Goal: Task Accomplishment & Management: Manage account settings

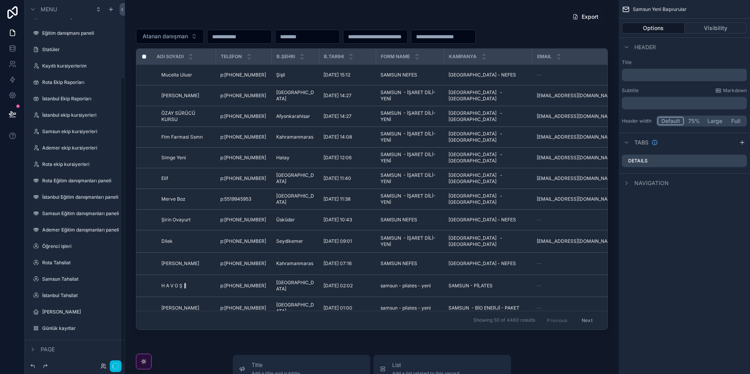
scroll to position [98, 0]
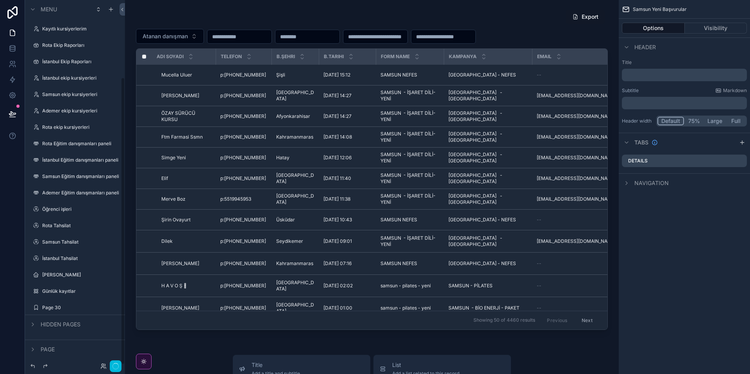
click at [77, 311] on div "Page 30" at bounding box center [80, 308] width 77 height 6
click at [64, 308] on label "Page 30" at bounding box center [78, 308] width 73 height 6
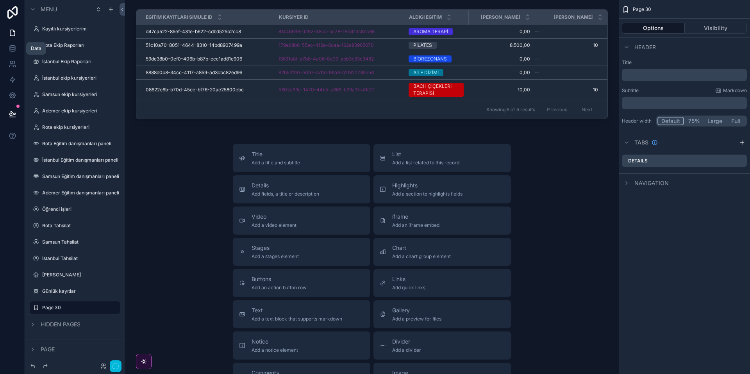
click at [10, 46] on icon at bounding box center [12, 47] width 5 height 2
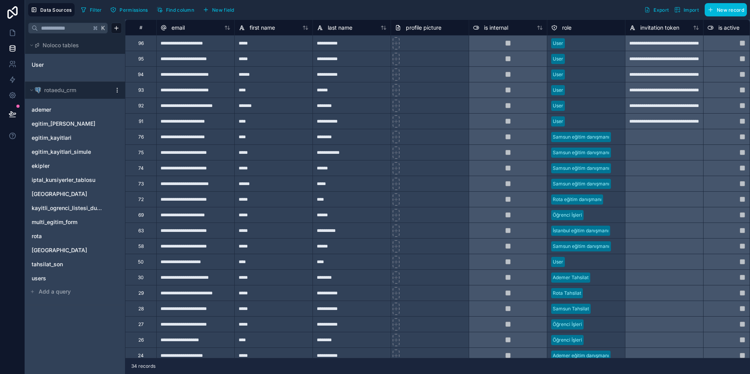
click at [70, 155] on span "egitim_kayitlari_simule" at bounding box center [61, 152] width 59 height 8
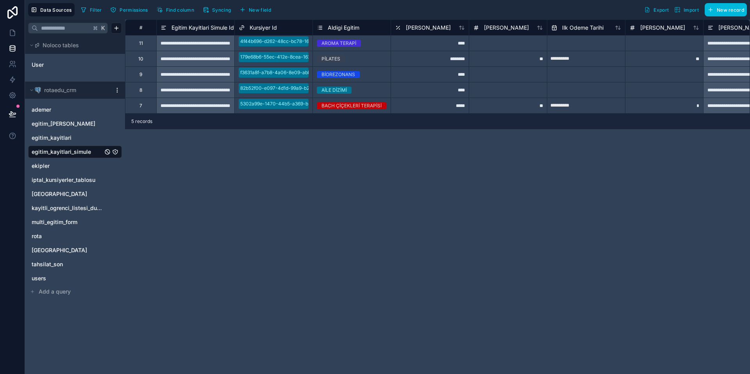
click at [277, 28] on span "Kursiyer Id" at bounding box center [263, 28] width 27 height 8
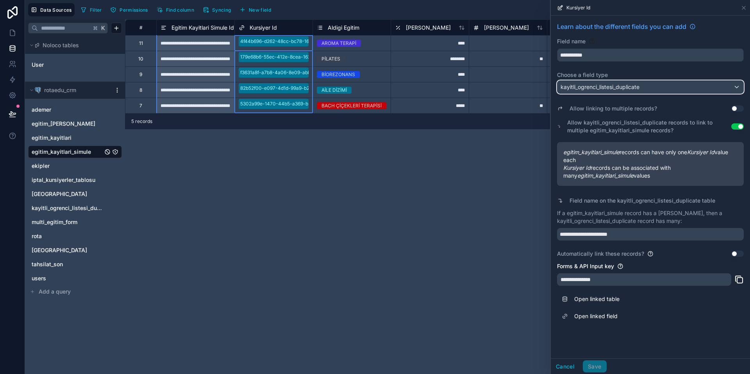
click at [635, 84] on span "kayitli_ogrenci_listesi_duplicate" at bounding box center [600, 87] width 79 height 8
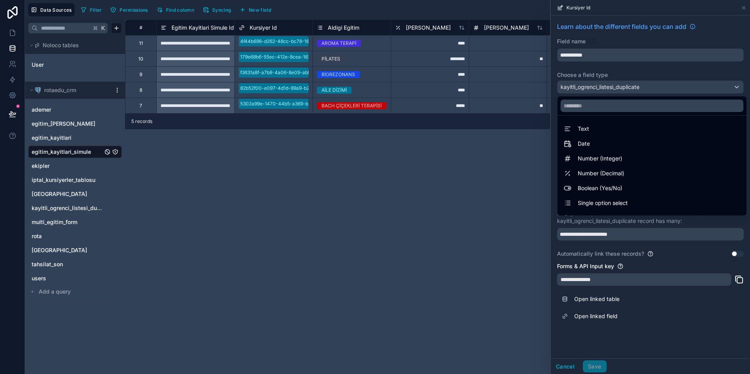
click at [639, 67] on div at bounding box center [650, 187] width 199 height 374
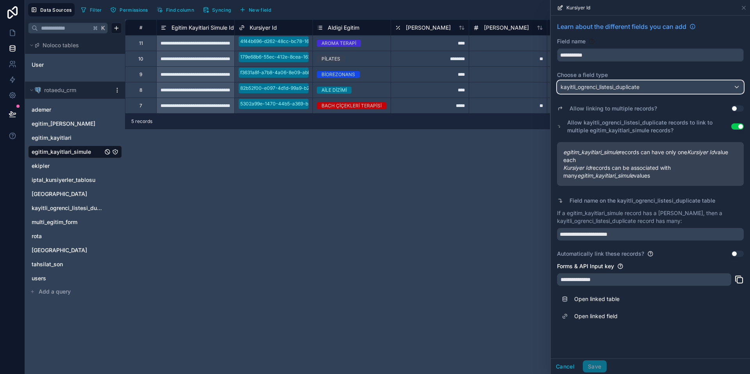
click at [631, 85] on span "kayitli_ogrenci_listesi_duplicate" at bounding box center [600, 87] width 79 height 8
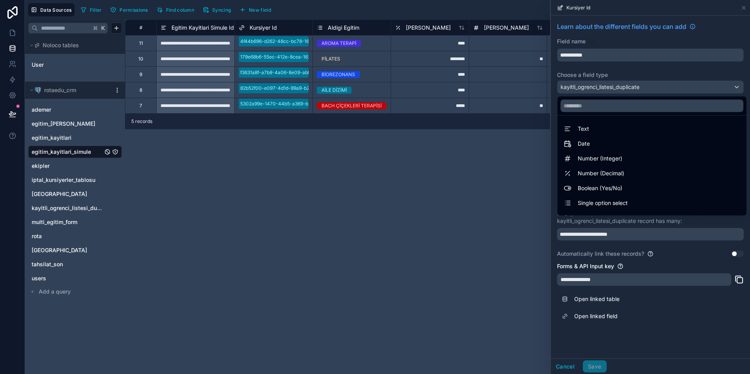
click at [634, 67] on div at bounding box center [650, 187] width 199 height 374
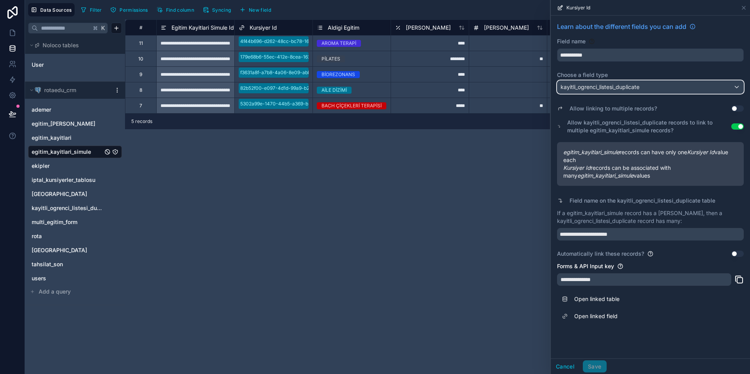
click at [644, 90] on div "kayitli_ogrenci_listesi_duplicate" at bounding box center [651, 87] width 186 height 13
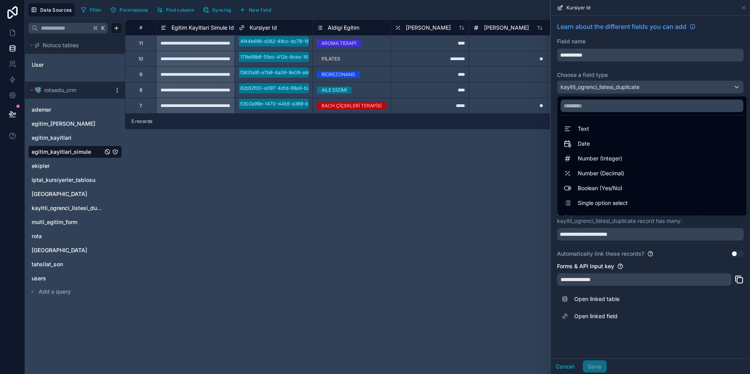
click at [644, 90] on div at bounding box center [650, 187] width 199 height 374
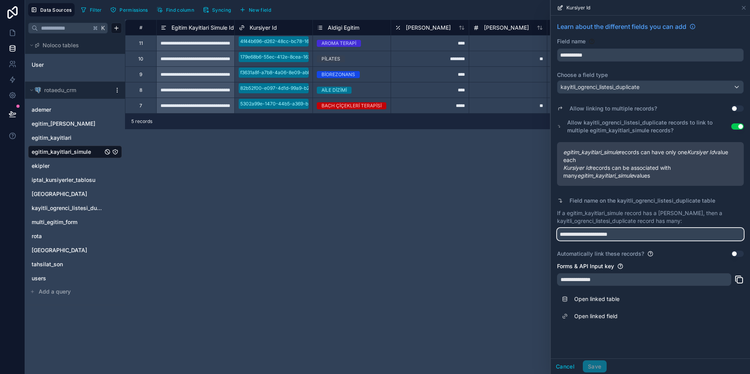
click at [640, 236] on input "**********" at bounding box center [650, 234] width 187 height 13
click at [740, 253] on button "Use setting" at bounding box center [737, 254] width 13 height 6
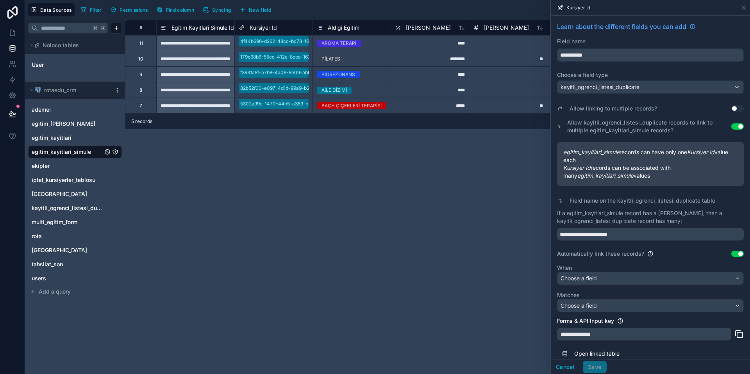
scroll to position [26, 0]
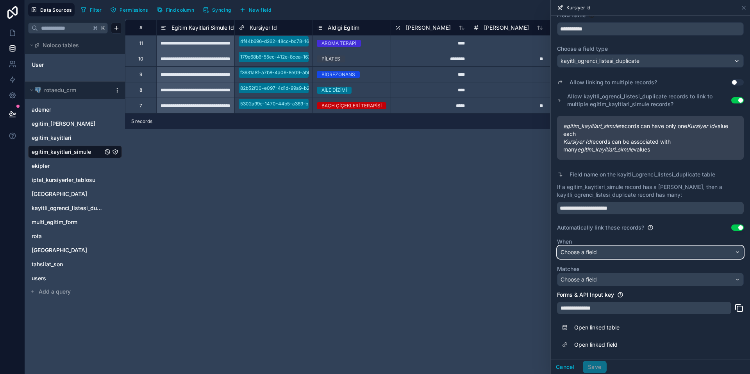
click at [663, 254] on div "Choose a field" at bounding box center [651, 252] width 186 height 13
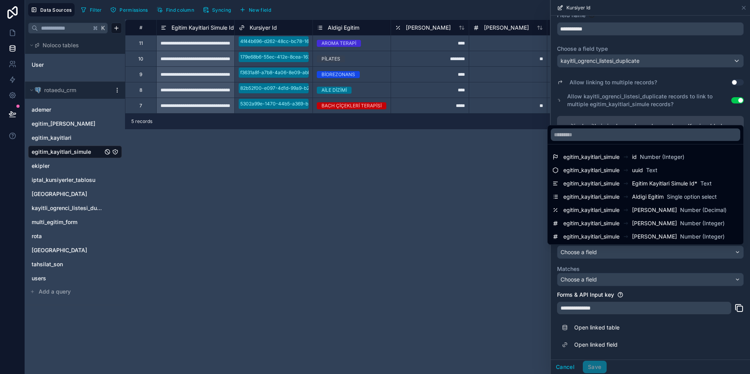
click at [663, 254] on div at bounding box center [650, 187] width 199 height 374
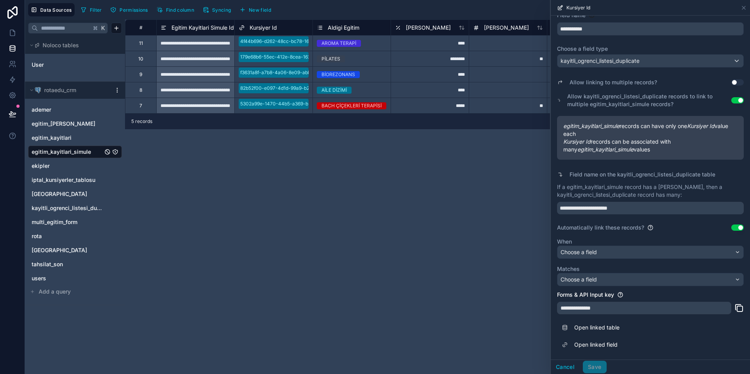
click at [737, 226] on button "Use setting" at bounding box center [737, 228] width 13 height 6
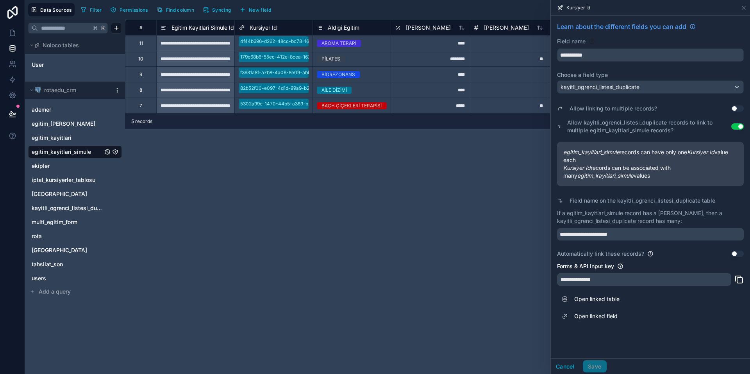
click at [737, 255] on button "Use setting" at bounding box center [737, 254] width 13 height 6
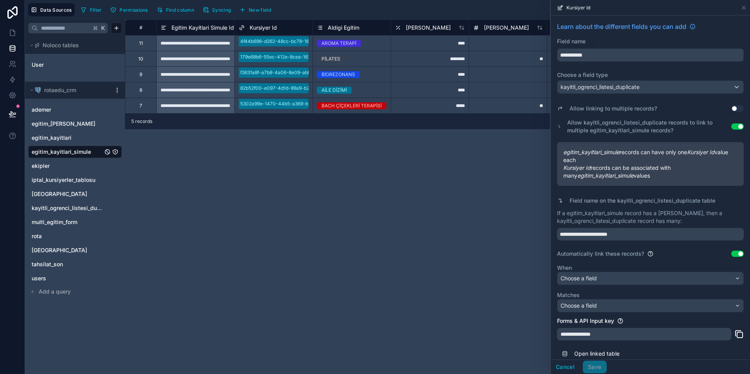
scroll to position [26, 0]
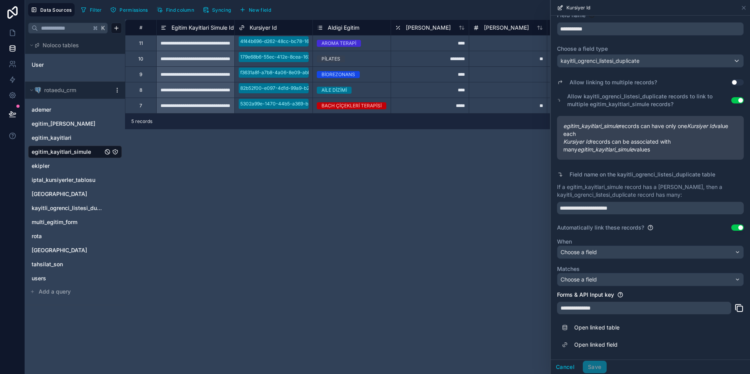
click at [740, 228] on button "Use setting" at bounding box center [737, 228] width 13 height 6
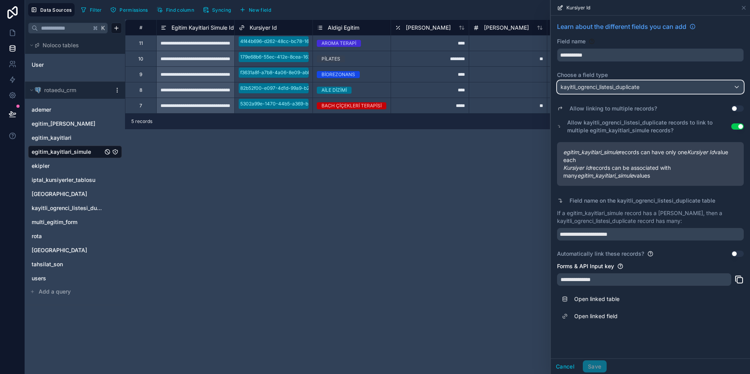
click at [738, 84] on div "kayitli_ogrenci_listesi_duplicate" at bounding box center [651, 87] width 186 height 13
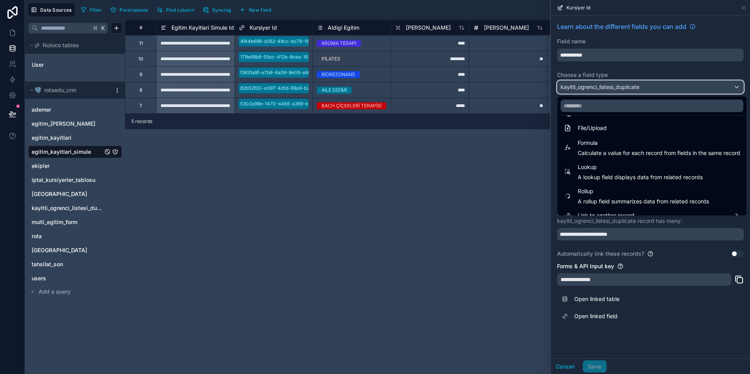
scroll to position [202, 0]
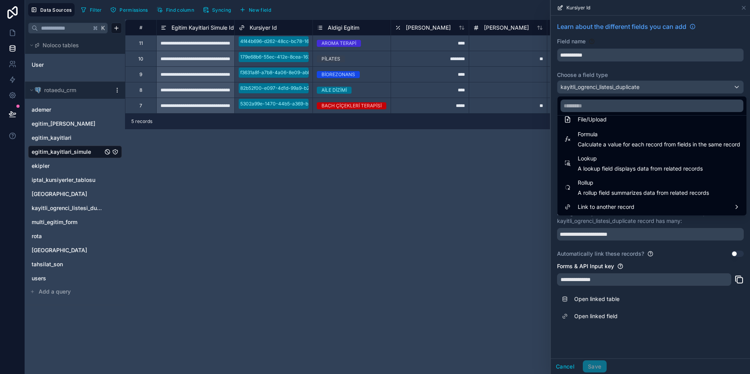
click at [742, 207] on div "Link to another record" at bounding box center [652, 207] width 186 height 14
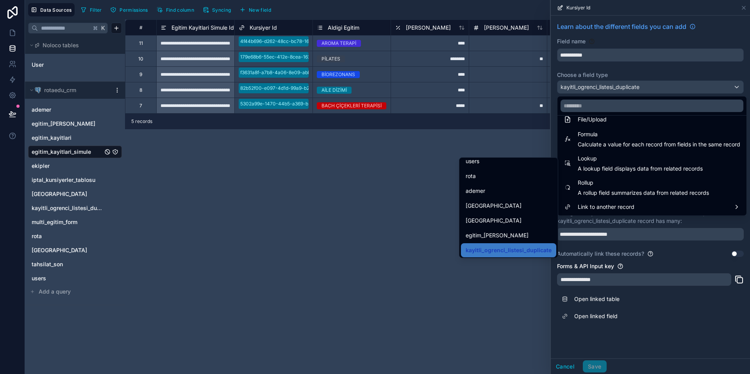
scroll to position [74, 0]
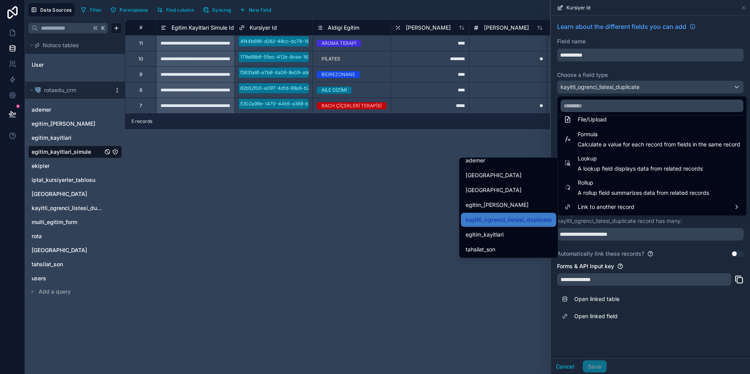
click at [529, 231] on div "egitim_kayitlari" at bounding box center [509, 234] width 86 height 9
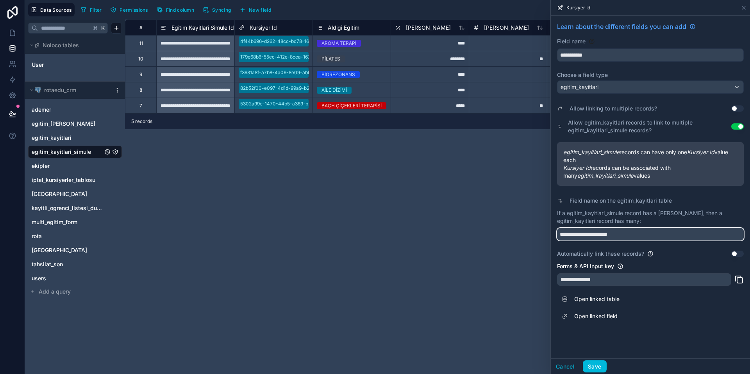
click at [631, 235] on input "**********" at bounding box center [650, 234] width 187 height 13
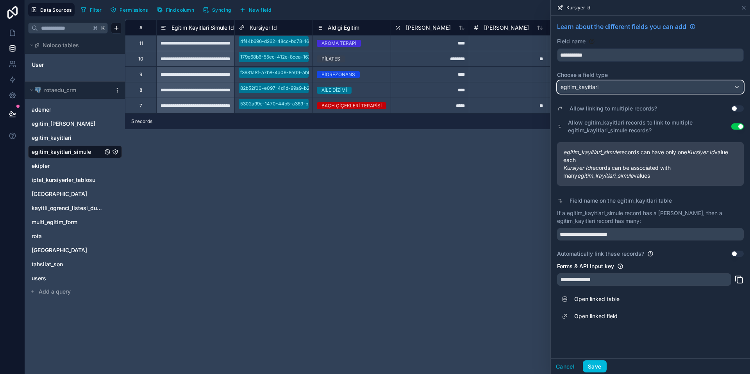
click at [626, 85] on div "egitim_kayitlari" at bounding box center [651, 87] width 186 height 13
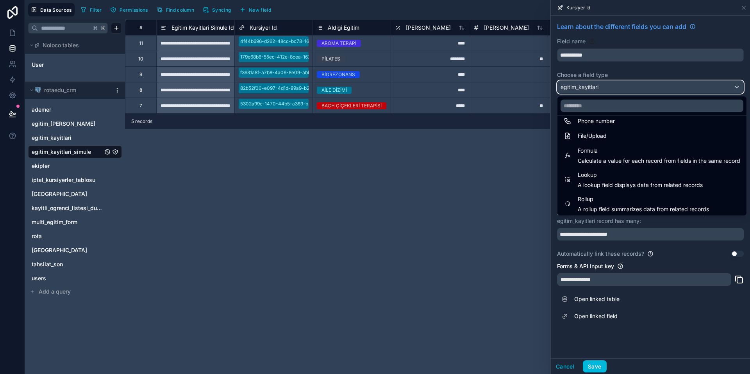
scroll to position [202, 0]
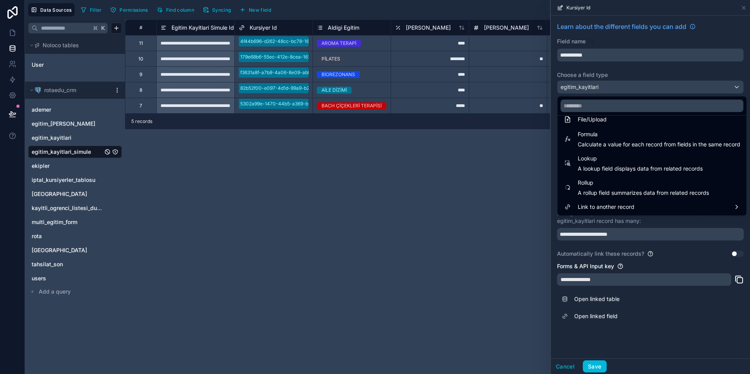
click at [739, 210] on div "Link to another record" at bounding box center [652, 206] width 177 height 9
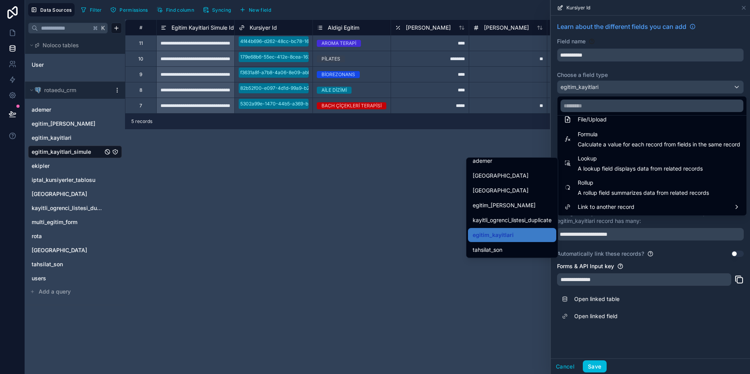
scroll to position [92, 0]
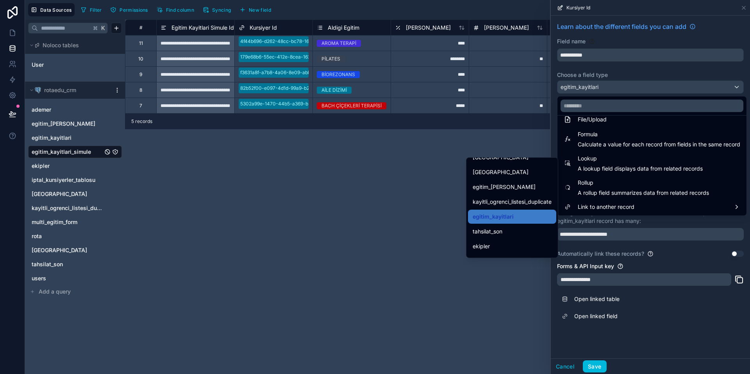
click at [521, 202] on span "kayitli_ogrenci_listesi_duplicate" at bounding box center [512, 201] width 79 height 9
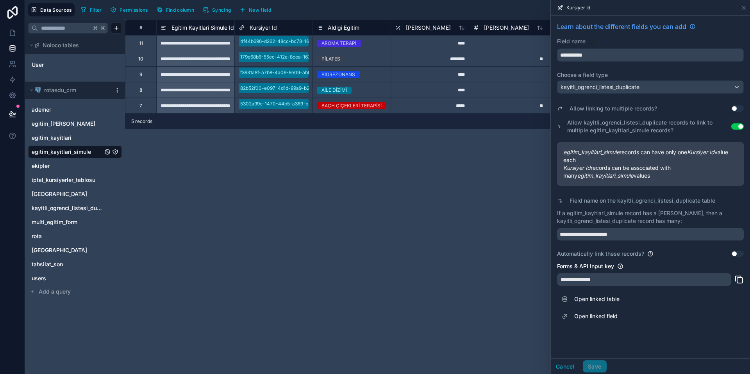
click at [698, 139] on div "**********" at bounding box center [650, 177] width 187 height 161
click at [276, 30] on span "Kursiyer Id" at bounding box center [263, 28] width 27 height 8
click at [640, 326] on div "**********" at bounding box center [650, 174] width 199 height 316
click at [334, 25] on span "Aldigi Egitim" at bounding box center [344, 28] width 32 height 8
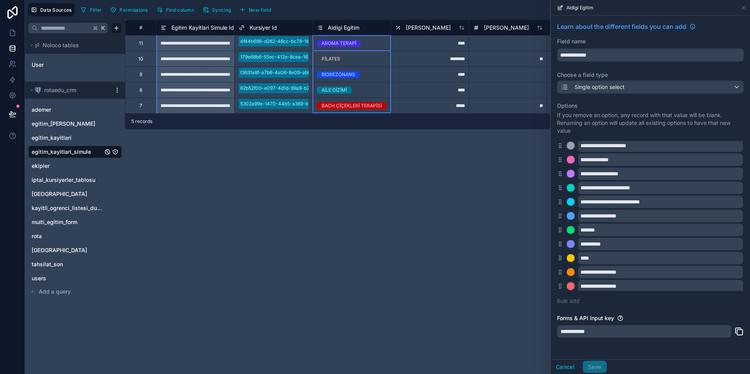
scroll to position [20, 0]
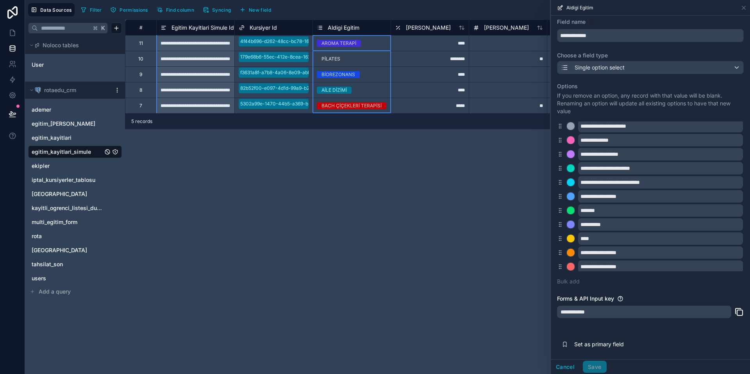
click at [265, 30] on span "Kursiyer Id" at bounding box center [263, 28] width 27 height 8
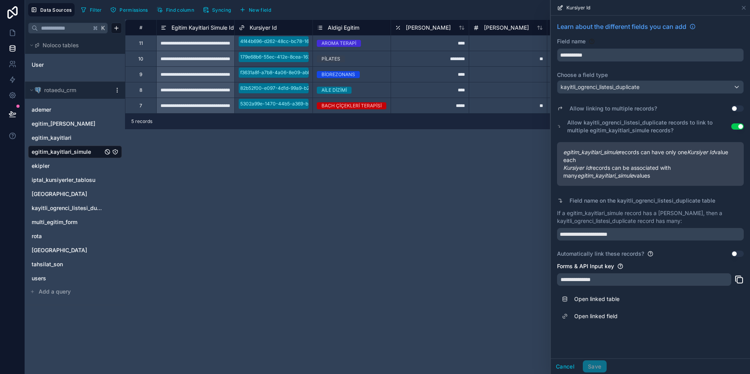
click at [255, 26] on span "Kursiyer Id" at bounding box center [263, 28] width 27 height 8
click at [334, 28] on span "Aldigi Egitim" at bounding box center [344, 28] width 32 height 8
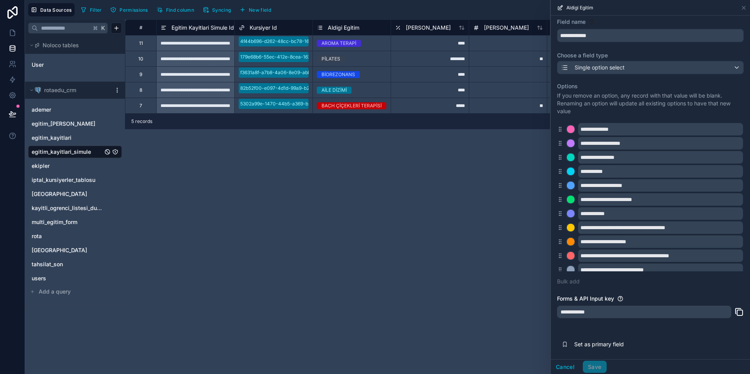
click at [72, 206] on span "kayitli_ogrenci_listesi_duplicate" at bounding box center [67, 208] width 71 height 8
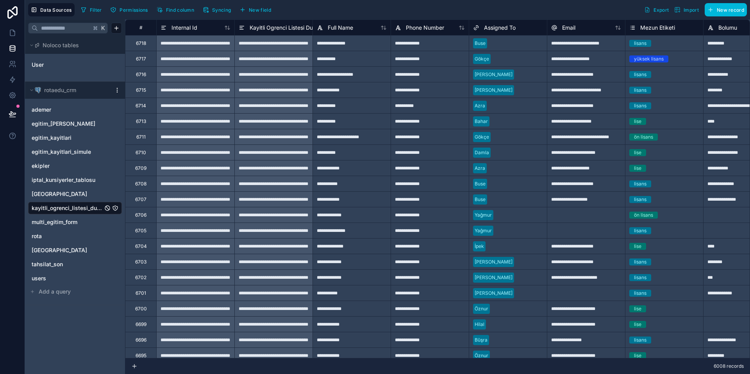
click at [196, 27] on span "Internal Id" at bounding box center [185, 28] width 26 height 8
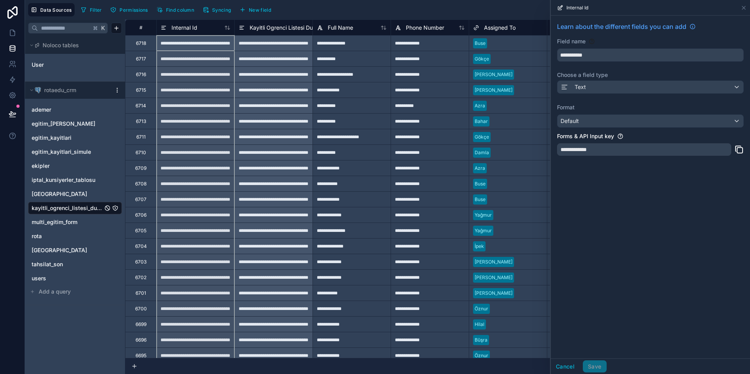
click at [265, 27] on span "Kayitli Ogrenci Listesi Duplicate Id" at bounding box center [293, 28] width 87 height 8
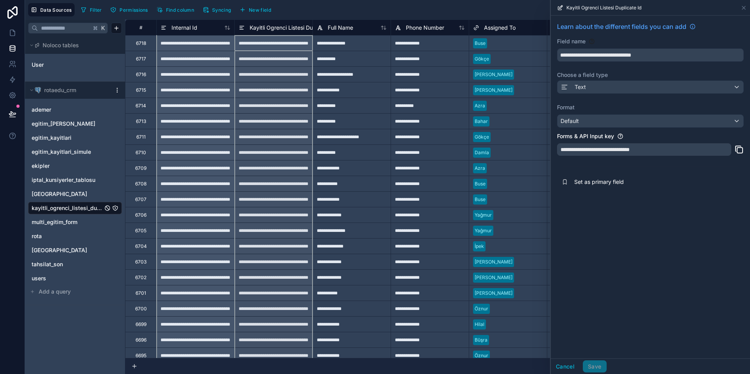
click at [333, 30] on span "Full Name" at bounding box center [340, 28] width 25 height 8
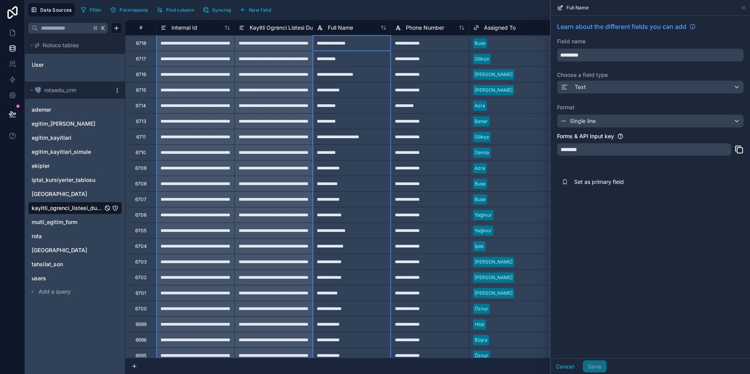
click at [431, 29] on span "Phone Number" at bounding box center [425, 28] width 38 height 8
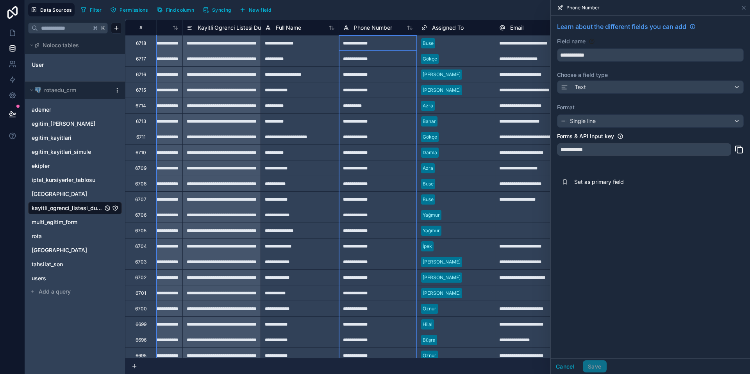
scroll to position [0, 74]
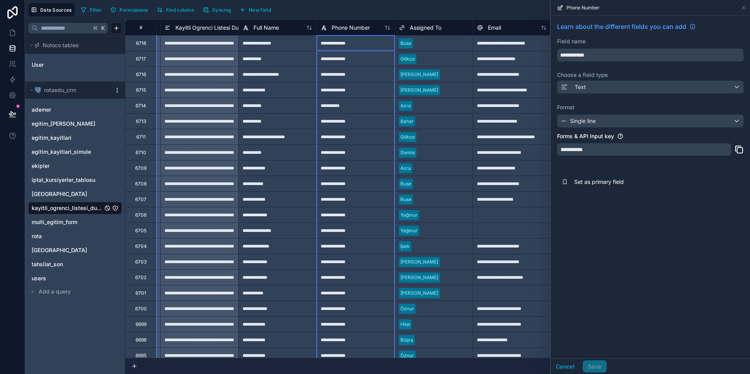
click at [434, 29] on span "Assigned To" at bounding box center [426, 28] width 32 height 8
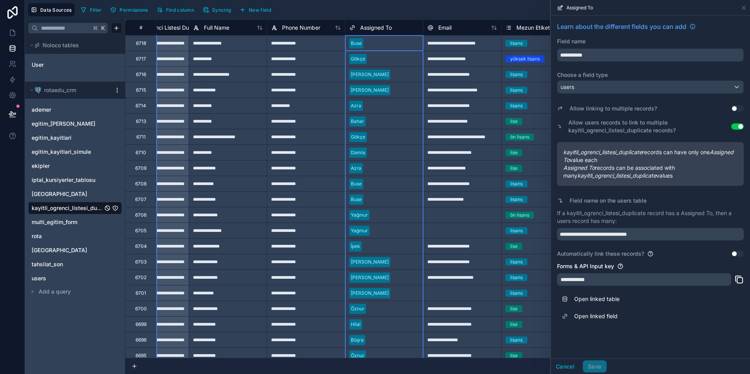
scroll to position [0, 123]
click at [450, 29] on span "Email" at bounding box center [445, 28] width 13 height 8
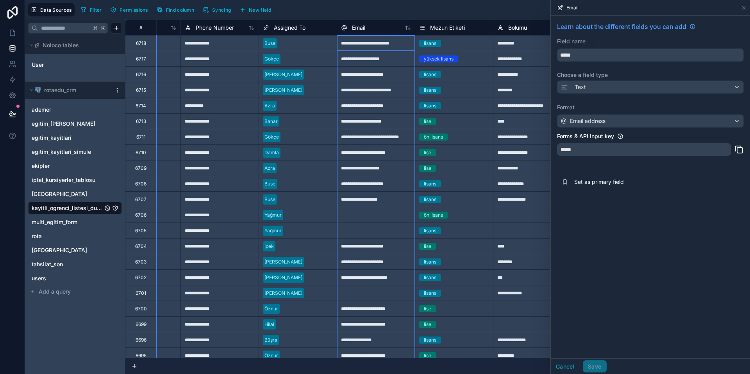
scroll to position [0, 211]
click at [449, 29] on span "Mezun Etiketi" at bounding box center [446, 28] width 35 height 8
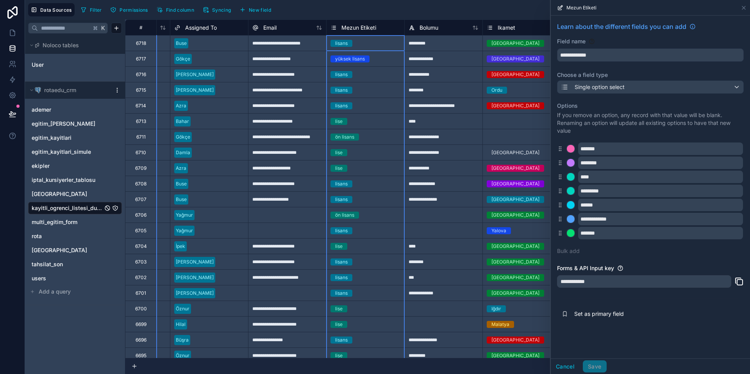
click at [434, 27] on span "Bolumu" at bounding box center [429, 28] width 19 height 8
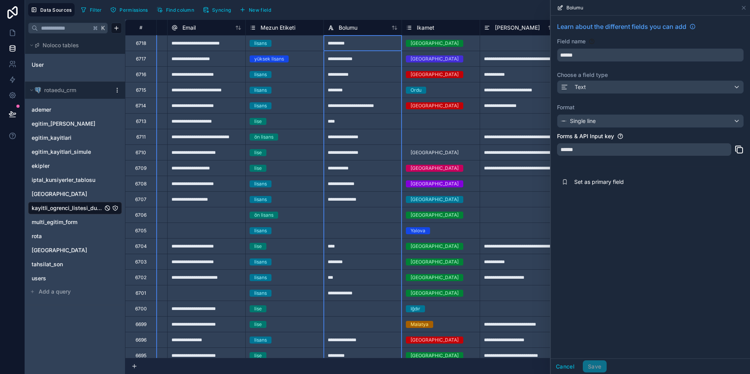
scroll to position [0, 389]
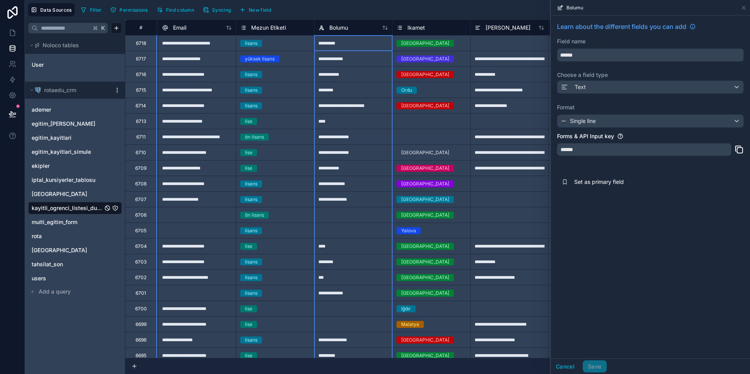
click at [434, 27] on div "Ikamet" at bounding box center [432, 27] width 70 height 9
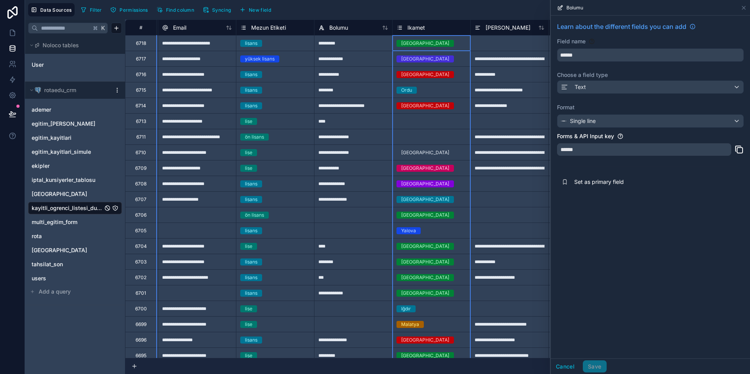
click at [424, 30] on span "Ikamet" at bounding box center [417, 28] width 18 height 8
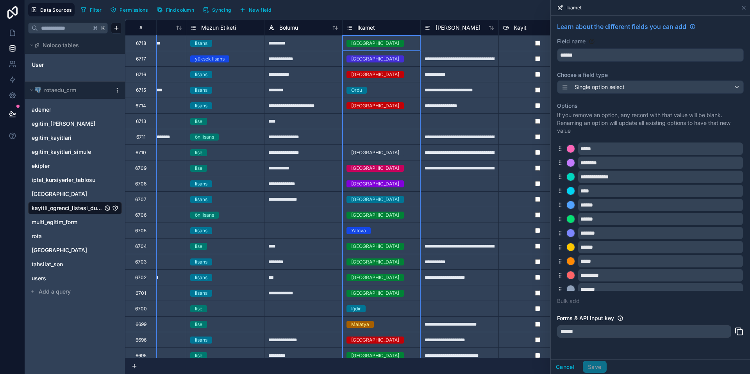
scroll to position [0, 443]
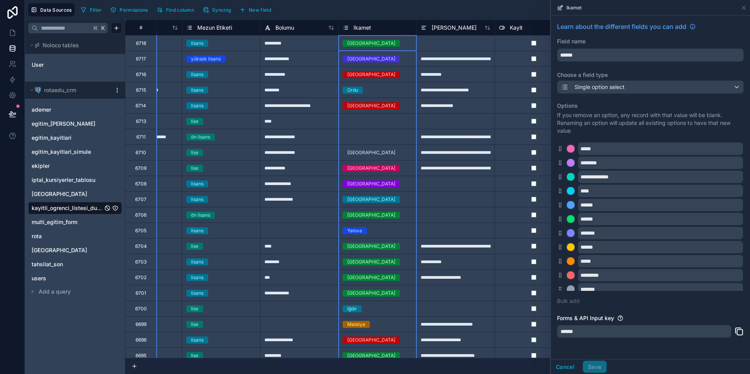
click at [439, 31] on span "Danisman Notu" at bounding box center [454, 28] width 45 height 8
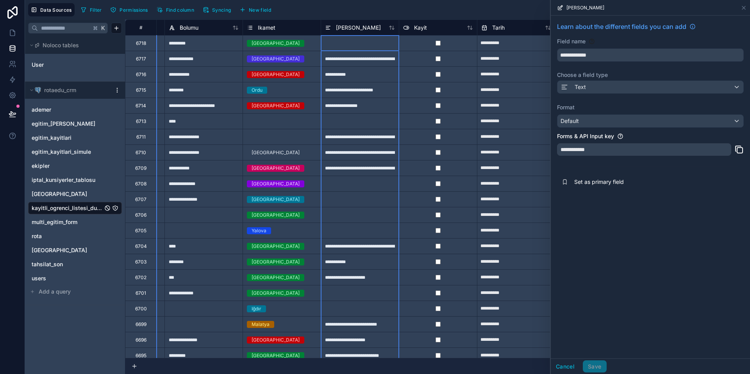
scroll to position [0, 567]
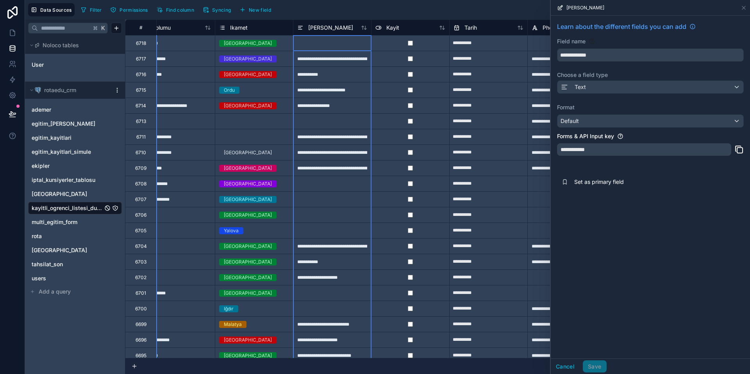
click at [410, 30] on div "Kayit" at bounding box center [410, 27] width 70 height 9
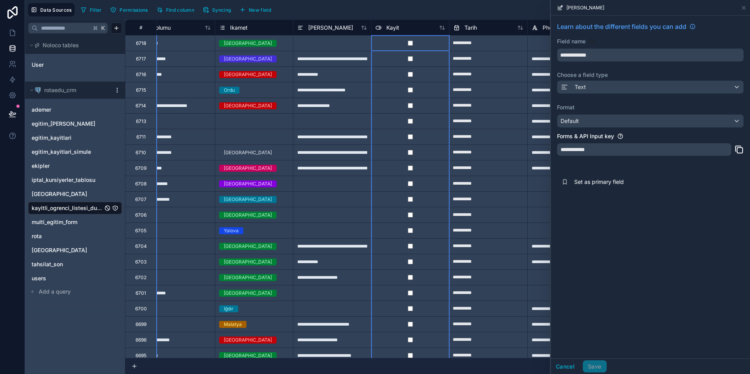
click at [413, 29] on div "Kayit" at bounding box center [410, 27] width 70 height 9
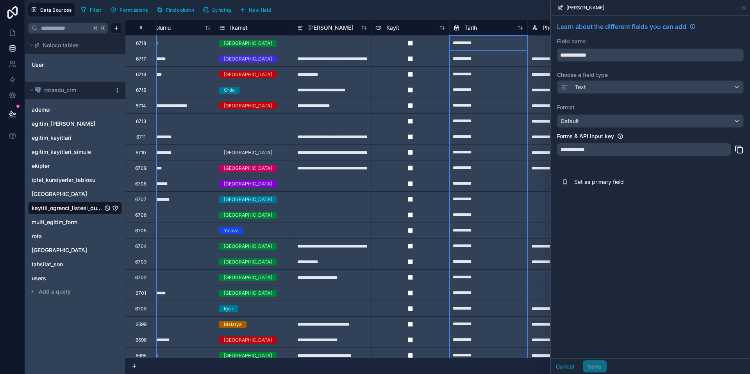
click at [478, 29] on div "Tarih" at bounding box center [489, 27] width 70 height 9
click at [468, 29] on span "Tarih" at bounding box center [471, 28] width 13 height 8
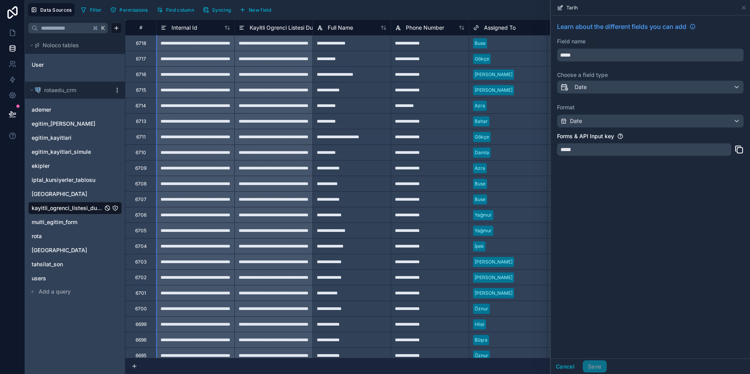
click at [61, 148] on span "egitim_kayitlari_simule" at bounding box center [61, 152] width 59 height 8
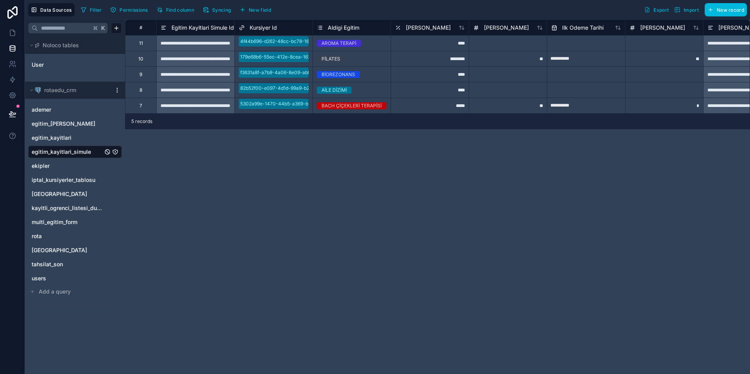
click at [69, 206] on span "kayitli_ogrenci_listesi_duplicate" at bounding box center [67, 208] width 71 height 8
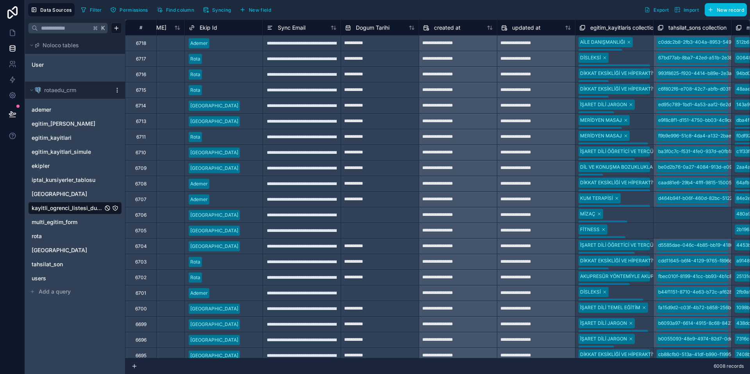
scroll to position [0, 1438]
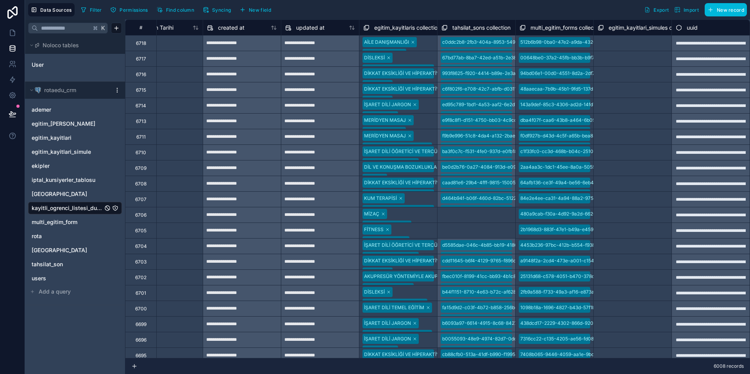
click at [692, 27] on span "uuid" at bounding box center [692, 28] width 11 height 8
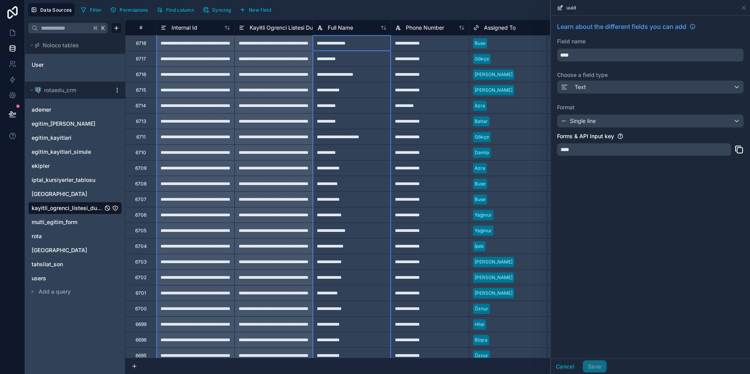
click at [341, 29] on span "Full Name" at bounding box center [340, 28] width 25 height 8
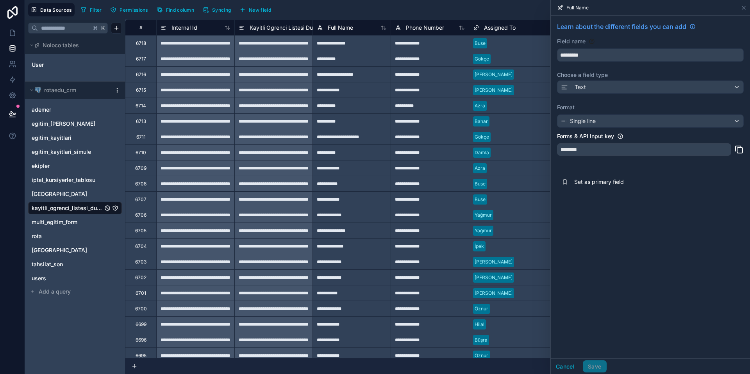
click at [54, 275] on link "users" at bounding box center [67, 279] width 71 height 8
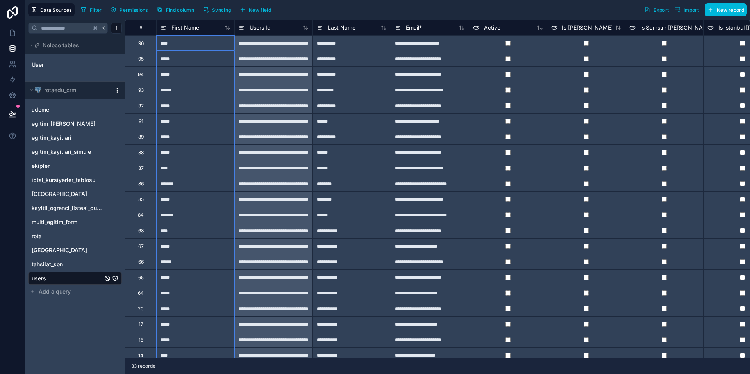
click at [182, 27] on span "First Name" at bounding box center [186, 28] width 28 height 8
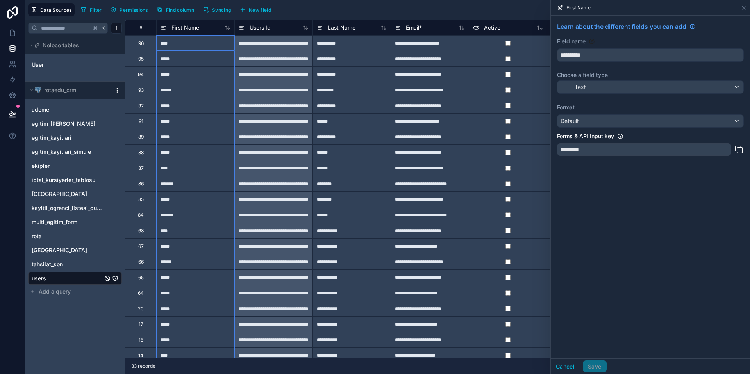
click at [61, 120] on div "egitim_danismani" at bounding box center [75, 124] width 94 height 13
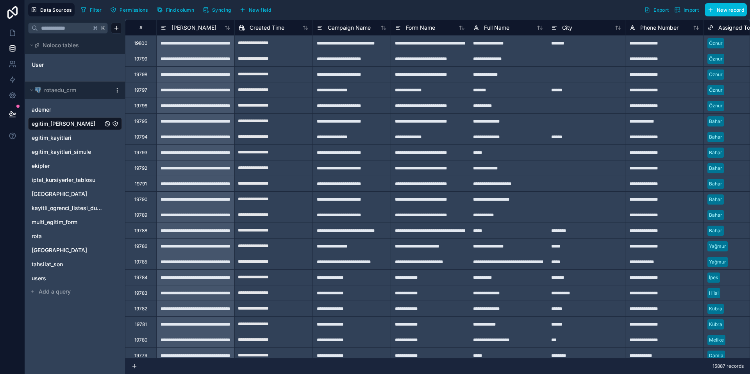
click at [66, 140] on span "egitim_kayitlari" at bounding box center [52, 138] width 40 height 8
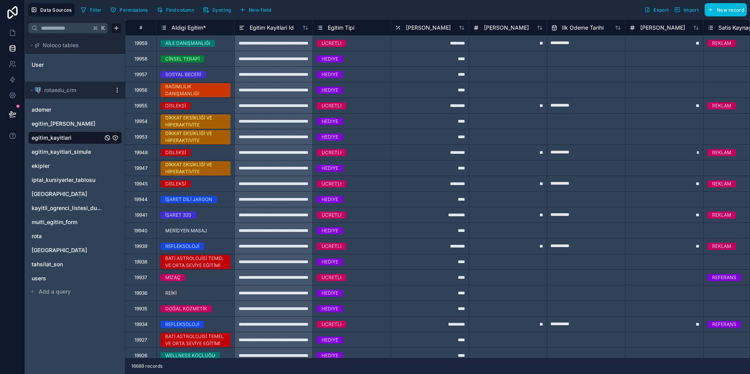
click at [65, 147] on div "egitim_kayitlari_simule" at bounding box center [75, 152] width 94 height 13
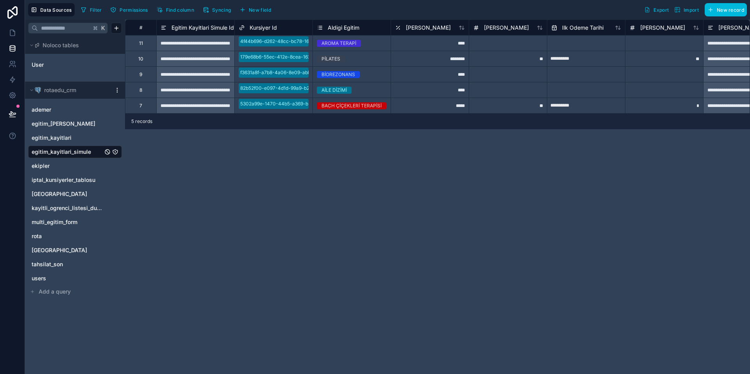
click at [53, 207] on span "kayitli_ogrenci_listesi_duplicate" at bounding box center [67, 208] width 71 height 8
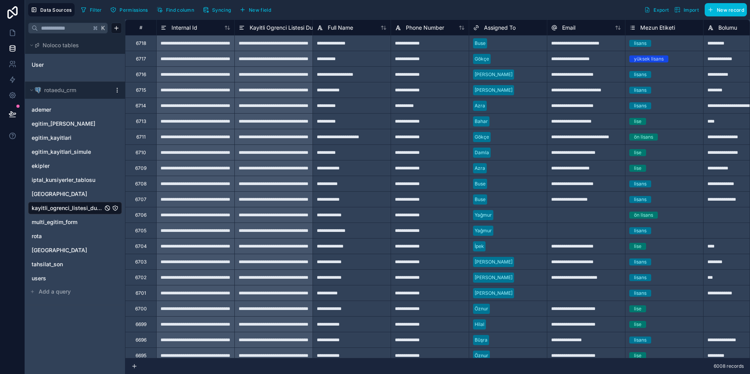
click at [202, 27] on div "Internal Id" at bounding box center [196, 27] width 70 height 9
click at [182, 27] on span "Internal Id" at bounding box center [185, 28] width 26 height 8
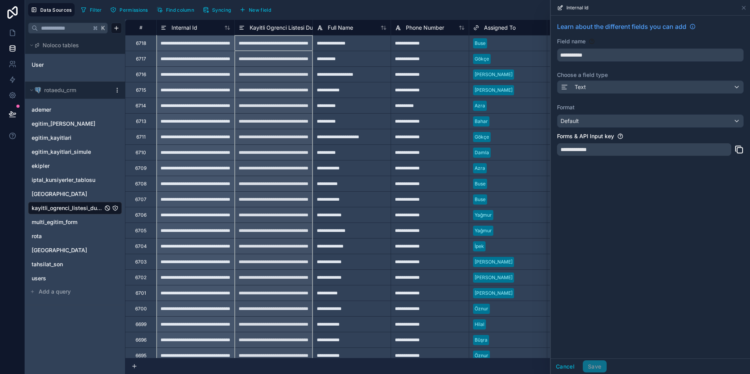
click at [264, 26] on span "Kayitli Ogrenci Listesi Duplicate Id" at bounding box center [293, 28] width 87 height 8
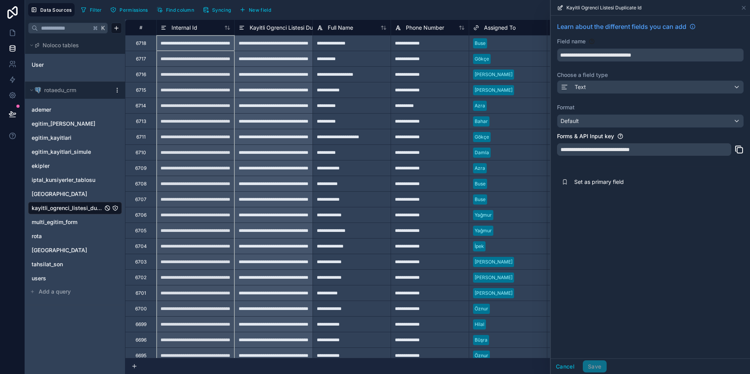
click at [202, 25] on div "Internal Id" at bounding box center [196, 27] width 70 height 9
click at [204, 29] on div "Internal Id" at bounding box center [196, 27] width 70 height 9
click at [192, 30] on span "Internal Id" at bounding box center [185, 28] width 26 height 8
click at [184, 27] on span "Internal Id" at bounding box center [185, 28] width 26 height 8
click at [276, 29] on span "Kayitli Ogrenci Listesi Duplicate Id" at bounding box center [293, 28] width 87 height 8
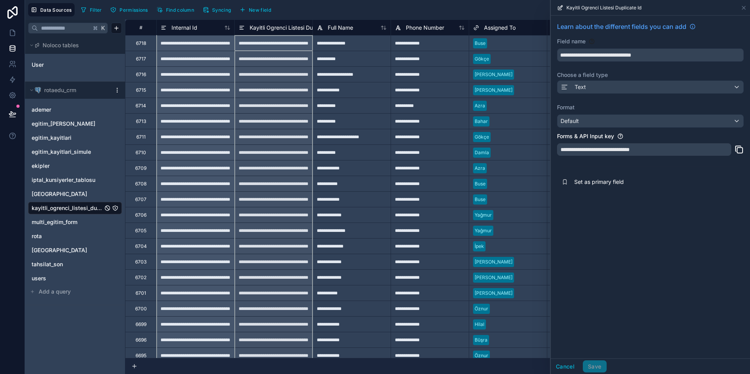
click at [298, 25] on span "Kayitli Ogrenci Listesi Duplicate Id" at bounding box center [293, 28] width 87 height 8
click at [196, 29] on span "Internal Id" at bounding box center [185, 28] width 26 height 8
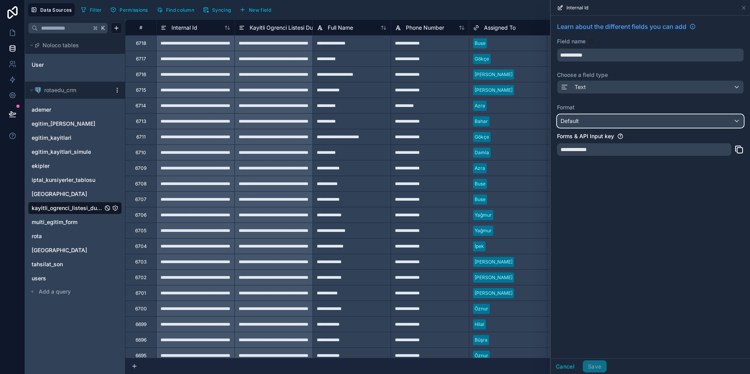
click at [638, 123] on div "Default" at bounding box center [651, 121] width 186 height 13
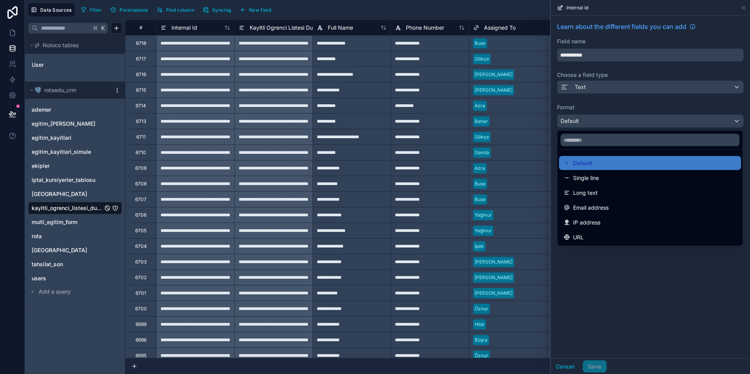
click at [674, 300] on div at bounding box center [650, 187] width 199 height 374
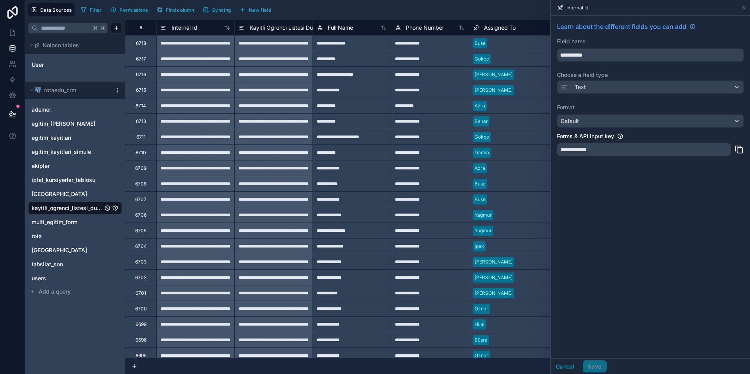
click at [645, 94] on div "Text" at bounding box center [650, 87] width 187 height 14
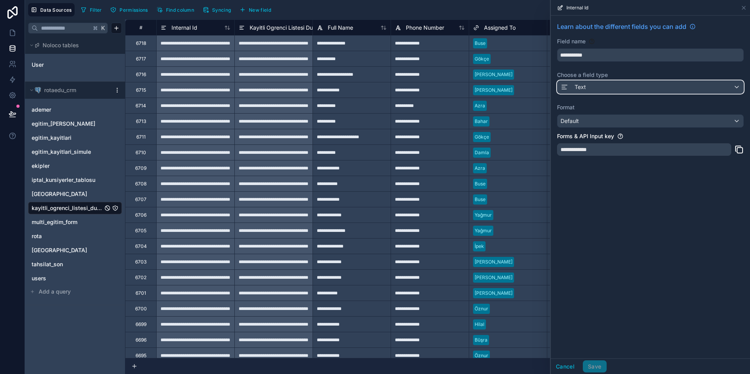
click at [645, 88] on div "Text" at bounding box center [651, 87] width 186 height 13
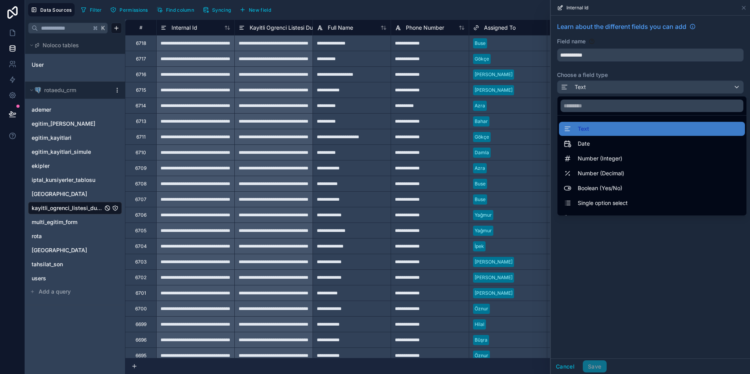
click at [611, 297] on div at bounding box center [650, 187] width 199 height 374
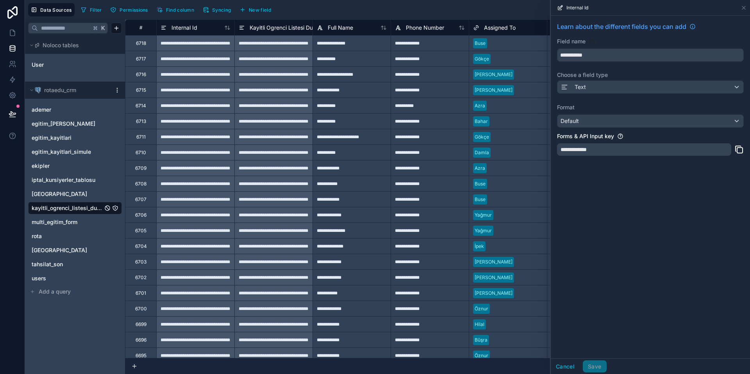
click at [620, 150] on div "**********" at bounding box center [644, 149] width 174 height 13
click at [697, 259] on div "**********" at bounding box center [650, 187] width 199 height 343
click at [352, 25] on span "Full Name" at bounding box center [340, 28] width 25 height 8
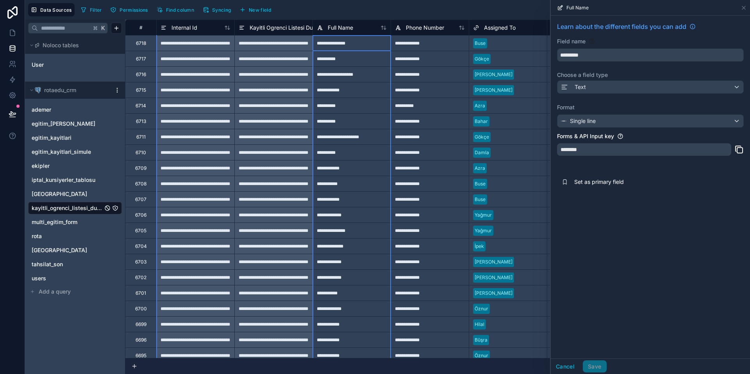
click at [609, 185] on span "Set as primary field" at bounding box center [630, 182] width 113 height 8
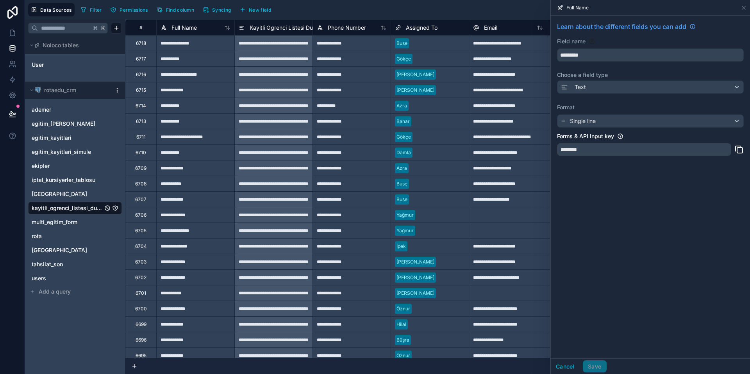
click at [54, 157] on div "egitim_kayitlari_simule" at bounding box center [75, 152] width 94 height 13
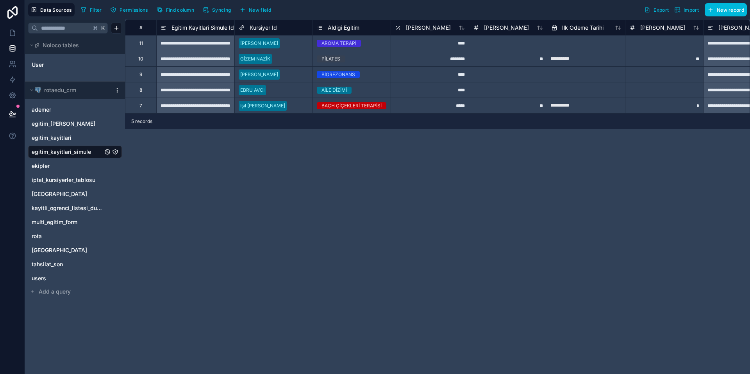
click at [69, 206] on span "kayitli_ogrenci_listesi_duplicate" at bounding box center [67, 208] width 71 height 8
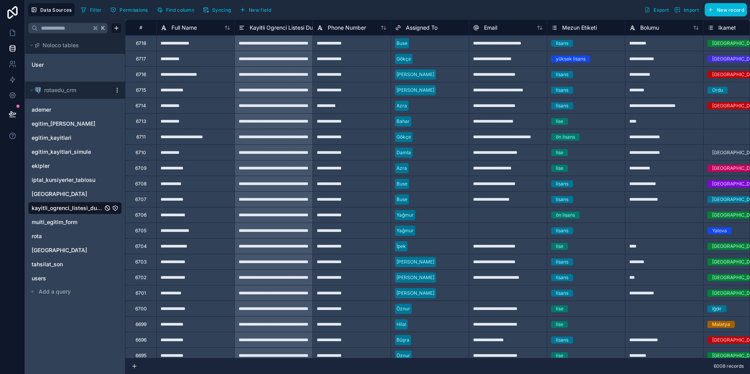
click at [63, 207] on span "kayitli_ogrenci_listesi_duplicate" at bounding box center [67, 208] width 71 height 8
click at [181, 29] on span "Full Name" at bounding box center [184, 28] width 25 height 8
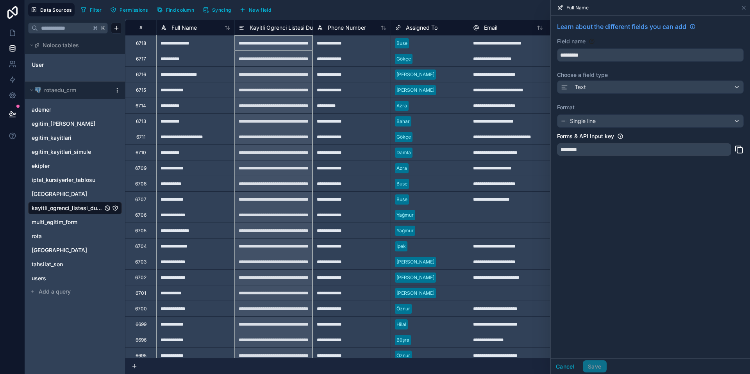
click at [300, 28] on span "Kayitli Ogrenci Listesi Duplicate Id" at bounding box center [293, 28] width 87 height 8
click at [209, 30] on div "Full Name" at bounding box center [196, 27] width 70 height 9
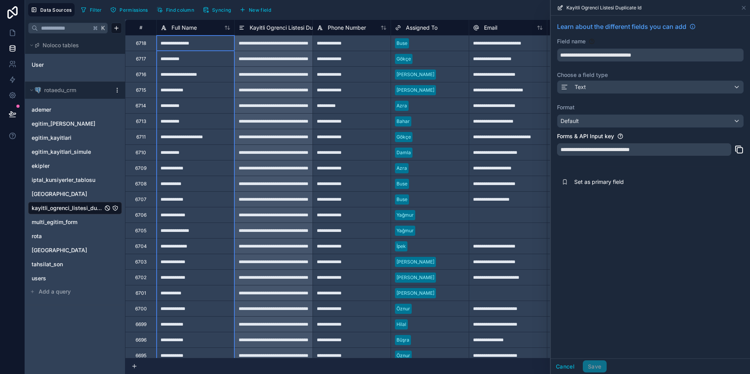
click at [200, 29] on div "Full Name" at bounding box center [196, 27] width 70 height 9
click at [269, 27] on span "Kayitli Ogrenci Listesi Duplicate Id" at bounding box center [293, 28] width 87 height 8
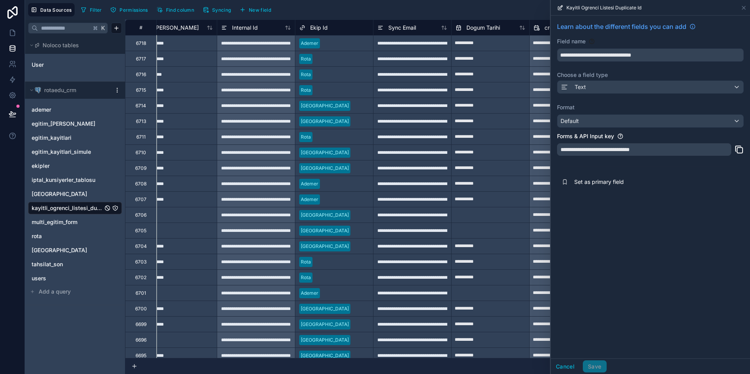
scroll to position [0, 1111]
click at [246, 28] on span "Internal Id" at bounding box center [246, 28] width 26 height 8
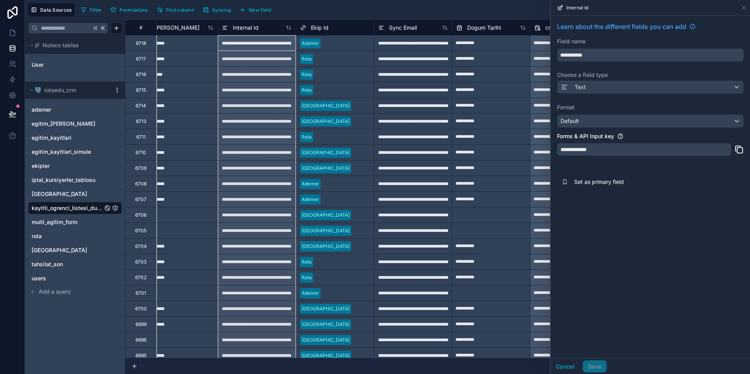
click at [631, 180] on span "Set as primary field" at bounding box center [630, 182] width 113 height 8
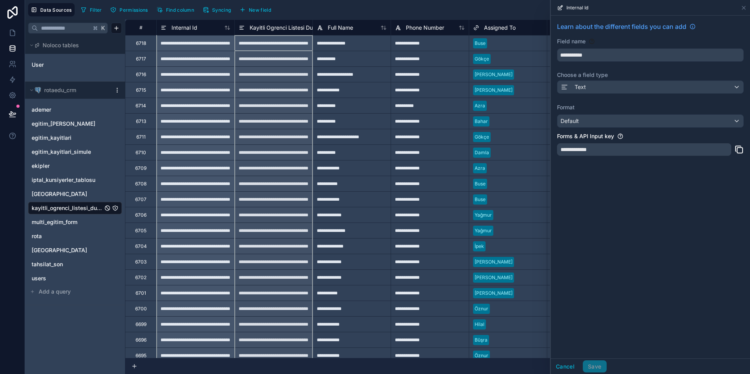
click at [281, 33] on div "Kayitli Ogrenci Listesi Duplicate Id" at bounding box center [273, 28] width 78 height 16
drag, startPoint x: 267, startPoint y: 30, endPoint x: 239, endPoint y: 30, distance: 28.1
click at [266, 30] on span "Kayitli Ogrenci Listesi Duplicate Id" at bounding box center [293, 28] width 87 height 8
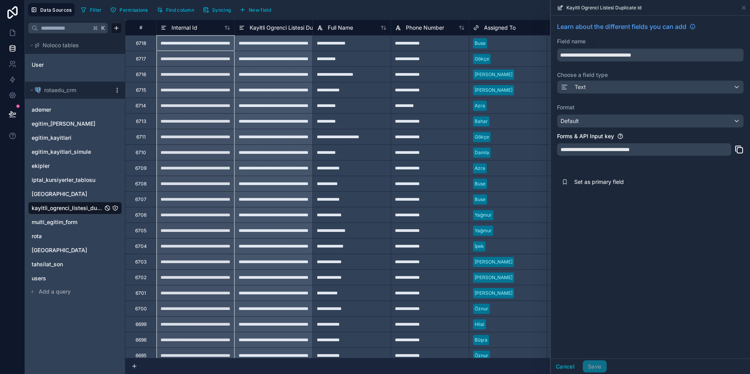
click at [191, 30] on span "Internal Id" at bounding box center [185, 28] width 26 height 8
click at [335, 28] on span "Full Name" at bounding box center [340, 28] width 25 height 8
click at [185, 27] on span "Internal Id" at bounding box center [185, 28] width 26 height 8
click at [59, 150] on span "egitim_kayitlari_simule" at bounding box center [61, 152] width 59 height 8
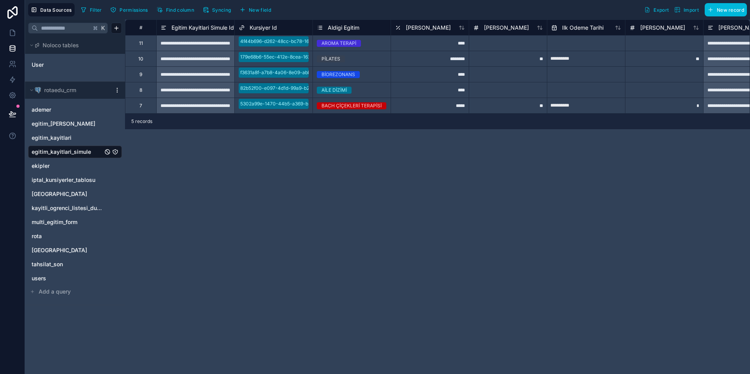
click at [271, 10] on span "New field" at bounding box center [260, 10] width 22 height 6
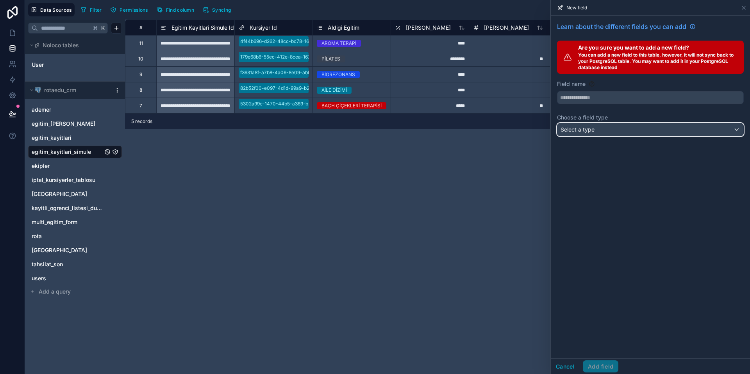
click at [627, 130] on div "Select a type" at bounding box center [651, 129] width 186 height 13
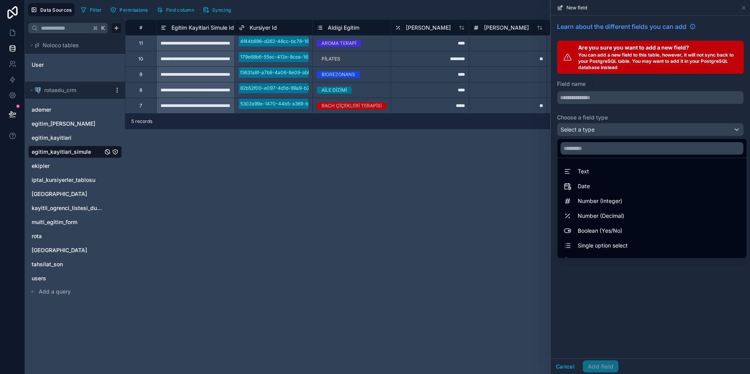
click at [642, 171] on div "Text" at bounding box center [652, 171] width 177 height 9
type input "****"
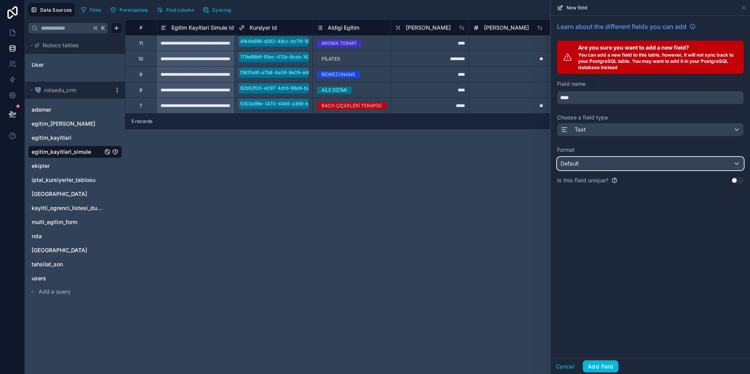
click at [616, 163] on div "Default" at bounding box center [651, 163] width 186 height 13
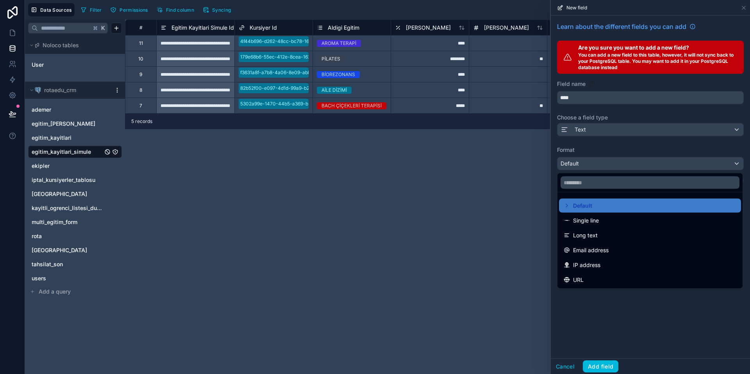
click at [638, 125] on div at bounding box center [650, 187] width 199 height 374
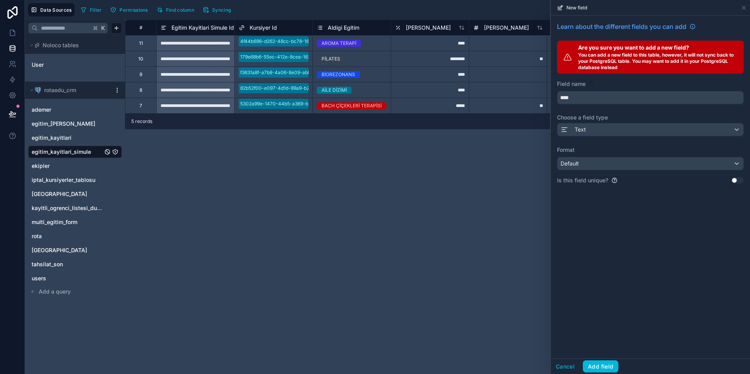
click at [597, 368] on button "Add field" at bounding box center [601, 367] width 36 height 13
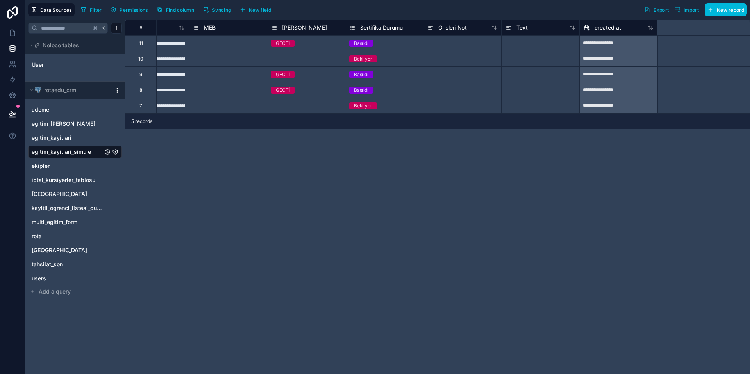
scroll to position [0, 1673]
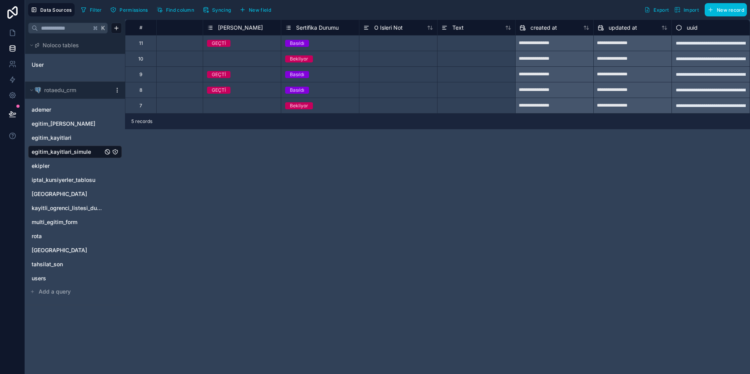
click at [455, 28] on span "Text" at bounding box center [457, 28] width 11 height 8
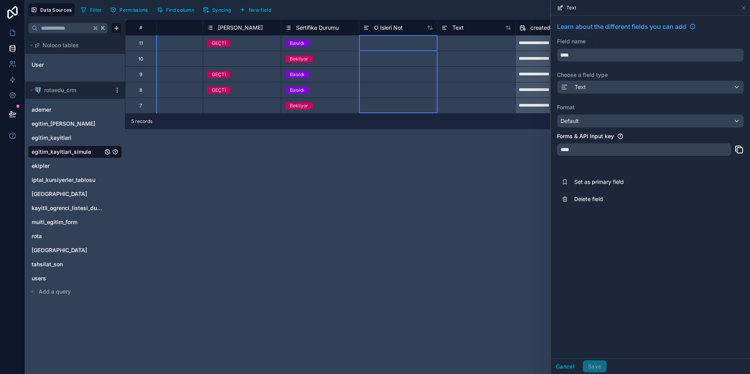
click at [401, 29] on span "O Isleri Not" at bounding box center [388, 28] width 29 height 8
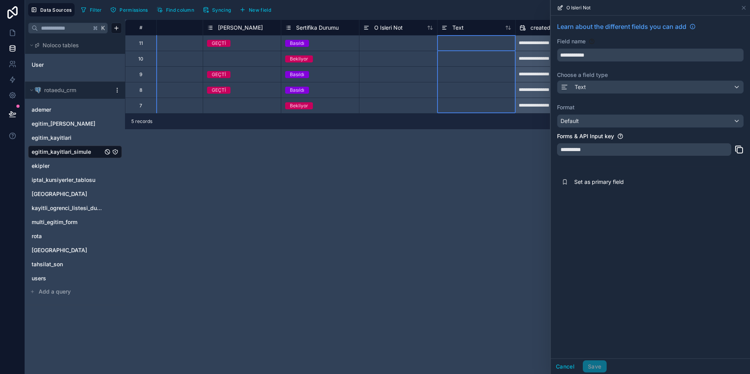
click at [467, 28] on div "Text" at bounding box center [477, 27] width 70 height 9
click at [462, 28] on span "Text" at bounding box center [457, 28] width 11 height 8
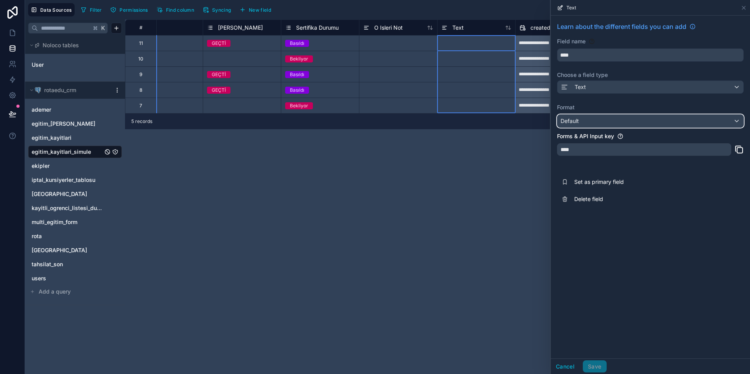
click at [610, 122] on div "Default" at bounding box center [651, 121] width 186 height 13
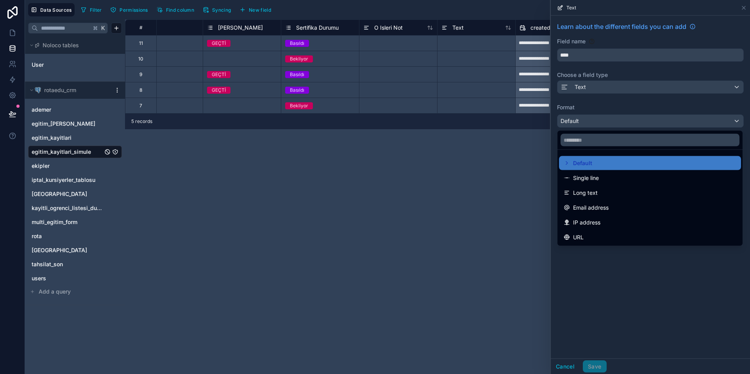
drag, startPoint x: 629, startPoint y: 97, endPoint x: 626, endPoint y: 83, distance: 14.8
click at [629, 97] on div at bounding box center [650, 187] width 199 height 374
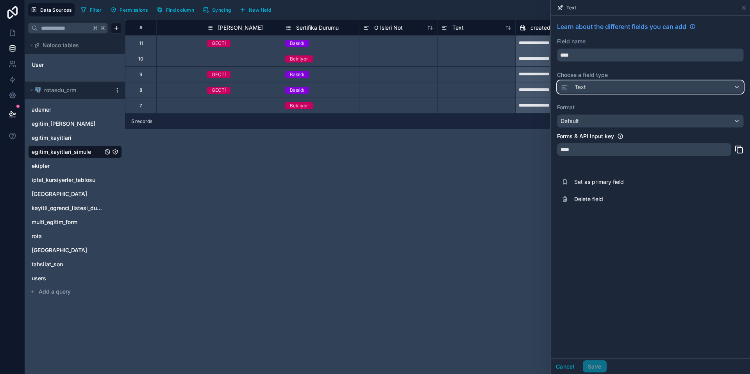
click at [626, 81] on div "Text" at bounding box center [651, 87] width 186 height 13
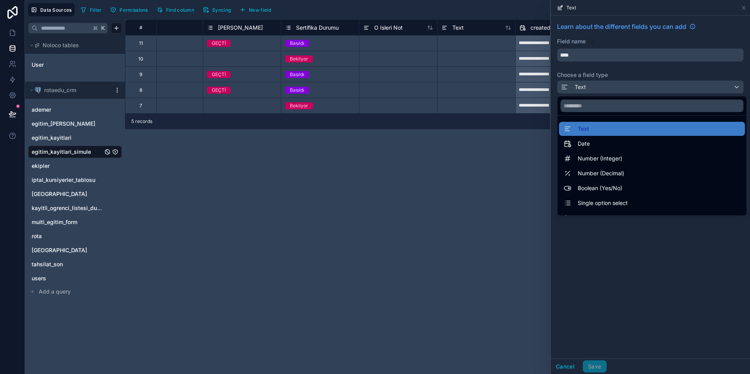
drag, startPoint x: 672, startPoint y: 267, endPoint x: 669, endPoint y: 261, distance: 6.5
click at [672, 267] on div at bounding box center [650, 187] width 199 height 374
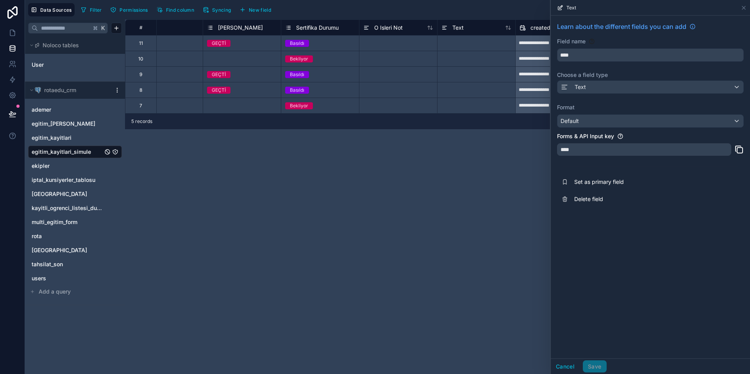
drag, startPoint x: 603, startPoint y: 69, endPoint x: 599, endPoint y: 66, distance: 4.6
click at [603, 69] on div "Learn about the different fields you can add Field name **** Choose a field typ…" at bounding box center [650, 115] width 199 height 198
click at [591, 54] on input "****" at bounding box center [651, 55] width 186 height 13
click at [676, 152] on div "****" at bounding box center [644, 149] width 174 height 13
click at [659, 152] on div "****" at bounding box center [644, 149] width 174 height 13
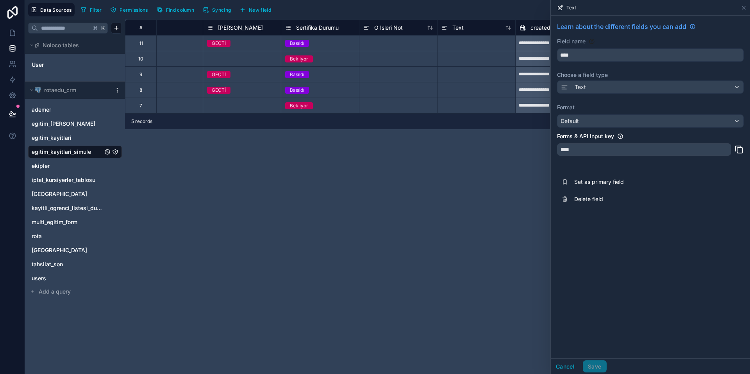
drag, startPoint x: 628, startPoint y: 145, endPoint x: 619, endPoint y: 143, distance: 9.1
click at [621, 144] on div "****" at bounding box center [644, 149] width 174 height 13
drag, startPoint x: 596, startPoint y: 144, endPoint x: 609, endPoint y: 138, distance: 14.0
click at [596, 143] on div "****" at bounding box center [644, 149] width 174 height 13
click at [460, 27] on span "Text" at bounding box center [457, 28] width 11 height 8
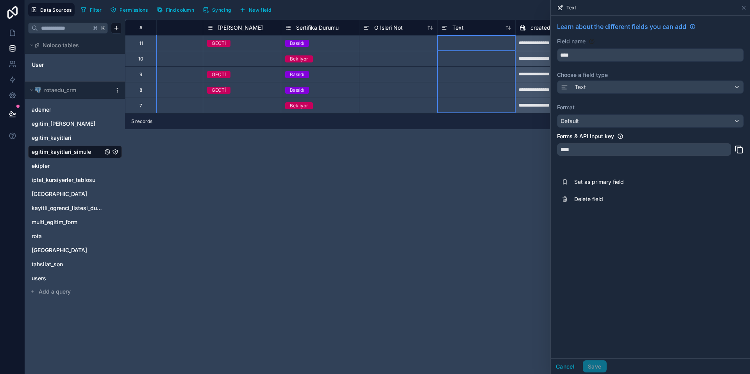
drag, startPoint x: 653, startPoint y: 138, endPoint x: 644, endPoint y: 130, distance: 12.5
click at [648, 134] on div "Forms & API Input key" at bounding box center [650, 136] width 187 height 8
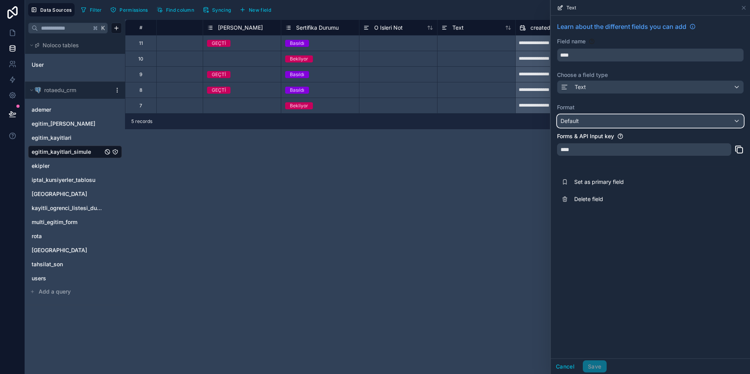
click at [643, 124] on div "Default" at bounding box center [651, 121] width 186 height 13
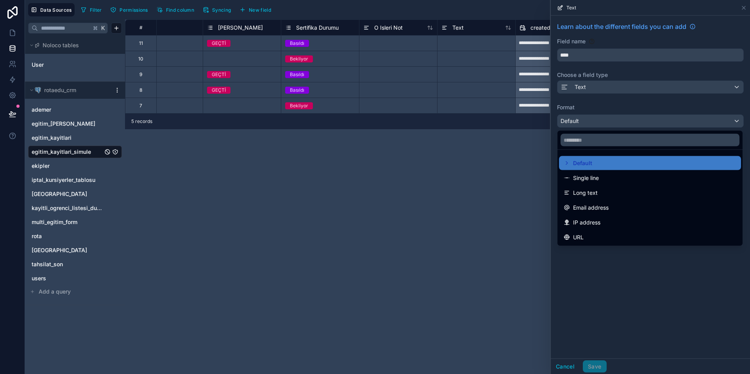
click at [615, 107] on div at bounding box center [650, 187] width 199 height 374
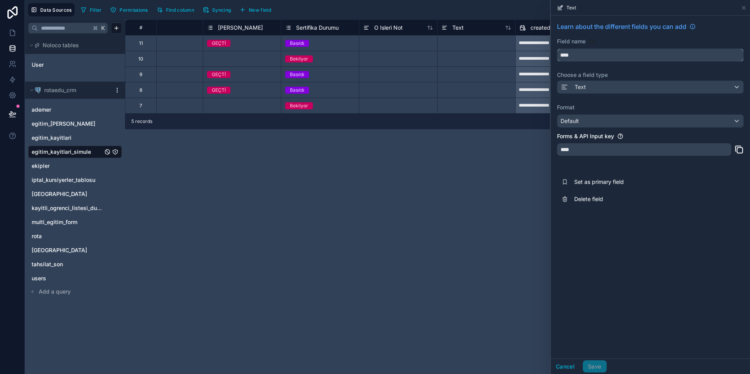
drag, startPoint x: 582, startPoint y: 52, endPoint x: 585, endPoint y: 56, distance: 4.6
click at [582, 52] on input "****" at bounding box center [651, 55] width 186 height 13
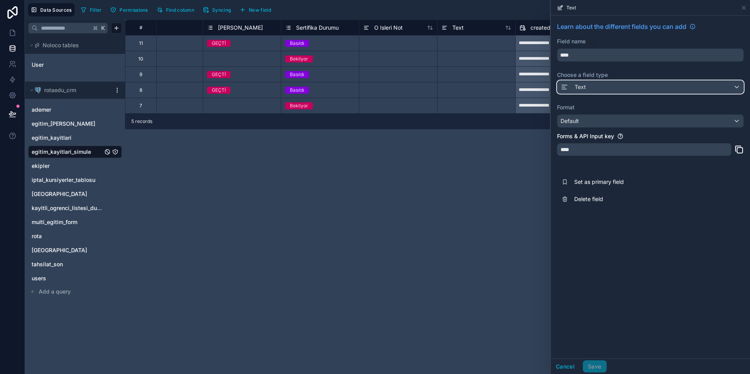
click at [608, 83] on div "Text" at bounding box center [651, 87] width 186 height 13
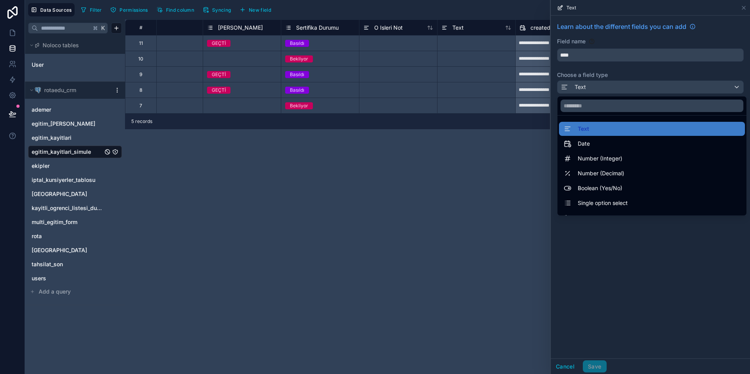
click at [681, 299] on div at bounding box center [650, 187] width 199 height 374
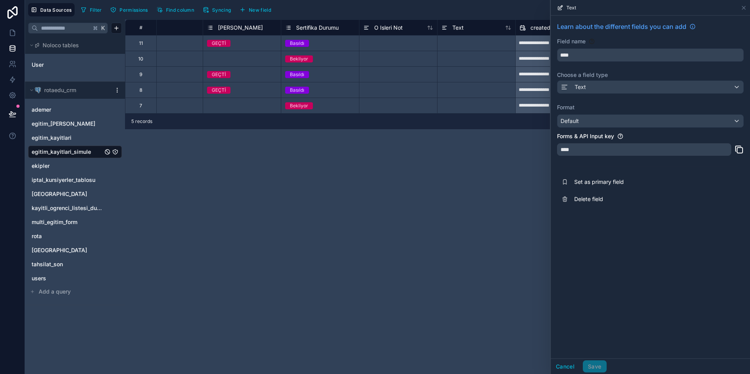
click at [669, 286] on div "Learn about the different fields you can add Field name **** Choose a field typ…" at bounding box center [650, 187] width 199 height 343
click at [458, 27] on span "Text" at bounding box center [457, 28] width 11 height 8
click at [377, 32] on div "O Isleri Not" at bounding box center [382, 27] width 39 height 9
click at [445, 27] on icon at bounding box center [445, 27] width 6 height 9
click at [337, 29] on span "Sertifika Durumu" at bounding box center [317, 28] width 43 height 8
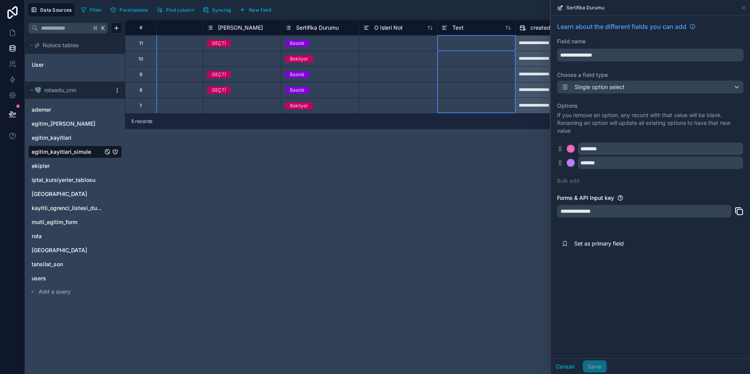
click at [458, 30] on span "Text" at bounding box center [457, 28] width 11 height 8
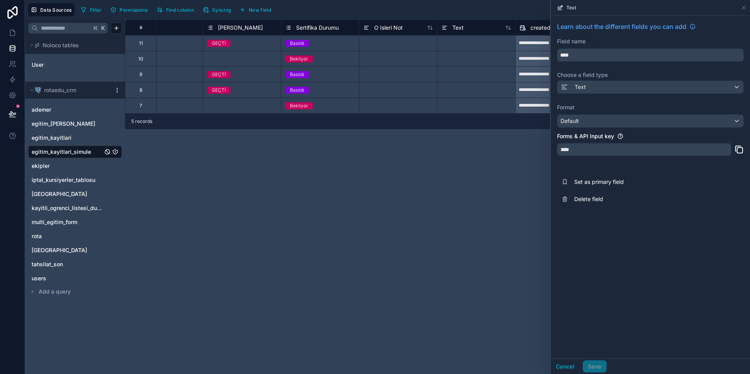
click at [693, 27] on icon at bounding box center [692, 27] width 0 height 1
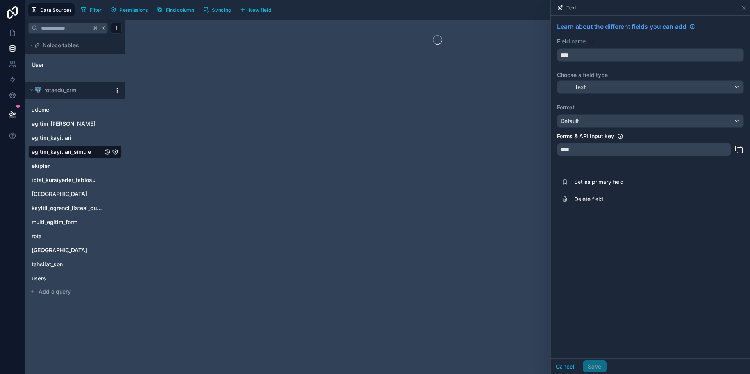
click at [456, 29] on div at bounding box center [437, 197] width 625 height 355
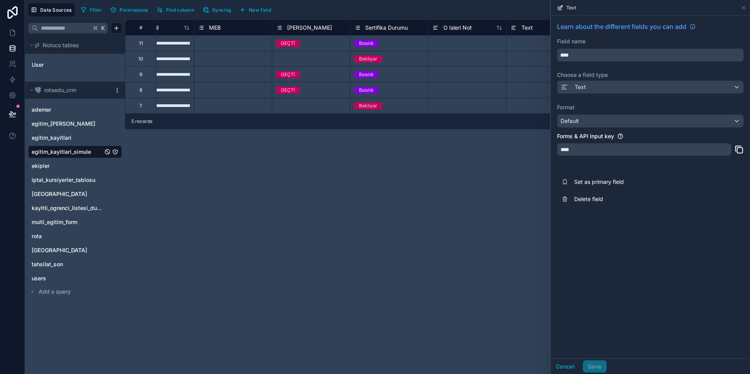
scroll to position [0, 1673]
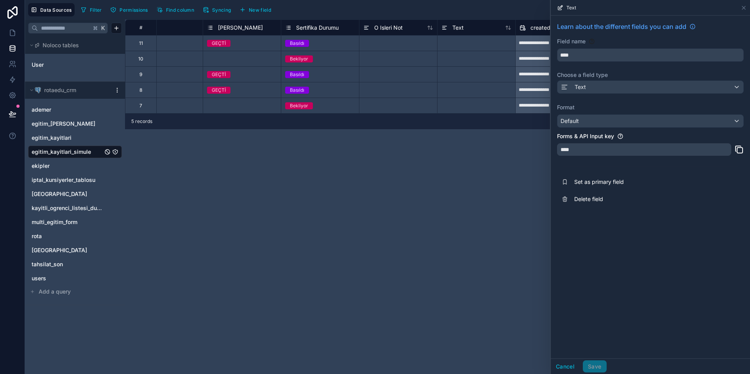
click at [461, 29] on span "Text" at bounding box center [457, 28] width 11 height 8
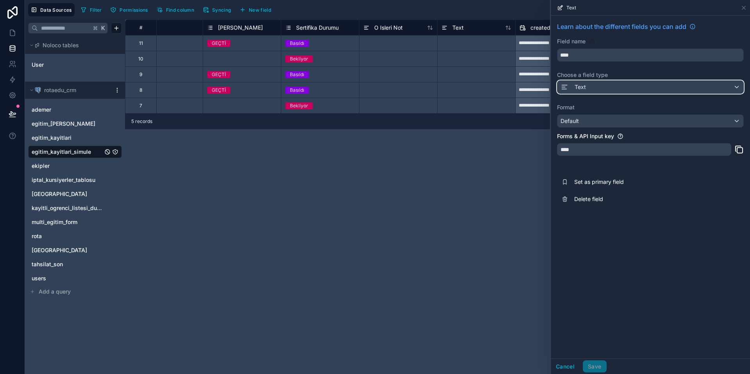
click at [605, 81] on button "Text" at bounding box center [650, 86] width 187 height 13
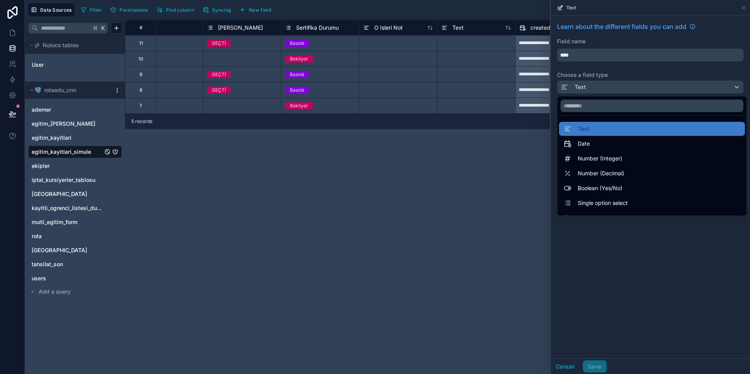
click at [671, 290] on div at bounding box center [650, 187] width 199 height 374
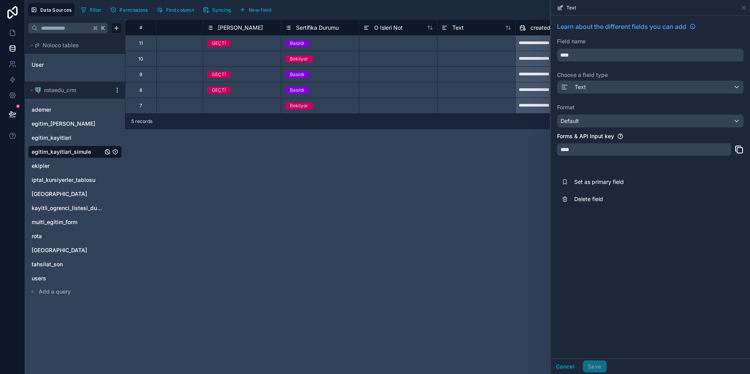
click at [608, 197] on span "Delete field" at bounding box center [630, 199] width 113 height 8
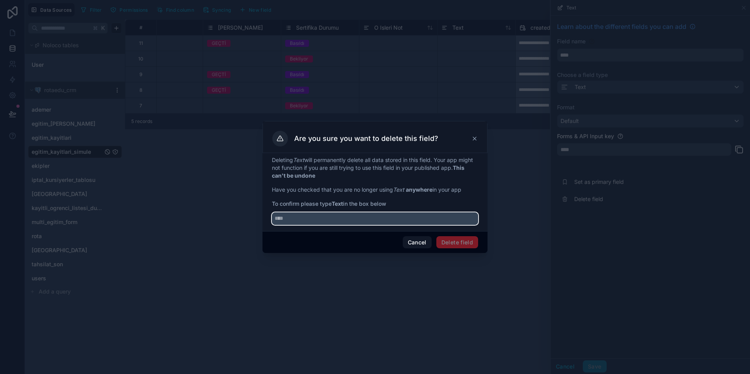
click at [391, 217] on input "text" at bounding box center [375, 219] width 206 height 13
type input "****"
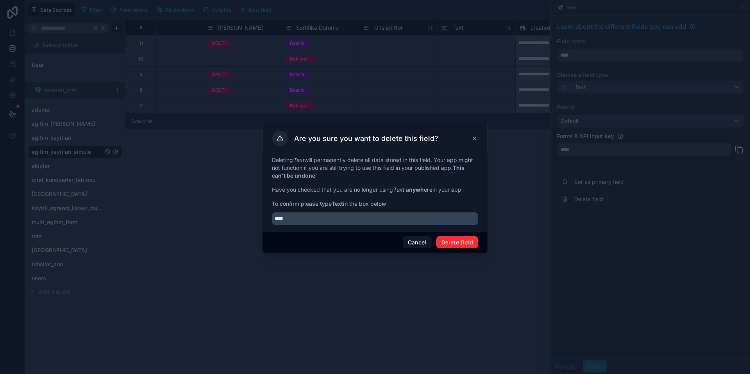
click at [449, 241] on button "Delete field" at bounding box center [457, 242] width 42 height 13
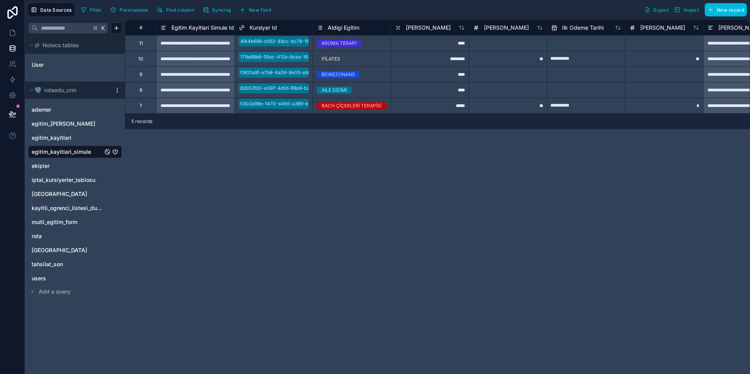
click at [257, 13] on button "New field" at bounding box center [255, 10] width 37 height 12
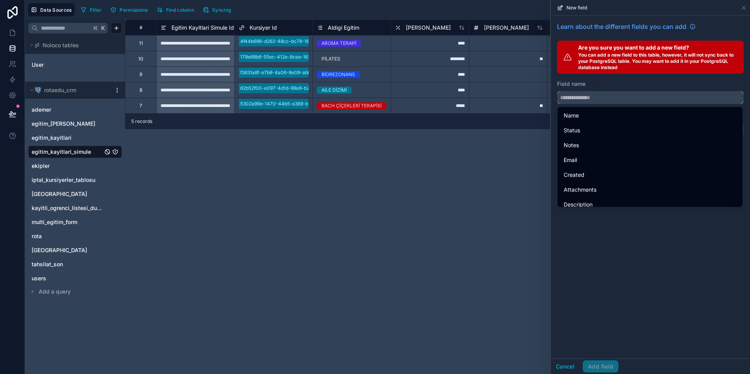
click at [578, 99] on input "text" at bounding box center [651, 97] width 186 height 13
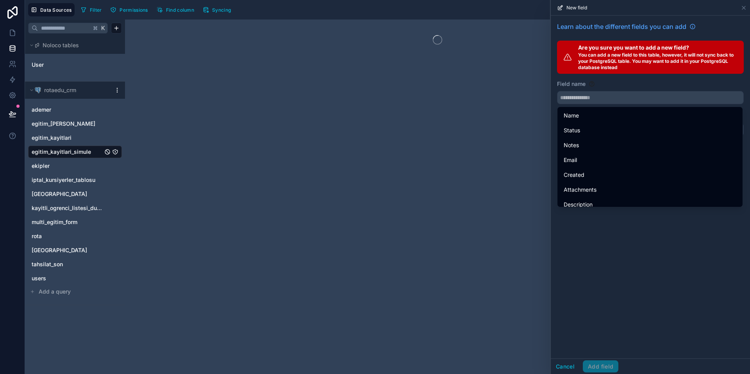
drag, startPoint x: 629, startPoint y: 261, endPoint x: 622, endPoint y: 240, distance: 22.5
click at [628, 260] on div "Learn about the different fields you can add Are you sure you want to add a new…" at bounding box center [650, 187] width 199 height 343
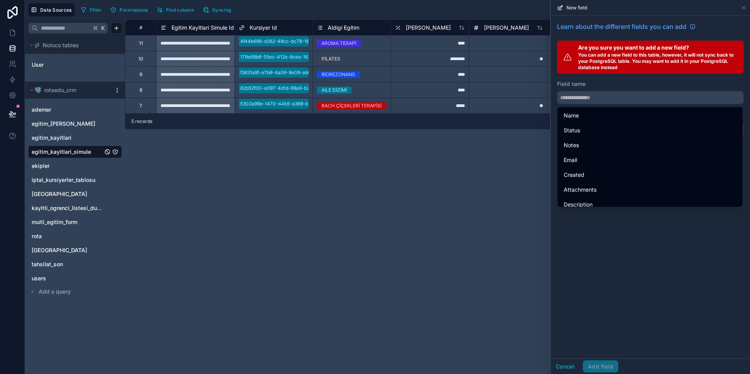
click at [613, 267] on div "Learn about the different fields you can add Are you sure you want to add a new…" at bounding box center [650, 187] width 199 height 343
click at [529, 265] on div "**********" at bounding box center [437, 197] width 625 height 355
click at [612, 266] on div "Learn about the different fields you can add Are you sure you want to add a new…" at bounding box center [650, 187] width 199 height 343
click at [567, 363] on button "Cancel" at bounding box center [565, 367] width 29 height 13
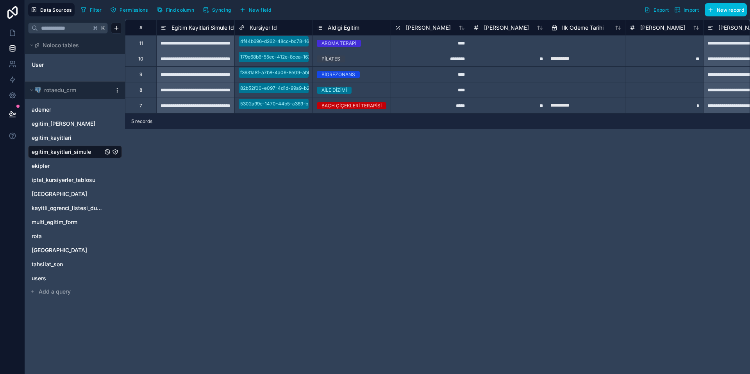
click at [262, 6] on button "New field" at bounding box center [255, 10] width 37 height 12
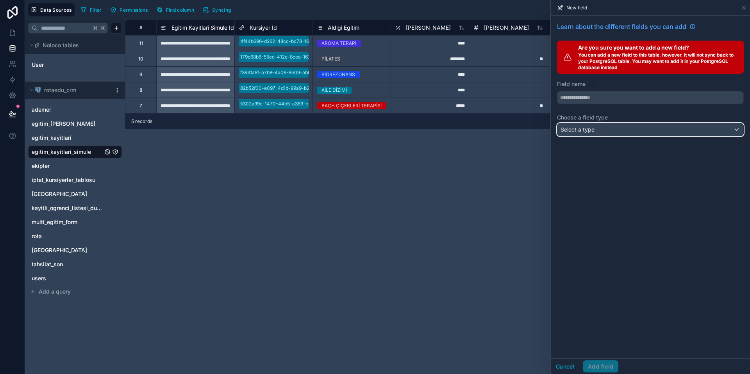
click at [620, 128] on div "Select a type" at bounding box center [651, 129] width 186 height 13
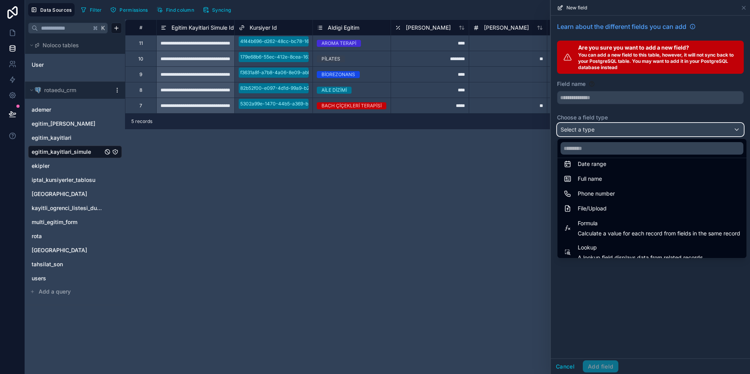
scroll to position [202, 0]
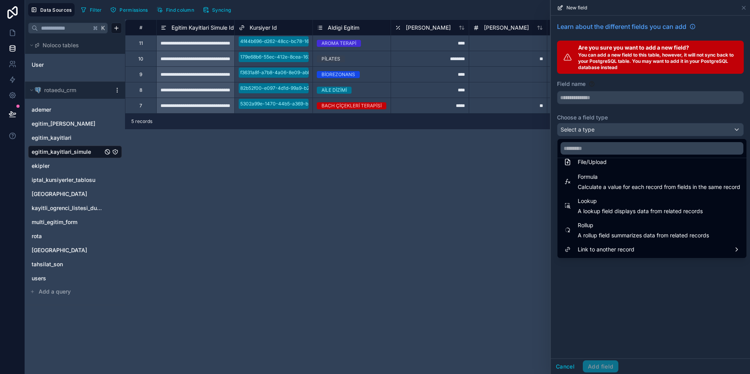
click at [438, 267] on div "**********" at bounding box center [437, 197] width 625 height 355
click at [560, 361] on div at bounding box center [650, 187] width 199 height 374
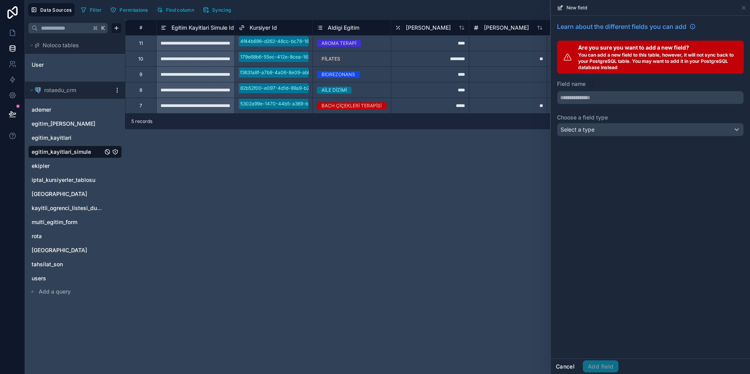
click at [567, 368] on button "Cancel" at bounding box center [565, 367] width 29 height 13
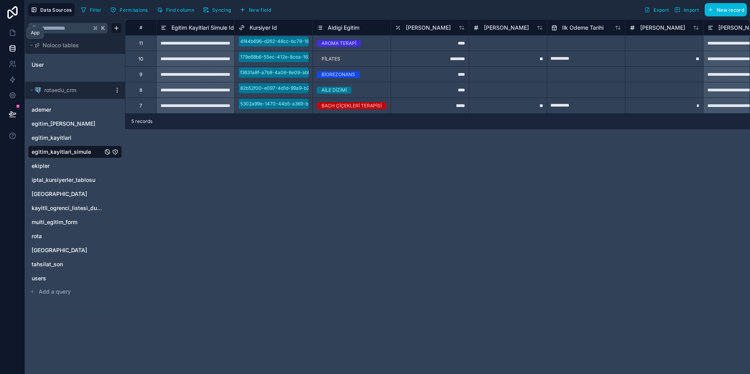
click at [12, 31] on icon at bounding box center [13, 33] width 8 height 8
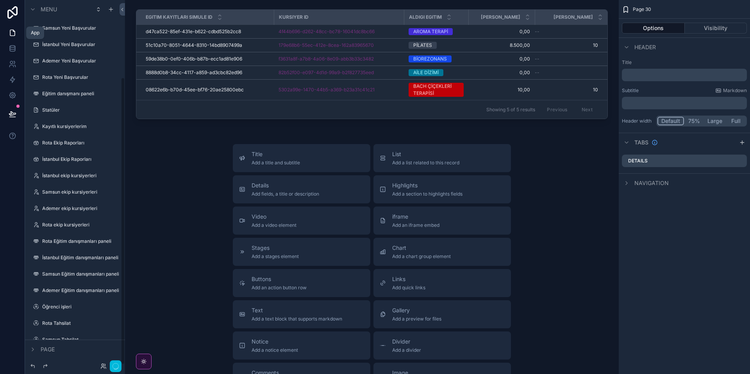
scroll to position [98, 0]
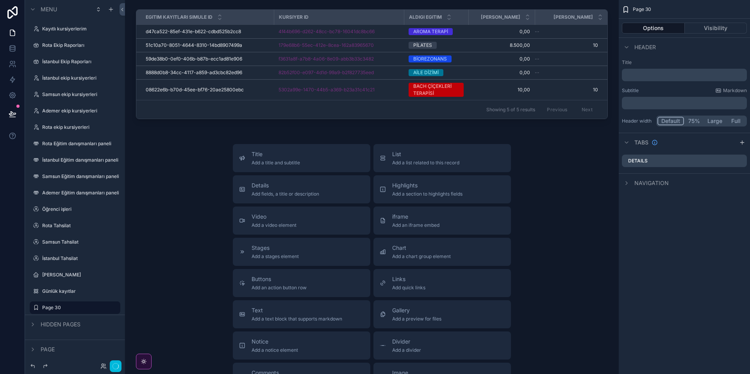
click at [195, 110] on div "Showing 5 of 5 results Previous Next" at bounding box center [371, 109] width 471 height 19
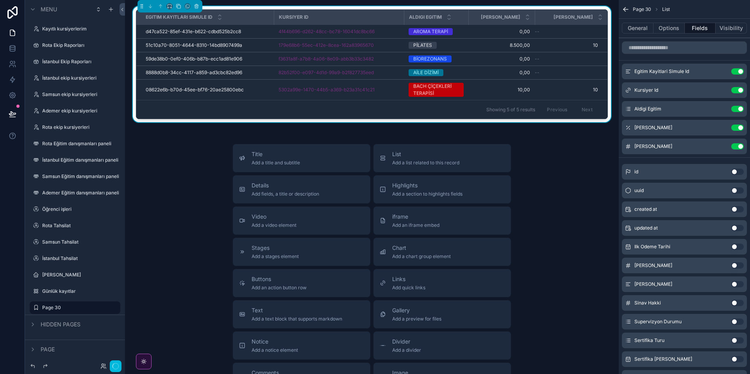
click at [0, 0] on icon "scrollable content" at bounding box center [0, 0] width 0 height 0
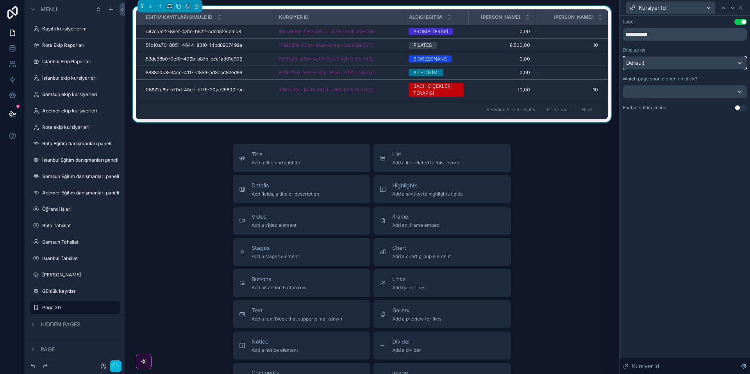
click at [669, 66] on div "Default" at bounding box center [684, 63] width 123 height 13
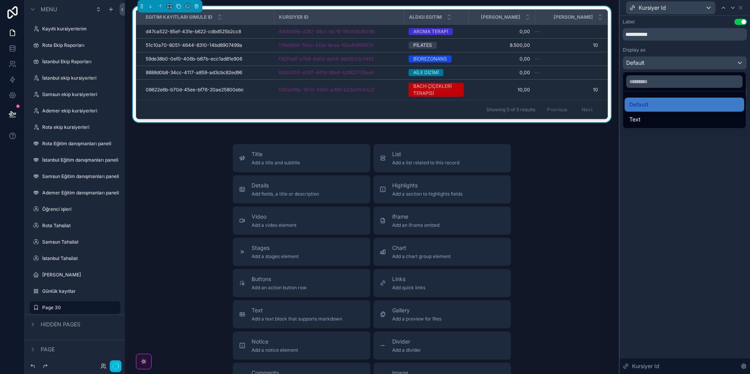
drag, startPoint x: 696, startPoint y: 189, endPoint x: 696, endPoint y: 185, distance: 4.3
click at [696, 189] on div at bounding box center [685, 187] width 131 height 374
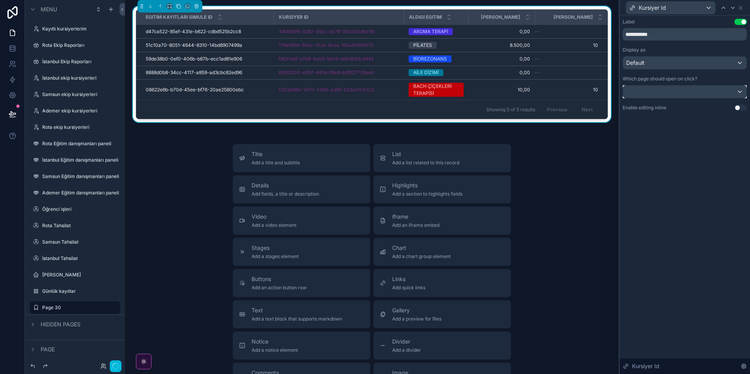
click at [706, 90] on div at bounding box center [684, 92] width 123 height 13
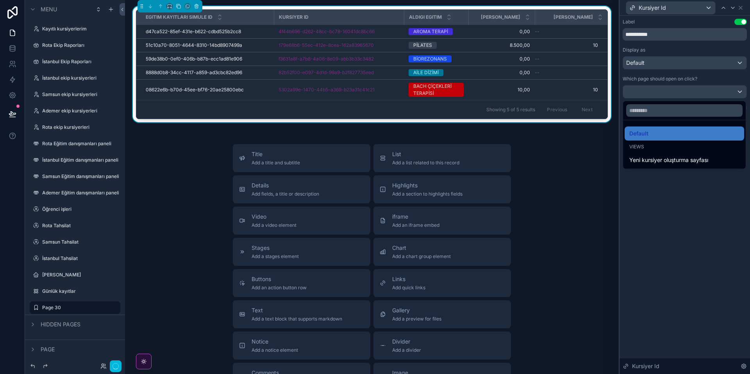
click at [694, 223] on div at bounding box center [685, 187] width 131 height 374
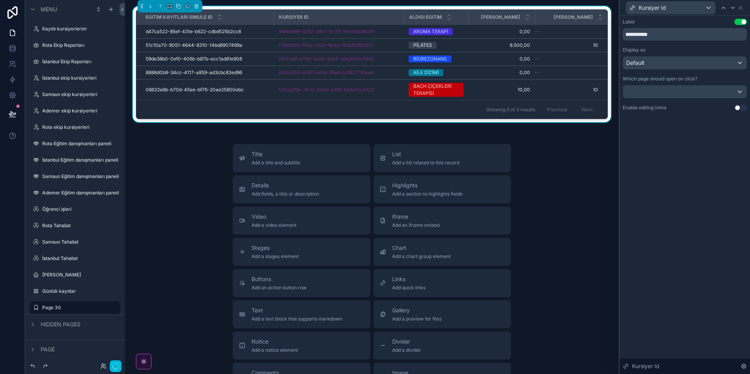
click at [745, 368] on icon at bounding box center [744, 366] width 5 height 5
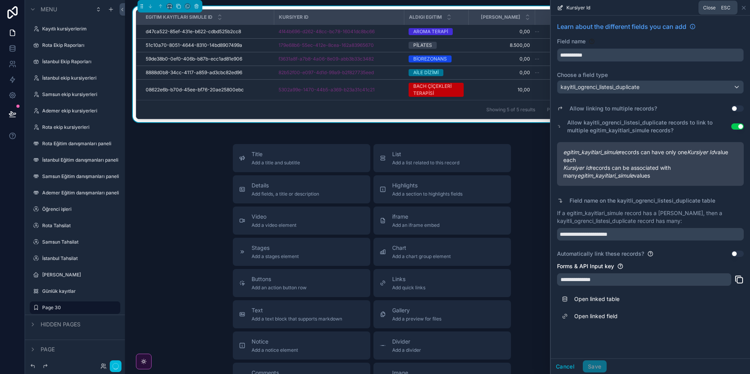
click at [746, 10] on icon at bounding box center [744, 8] width 6 height 6
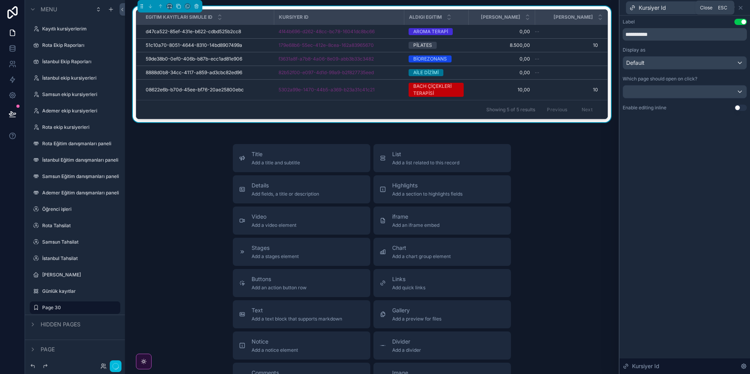
click at [743, 7] on icon at bounding box center [741, 8] width 6 height 6
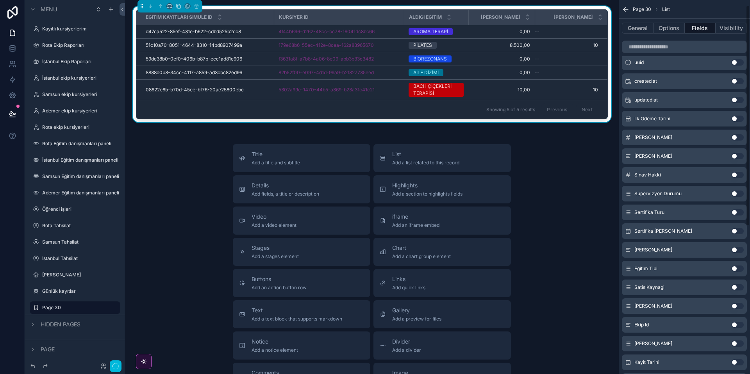
scroll to position [0, 0]
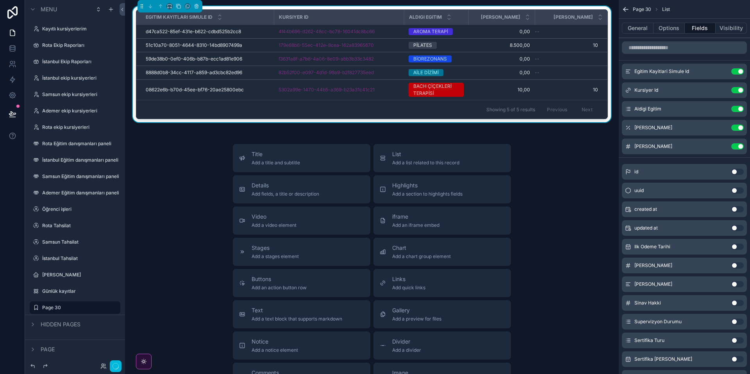
click at [337, 58] on span "f3631a8f-a7b8-4a06-8e09-abb3b33c3482" at bounding box center [326, 59] width 95 height 6
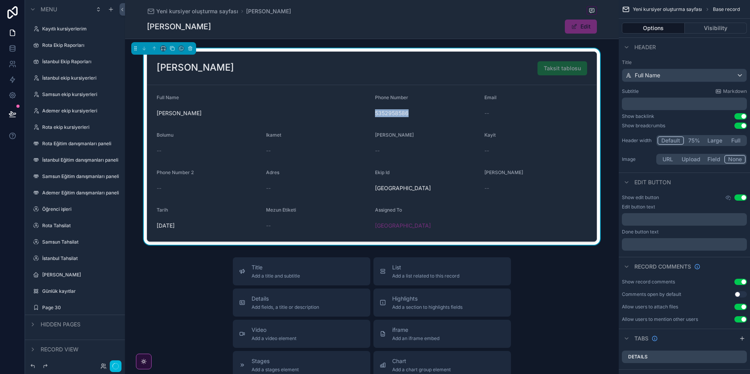
drag, startPoint x: 426, startPoint y: 111, endPoint x: 431, endPoint y: 111, distance: 5.1
click at [431, 111] on span "5352958586" at bounding box center [426, 113] width 103 height 8
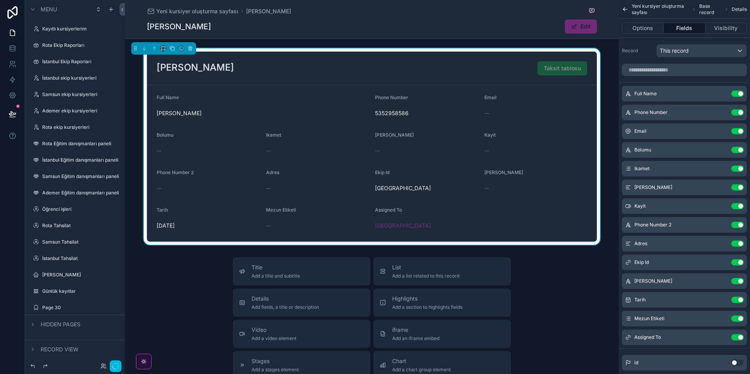
click at [431, 118] on div "5352958586" at bounding box center [426, 113] width 103 height 13
click at [381, 226] on span "Asya" at bounding box center [403, 226] width 56 height 8
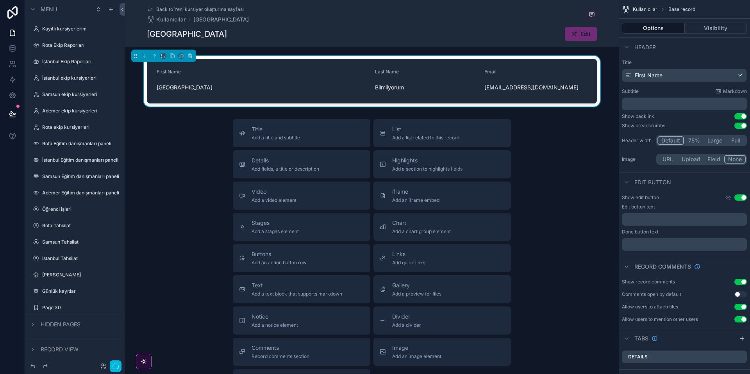
click at [0, 0] on icon "scrollable content" at bounding box center [0, 0] width 0 height 0
click at [147, 313] on span "Remove" at bounding box center [149, 313] width 21 height 8
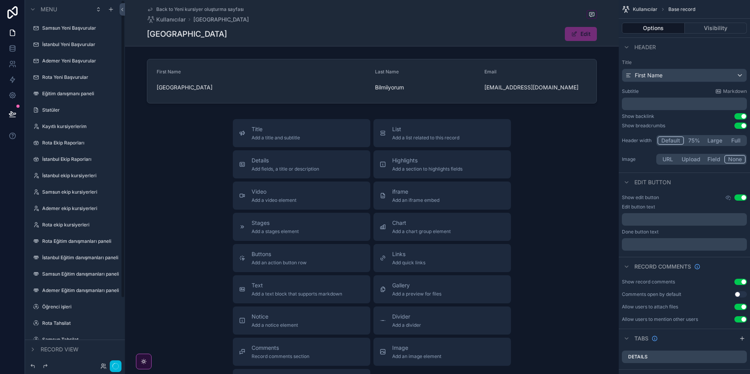
scroll to position [81, 0]
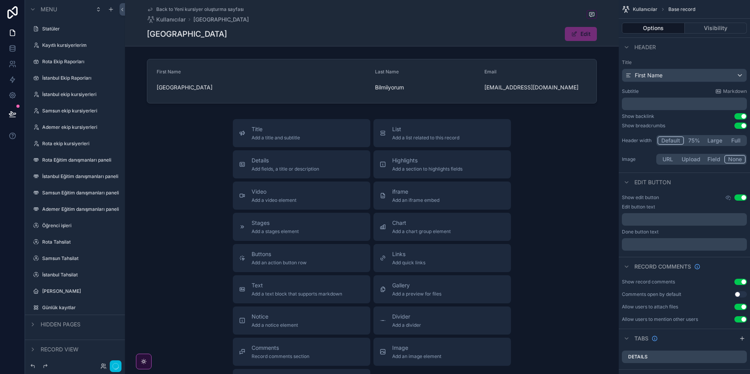
click at [68, 307] on label "Günlük kayıtlar" at bounding box center [78, 308] width 73 height 6
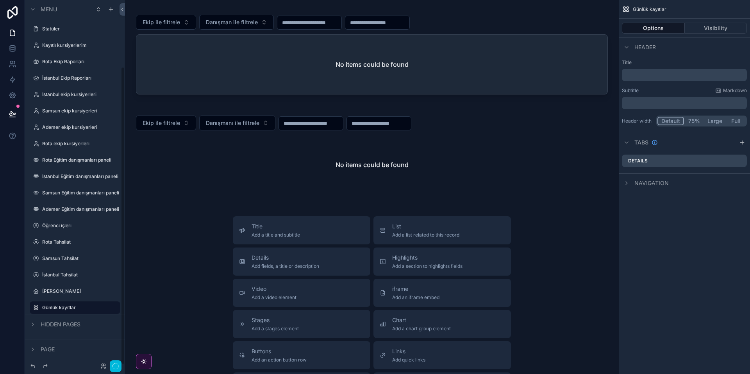
click at [309, 64] on div "scrollable content" at bounding box center [371, 53] width 481 height 95
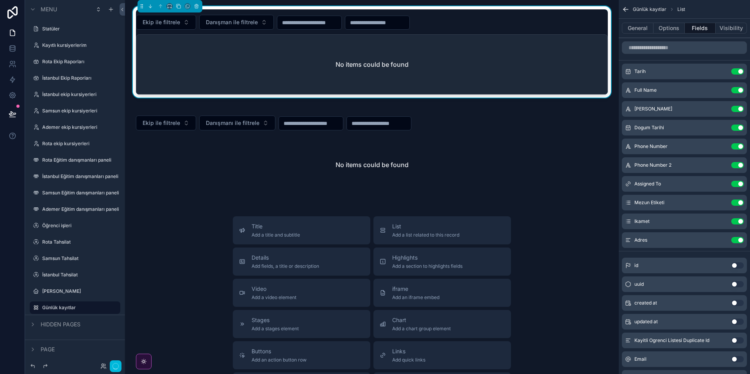
click at [355, 154] on div "scrollable content" at bounding box center [371, 152] width 481 height 91
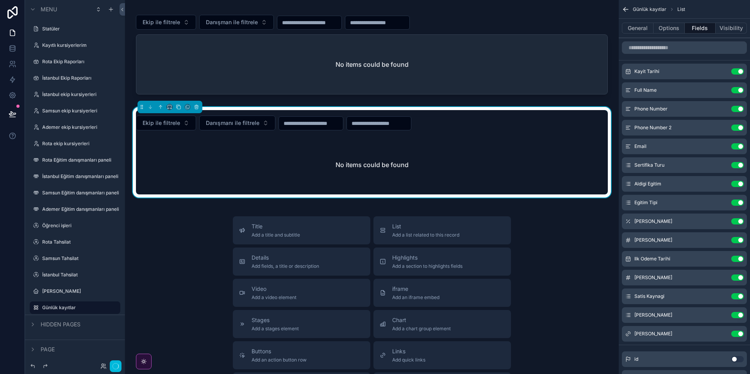
click at [117, 365] on icon "button" at bounding box center [116, 366] width 6 height 6
click at [13, 32] on icon at bounding box center [13, 33] width 8 height 8
click at [114, 368] on circle "button" at bounding box center [116, 366] width 6 height 6
click at [14, 111] on icon at bounding box center [13, 114] width 8 height 8
click at [183, 222] on div "Title Add a title and subtitle List Add a list related to this record Details A…" at bounding box center [371, 355] width 481 height 278
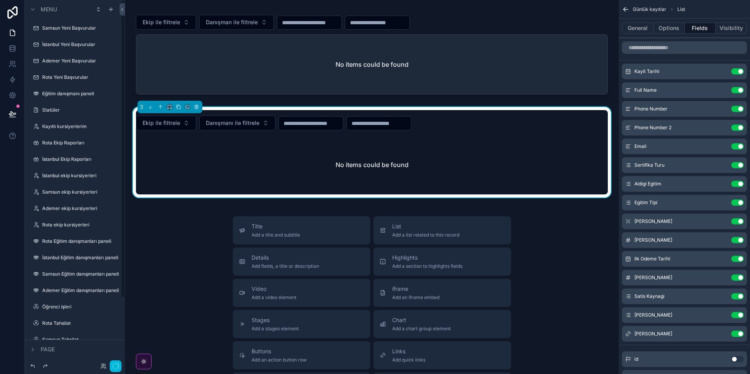
click at [63, 31] on div "Samsun Yeni Başvurular" at bounding box center [80, 28] width 77 height 6
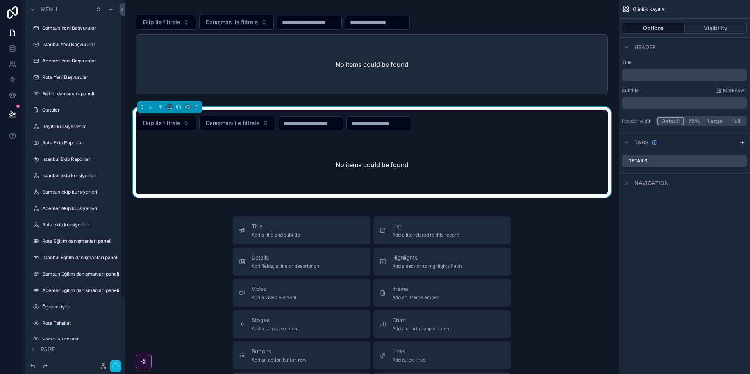
click at [67, 30] on label "Samsun Yeni Başvurular" at bounding box center [78, 28] width 73 height 6
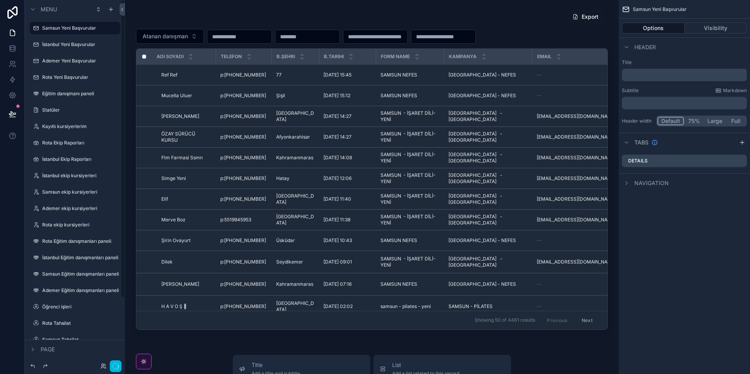
click at [71, 43] on label "İstanbul Yeni Başvurular" at bounding box center [78, 44] width 73 height 6
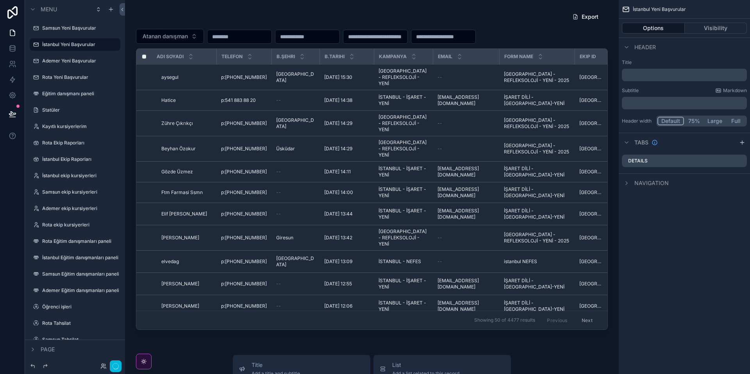
click at [69, 59] on label "Ademer Yeni Başvurular" at bounding box center [78, 61] width 73 height 6
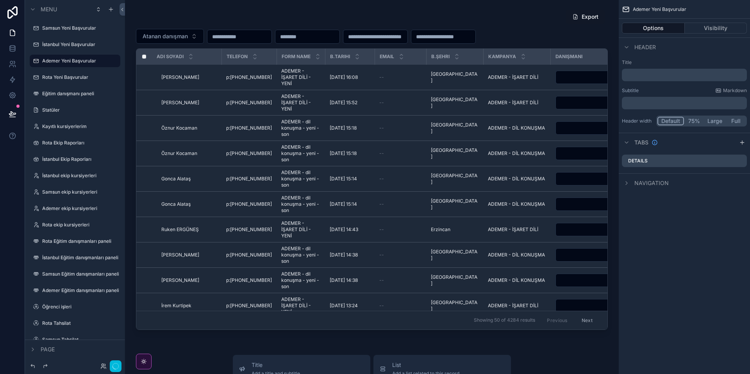
click at [68, 78] on label "Rota Yeni Başvurular" at bounding box center [78, 77] width 73 height 6
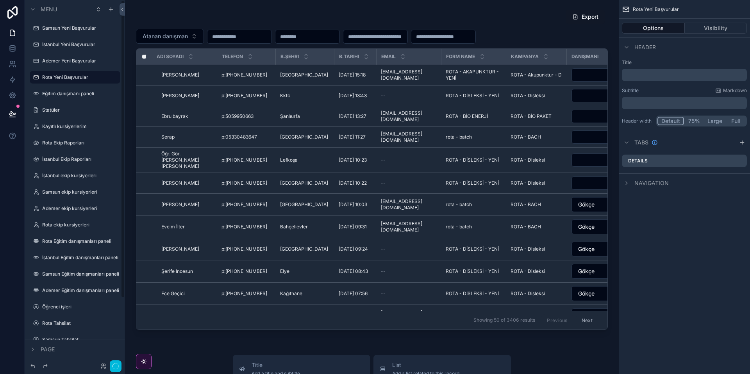
click at [75, 95] on label "Eğitim danışmanı paneli" at bounding box center [78, 94] width 73 height 6
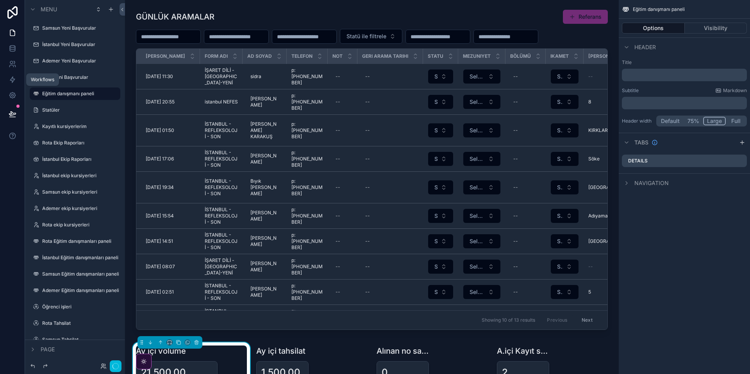
click at [12, 77] on icon at bounding box center [13, 80] width 8 height 8
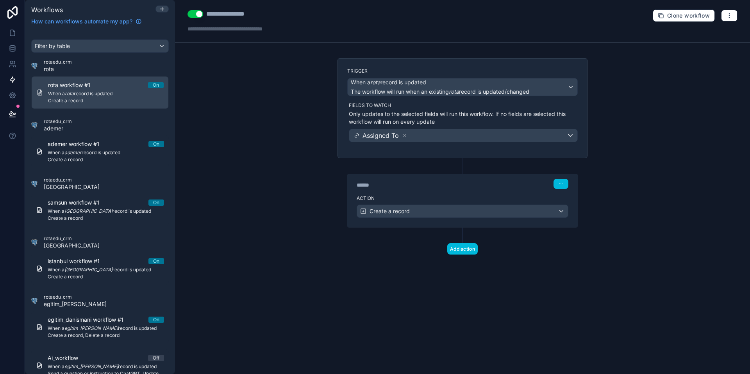
click at [102, 94] on span "When a rota record is updated" at bounding box center [106, 94] width 116 height 6
click at [418, 184] on div "******" at bounding box center [415, 185] width 117 height 8
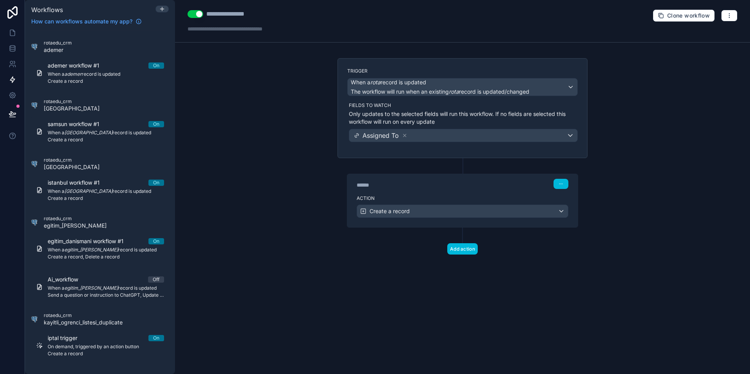
click at [113, 282] on div "Ai_workflow Off" at bounding box center [106, 280] width 116 height 8
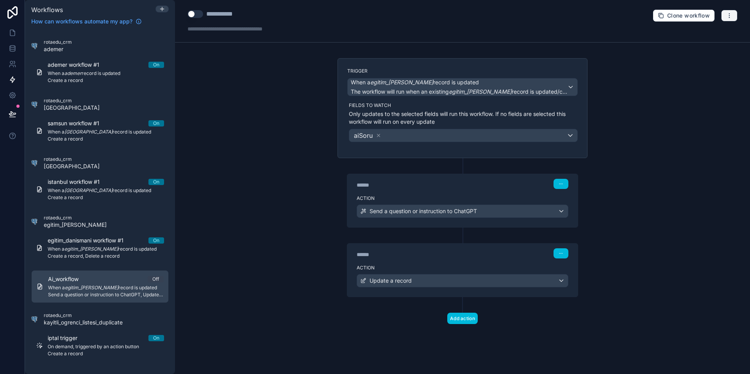
click at [725, 17] on button "button" at bounding box center [729, 16] width 16 height 12
click at [721, 60] on span "Delete workflow" at bounding box center [709, 59] width 38 height 6
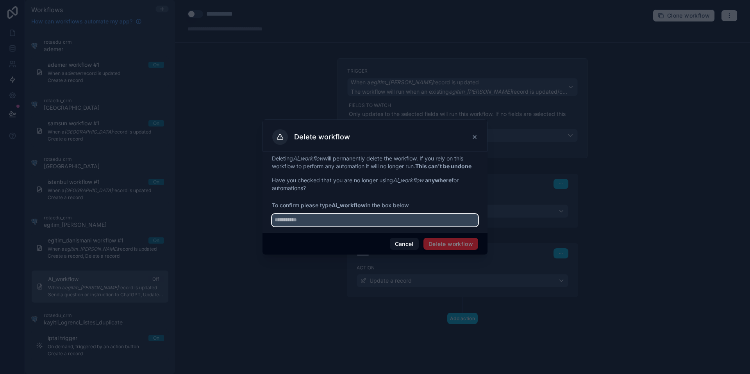
click at [374, 222] on input "text" at bounding box center [375, 220] width 206 height 13
type input "**********"
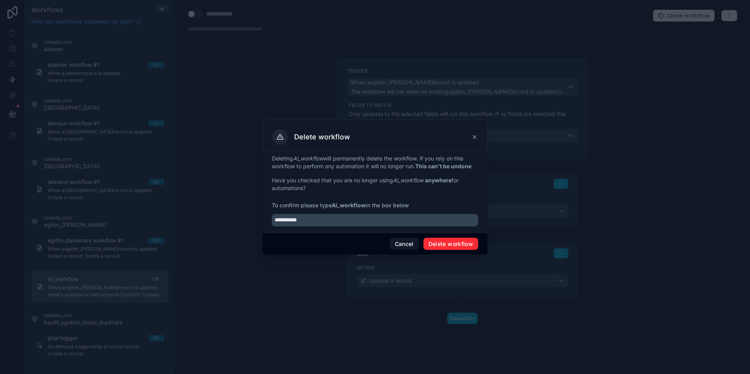
drag, startPoint x: 449, startPoint y: 243, endPoint x: 442, endPoint y: 248, distance: 8.5
click at [449, 243] on button "Delete workflow" at bounding box center [451, 244] width 55 height 13
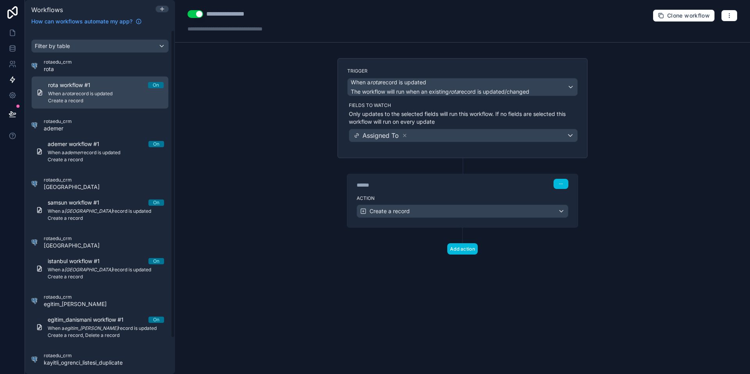
click at [102, 98] on span "Create a record" at bounding box center [106, 101] width 116 height 6
click at [477, 193] on div "Action Create a record" at bounding box center [462, 209] width 231 height 35
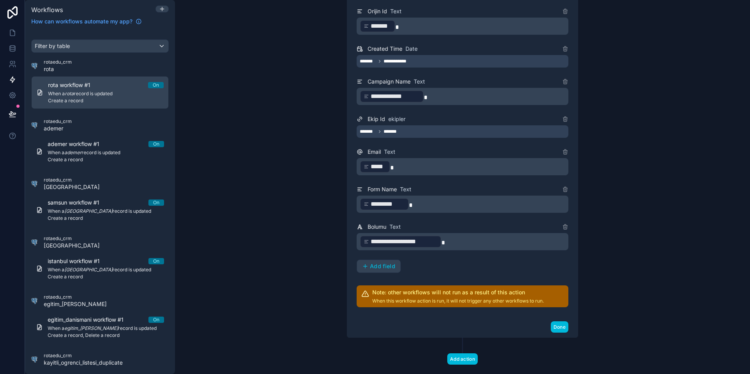
scroll to position [436, 0]
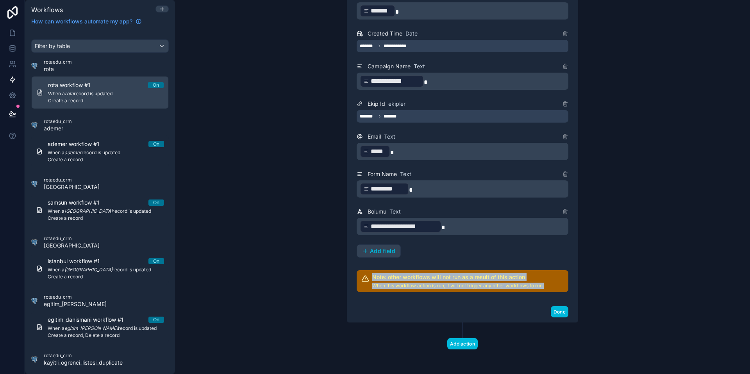
drag, startPoint x: 547, startPoint y: 283, endPoint x: 372, endPoint y: 279, distance: 174.3
click at [372, 279] on div "Note: other workflows will not run as a result of this action When this workflo…" at bounding box center [463, 281] width 212 height 22
click at [84, 145] on span "ademer workflow #1" at bounding box center [78, 144] width 61 height 8
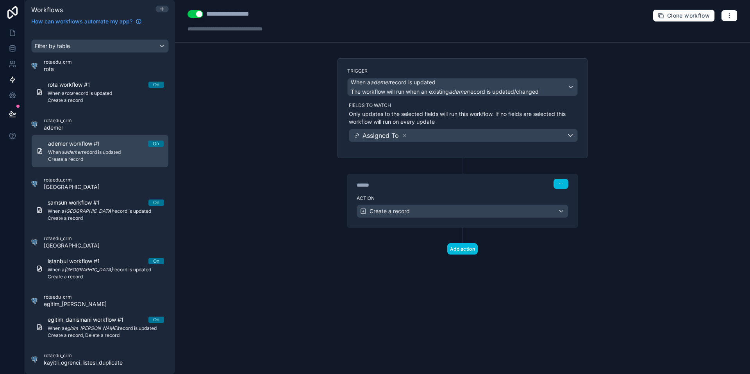
click at [410, 188] on div "******" at bounding box center [415, 185] width 117 height 8
click at [434, 199] on label "Action" at bounding box center [463, 198] width 212 height 6
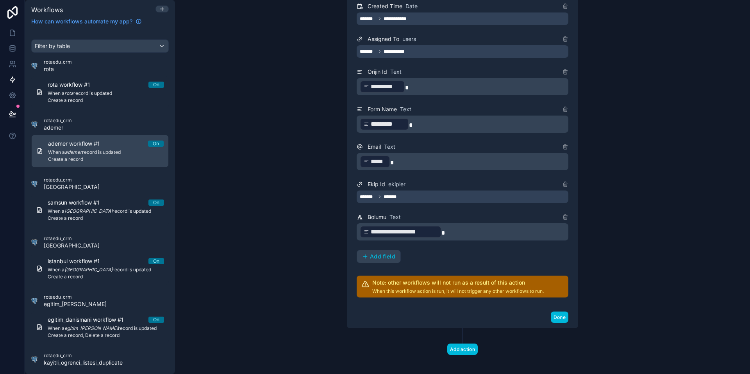
scroll to position [436, 0]
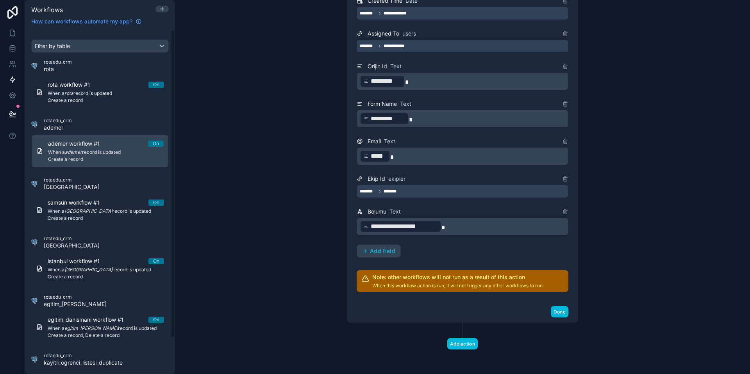
click at [91, 204] on span "samsun workflow #1" at bounding box center [78, 203] width 61 height 8
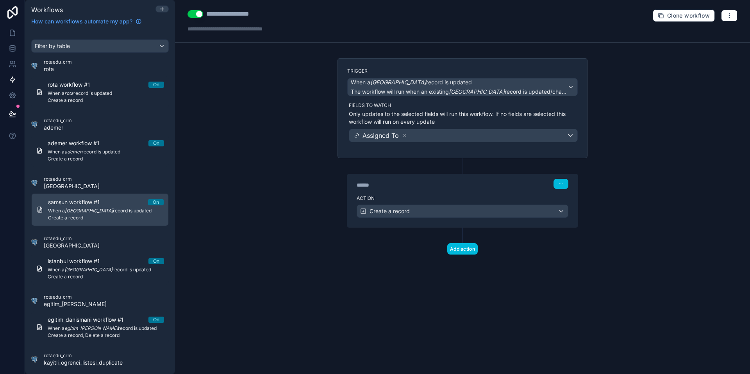
click at [465, 197] on label "Action" at bounding box center [463, 198] width 212 height 6
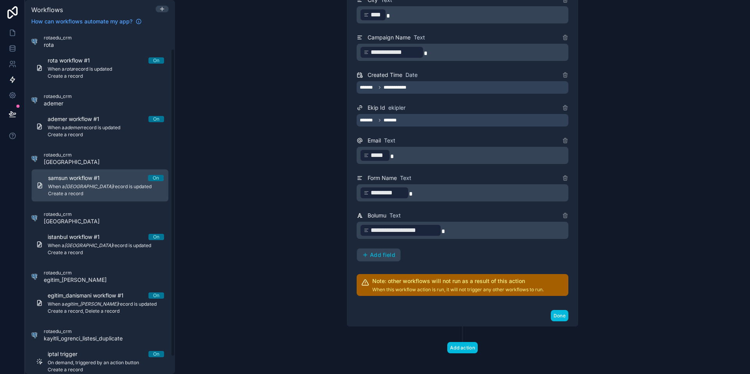
scroll to position [28, 0]
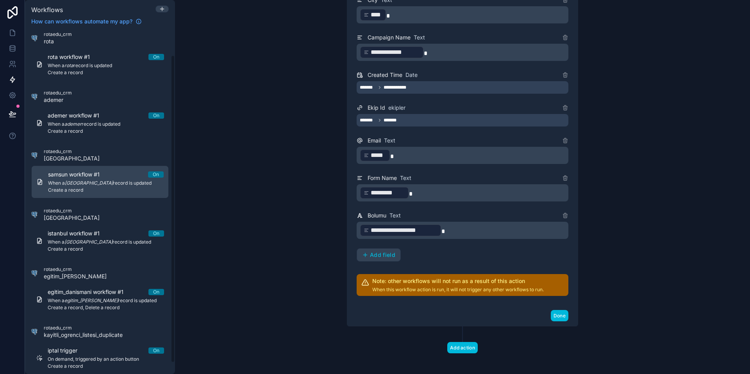
click at [93, 238] on div "istanbul workflow #1 On When a istanbul record is updated Create a record" at bounding box center [106, 241] width 116 height 23
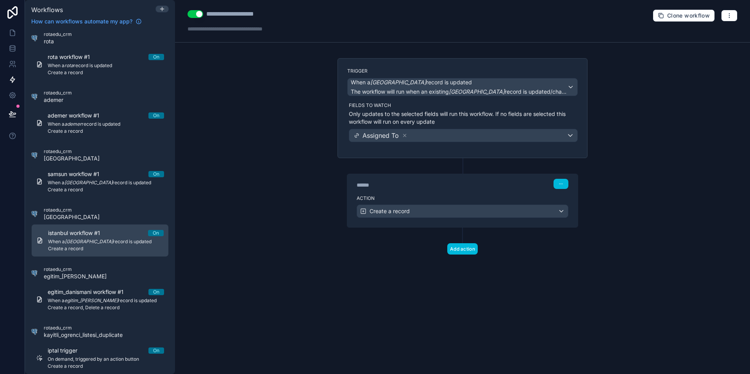
click at [478, 191] on div "****** Step 1" at bounding box center [462, 183] width 231 height 18
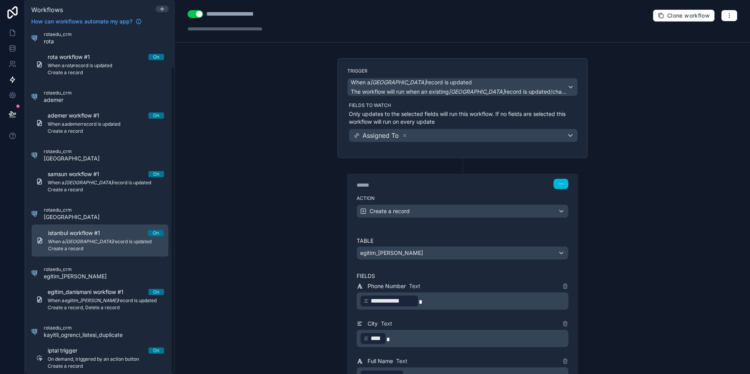
scroll to position [40, 0]
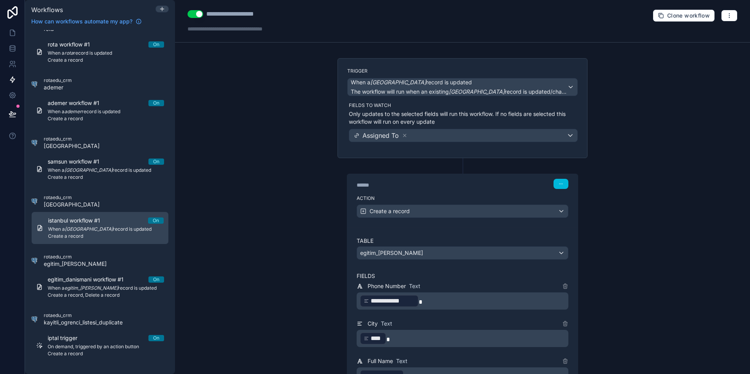
click at [102, 287] on em "egitim_danismani" at bounding box center [91, 288] width 54 height 6
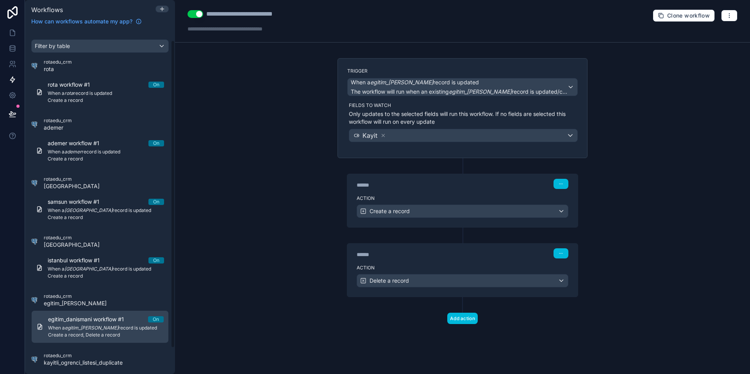
scroll to position [40, 0]
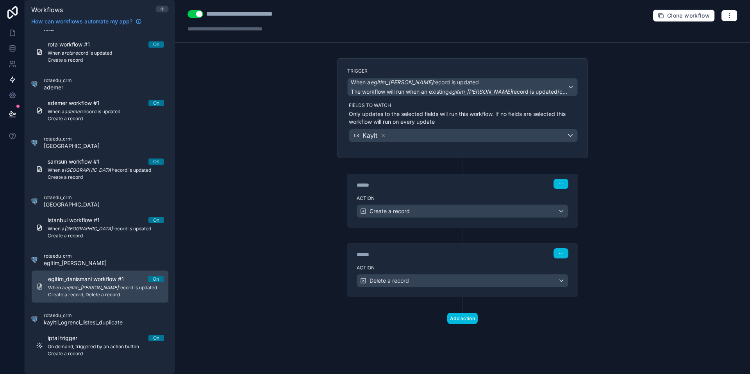
click at [420, 258] on div "******" at bounding box center [415, 255] width 117 height 8
click at [436, 263] on div "Action Delete a record" at bounding box center [462, 279] width 231 height 35
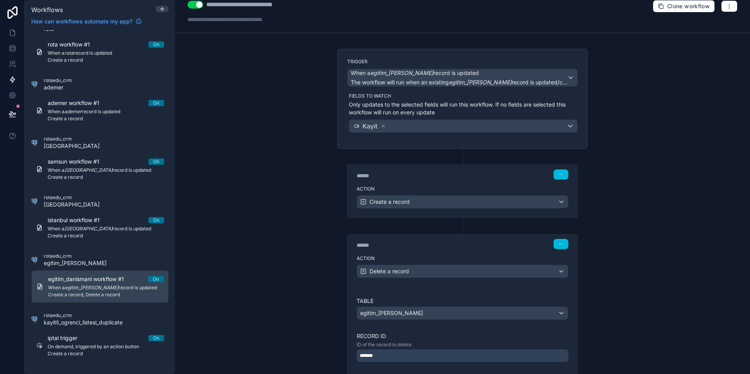
scroll to position [12, 0]
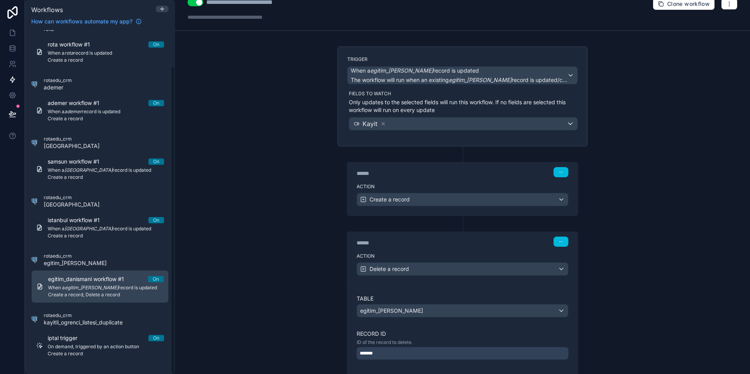
click at [118, 300] on link "egitim_danismani workflow #1 On When a egitim_danismani record is updated Creat…" at bounding box center [100, 286] width 138 height 33
click at [116, 339] on div "iptal trigger On" at bounding box center [106, 338] width 116 height 8
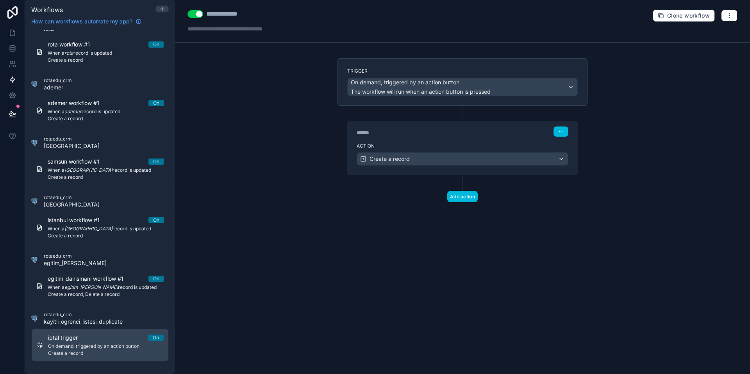
click at [114, 290] on span "When a egitim_danismani record is updated" at bounding box center [106, 287] width 116 height 6
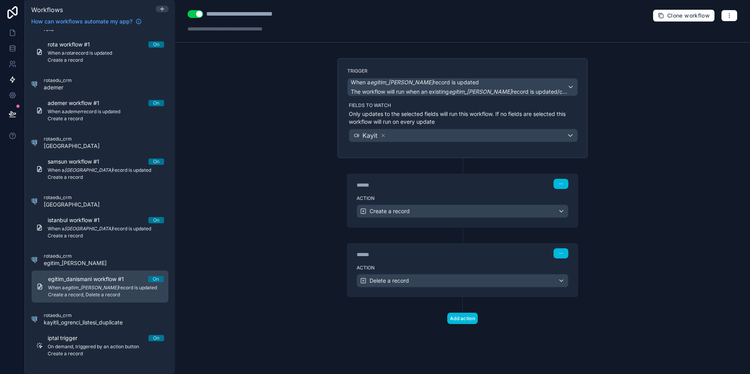
click at [421, 203] on div "Action Create a record" at bounding box center [462, 209] width 231 height 35
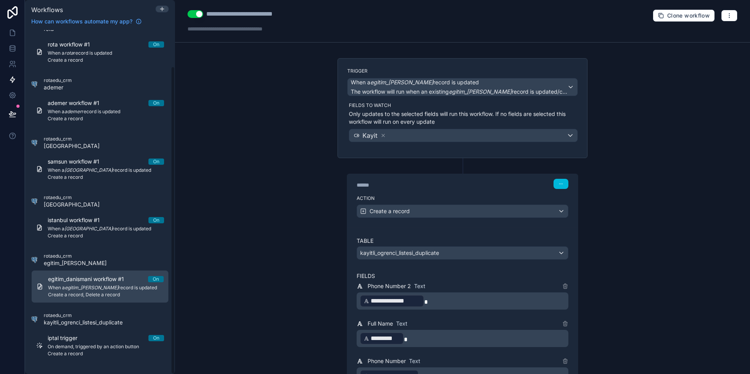
click at [74, 353] on span "Create a record" at bounding box center [106, 354] width 116 height 6
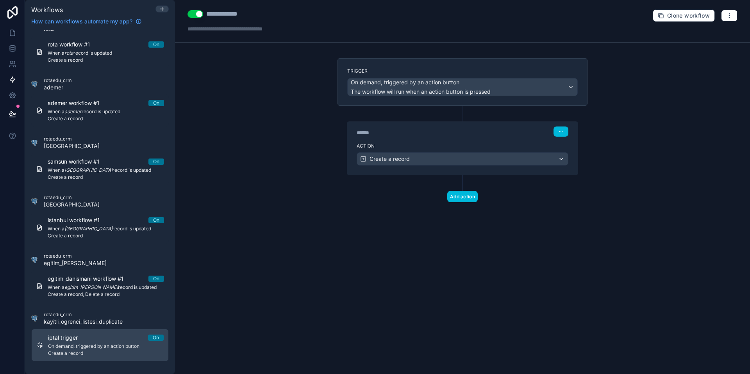
click at [96, 294] on span "Create a record, Delete a record" at bounding box center [106, 294] width 116 height 6
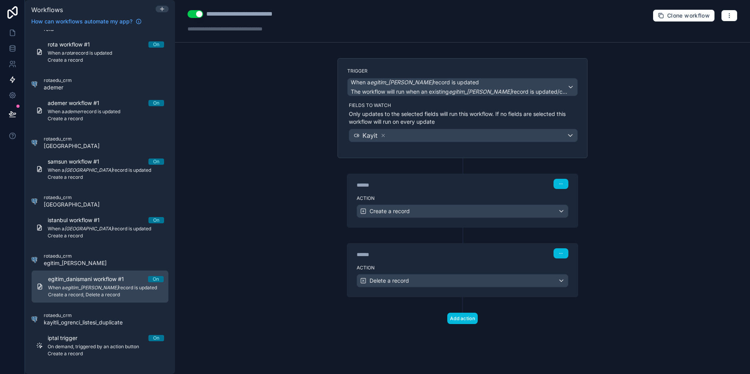
click at [478, 200] on label "Action" at bounding box center [463, 198] width 212 height 6
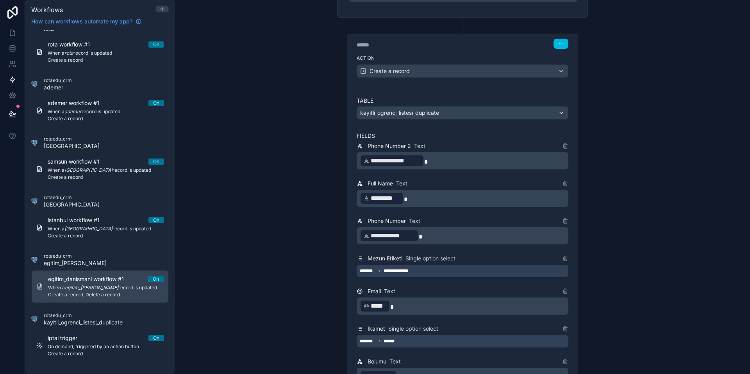
scroll to position [142, 0]
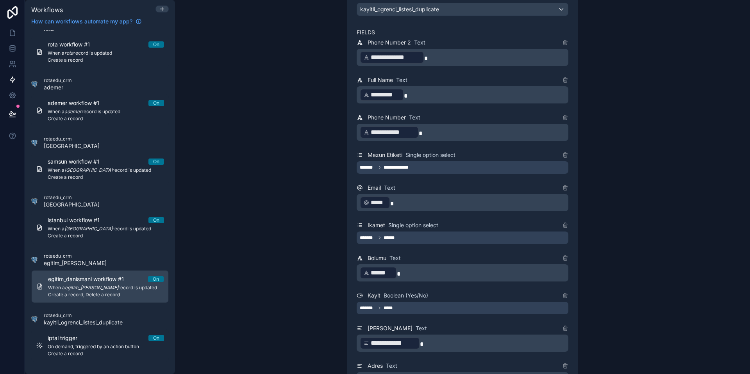
click at [468, 193] on div "Email Text ﻿ ***** ﻿" at bounding box center [463, 197] width 212 height 28
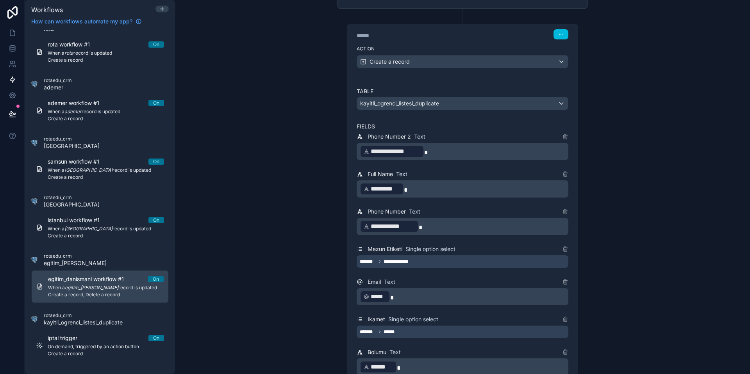
scroll to position [0, 0]
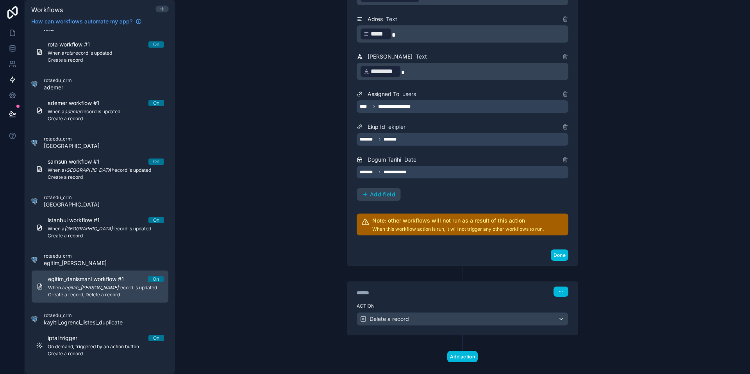
scroll to position [587, 0]
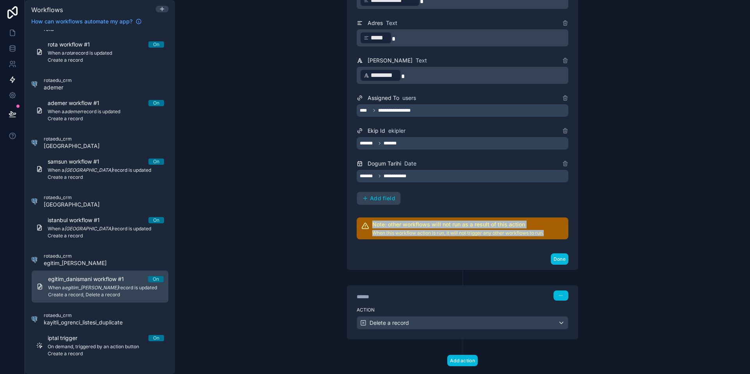
drag, startPoint x: 546, startPoint y: 232, endPoint x: 395, endPoint y: 217, distance: 152.0
click at [372, 221] on div "Note: other workflows will not run as a result of this action When this workflo…" at bounding box center [463, 229] width 212 height 22
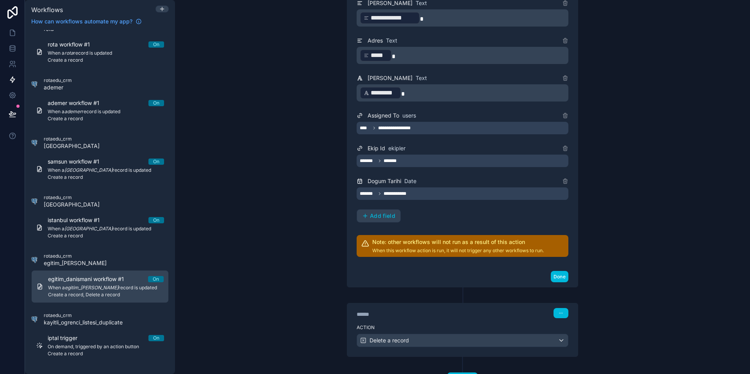
scroll to position [558, 0]
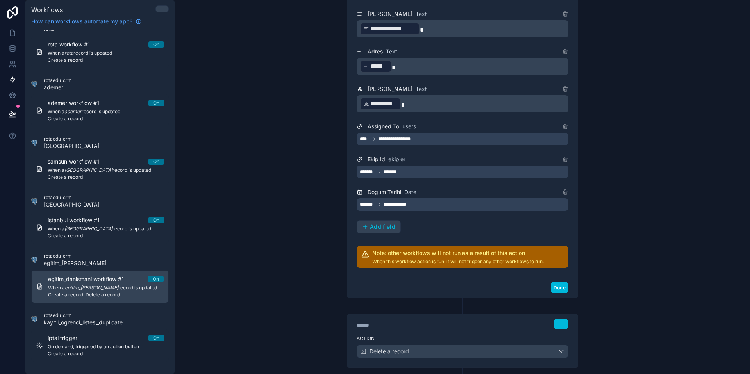
click at [429, 195] on div "Dogum Tarihi Date" at bounding box center [463, 192] width 212 height 9
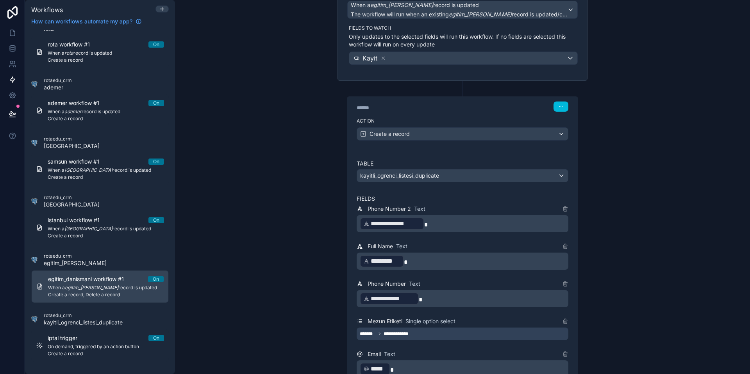
scroll to position [0, 0]
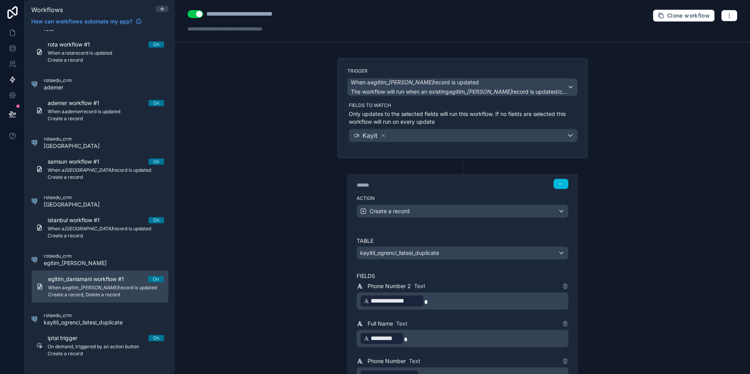
click at [449, 200] on label "Action" at bounding box center [463, 198] width 212 height 6
click at [207, 291] on div "**********" at bounding box center [462, 187] width 575 height 374
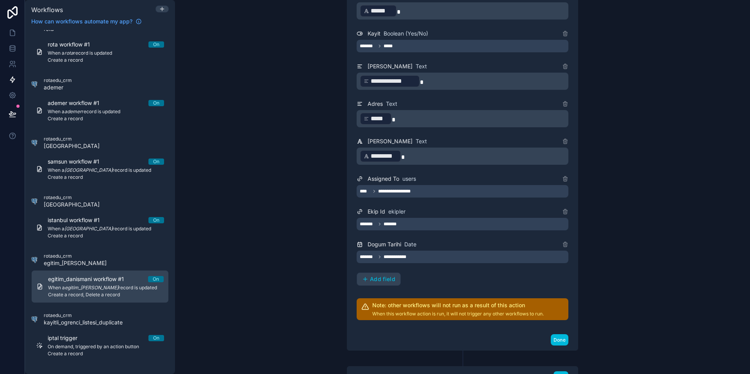
scroll to position [604, 0]
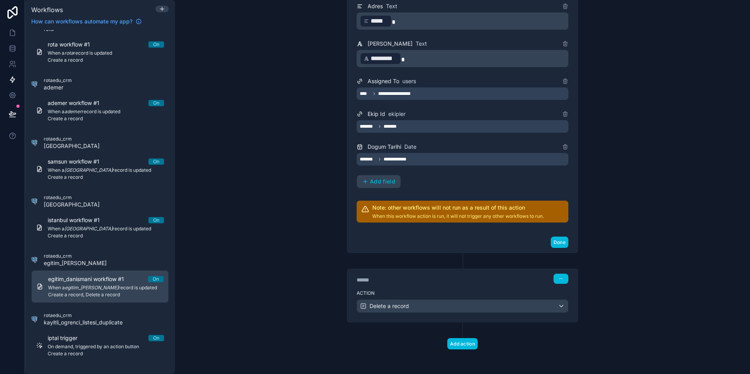
click at [426, 246] on div "Done" at bounding box center [462, 242] width 231 height 21
click at [426, 248] on div "Done" at bounding box center [462, 242] width 231 height 21
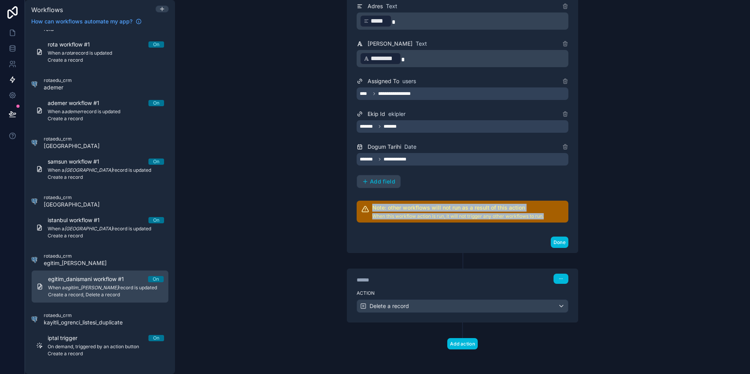
drag, startPoint x: 546, startPoint y: 215, endPoint x: 375, endPoint y: 206, distance: 171.8
click at [372, 205] on div "Note: other workflows will not run as a result of this action When this workflo…" at bounding box center [463, 212] width 212 height 22
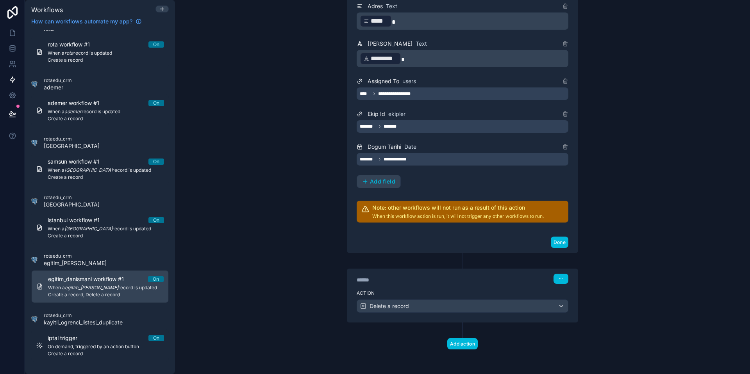
click at [397, 239] on div "Done" at bounding box center [462, 242] width 231 height 21
click at [7, 49] on link at bounding box center [12, 49] width 25 height 16
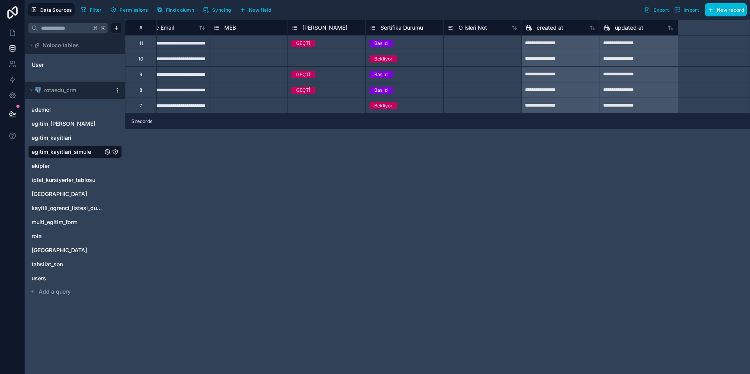
scroll to position [0, 1595]
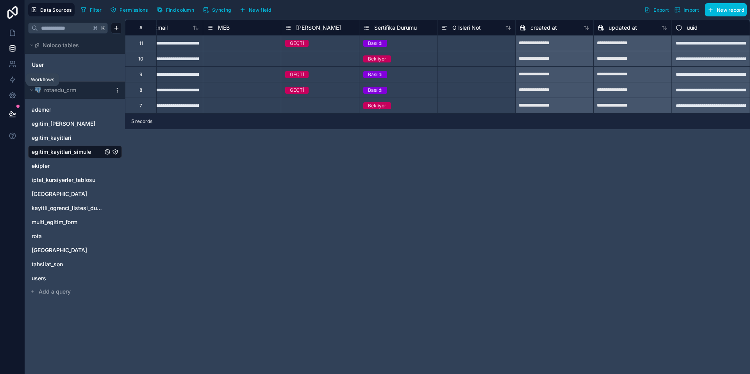
click at [13, 79] on icon at bounding box center [12, 80] width 5 height 6
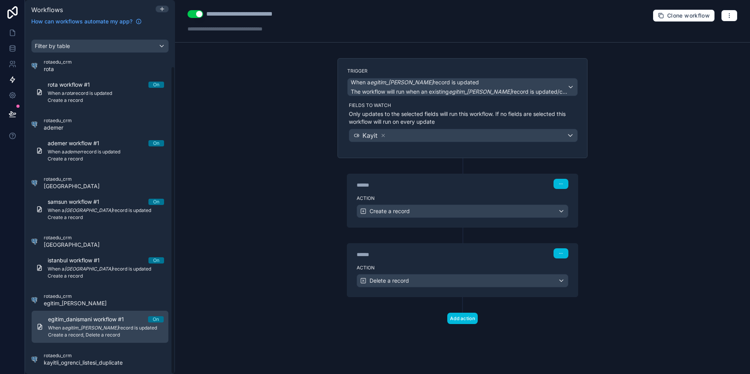
scroll to position [40, 0]
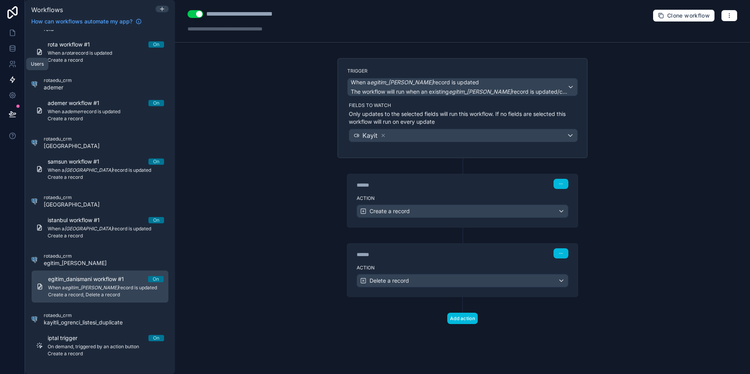
click at [13, 64] on icon at bounding box center [13, 64] width 8 height 8
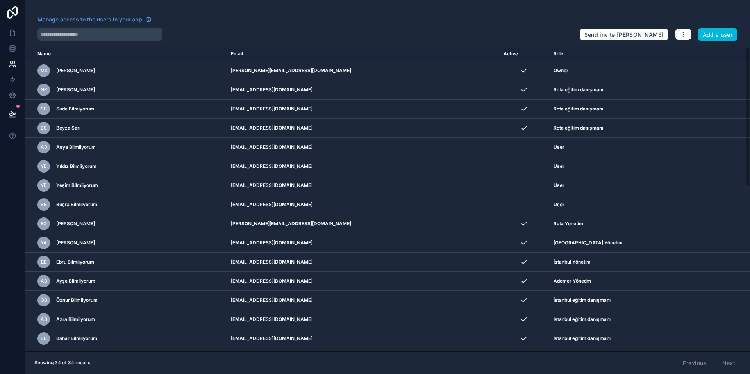
click at [0, 0] on icon "scrollable content" at bounding box center [0, 0] width 0 height 0
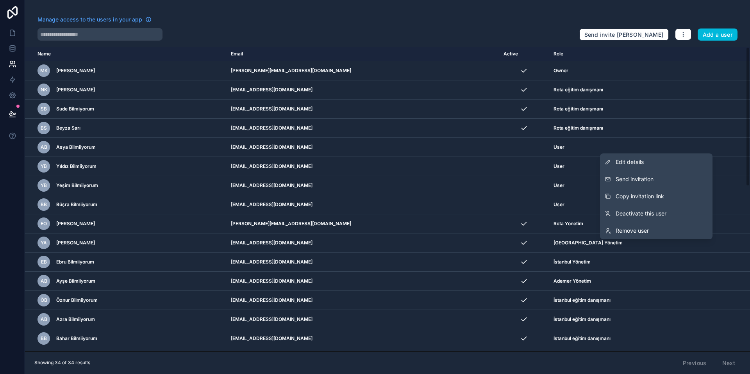
click at [671, 228] on link "Remove user" at bounding box center [656, 230] width 113 height 17
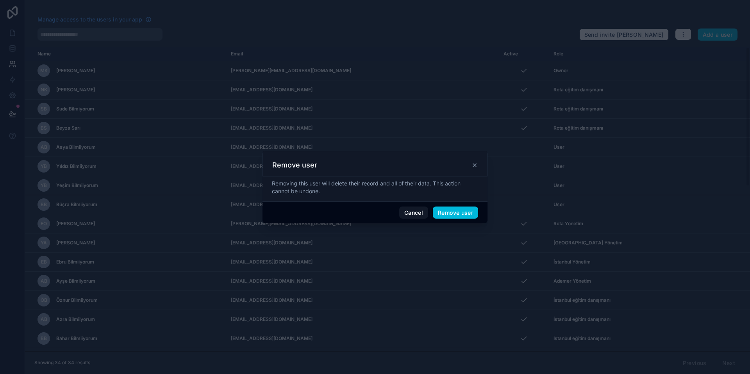
click at [461, 213] on button "Remove user" at bounding box center [455, 213] width 45 height 13
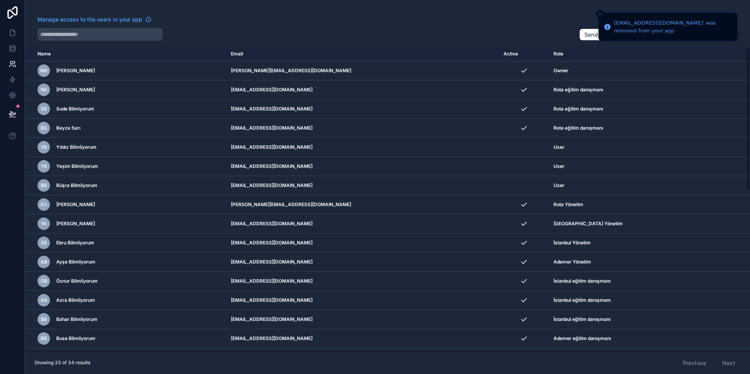
click at [0, 0] on icon "scrollable content" at bounding box center [0, 0] width 0 height 0
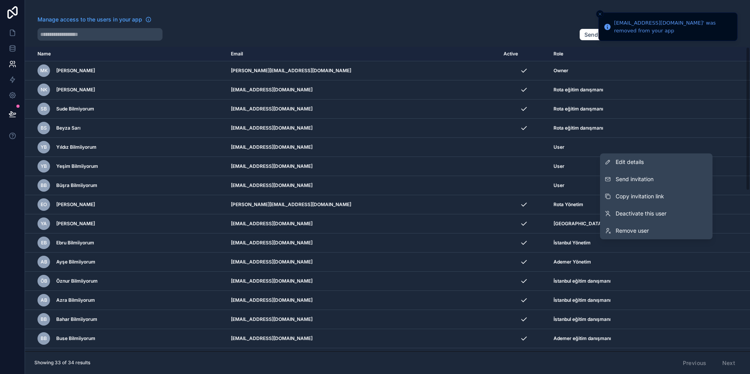
click at [653, 227] on link "Remove user" at bounding box center [656, 230] width 113 height 17
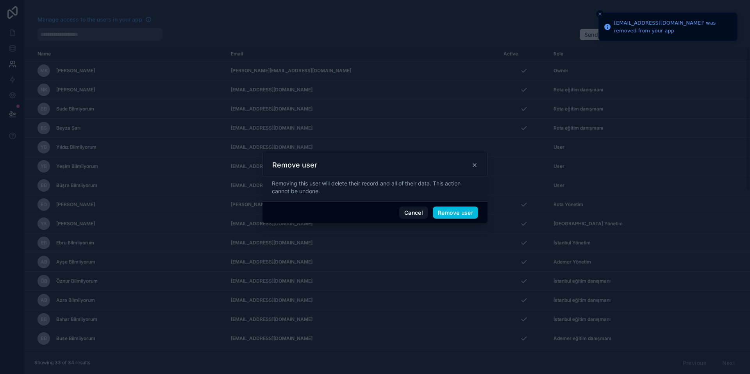
click at [463, 211] on button "Remove user" at bounding box center [455, 213] width 45 height 13
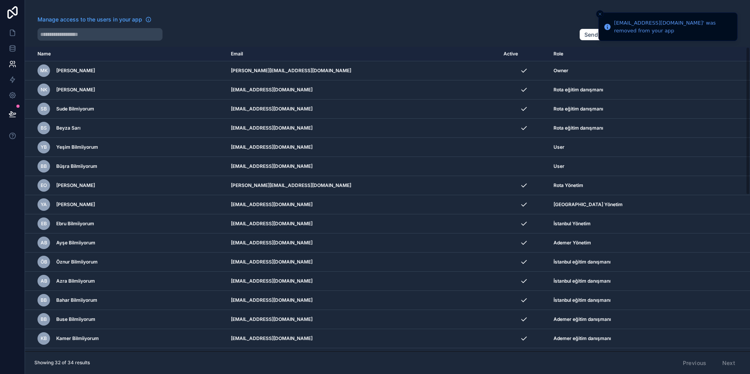
click at [714, 148] on td "scrollable content" at bounding box center [732, 147] width 36 height 19
click at [0, 0] on icon "scrollable content" at bounding box center [0, 0] width 0 height 0
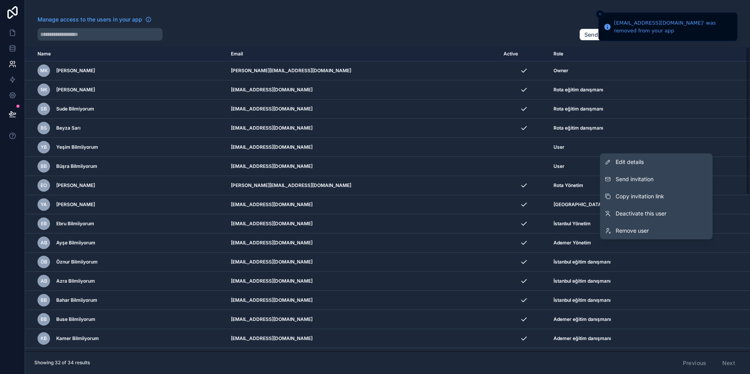
click at [669, 228] on link "Remove user" at bounding box center [656, 230] width 113 height 17
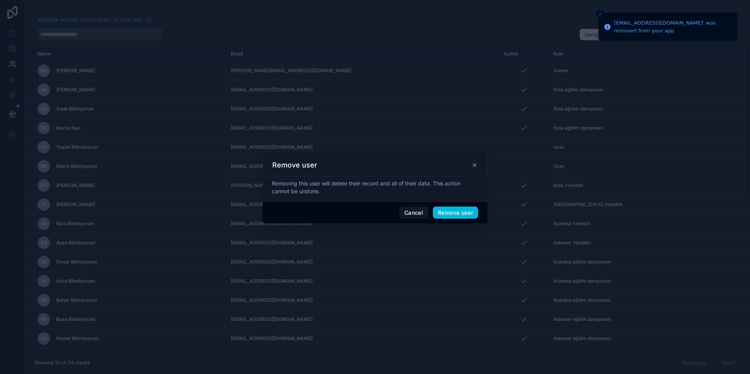
click at [468, 215] on button "Remove user" at bounding box center [455, 213] width 45 height 13
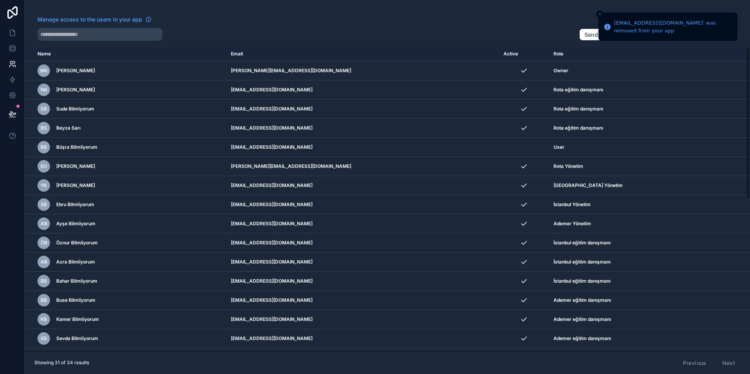
drag, startPoint x: 710, startPoint y: 147, endPoint x: 706, endPoint y: 153, distance: 7.0
click at [0, 0] on icon "scrollable content" at bounding box center [0, 0] width 0 height 0
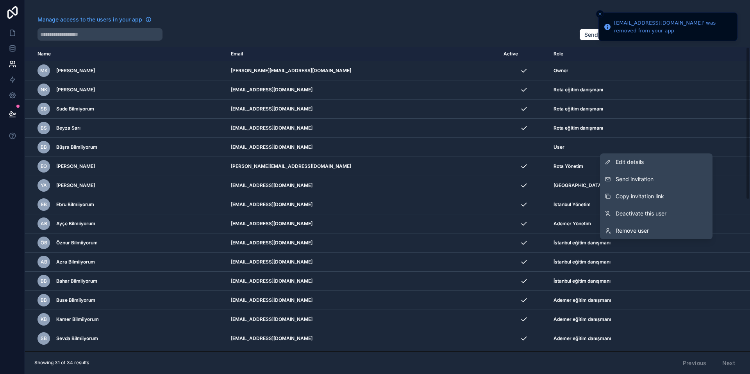
click at [615, 232] on link "Remove user" at bounding box center [656, 230] width 113 height 17
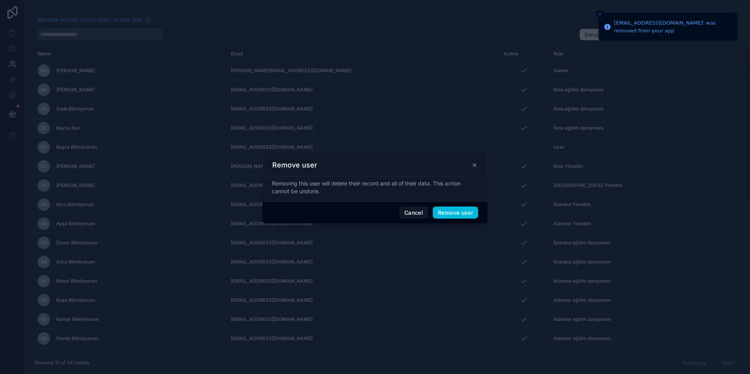
drag, startPoint x: 456, startPoint y: 213, endPoint x: 449, endPoint y: 221, distance: 11.1
click at [456, 213] on button "Remove user" at bounding box center [455, 213] width 45 height 13
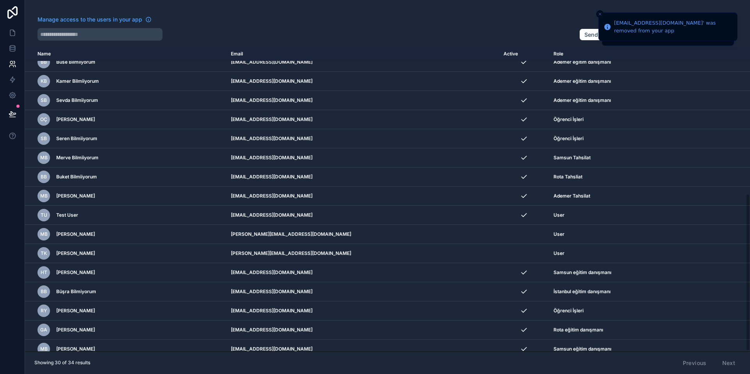
scroll to position [284, 0]
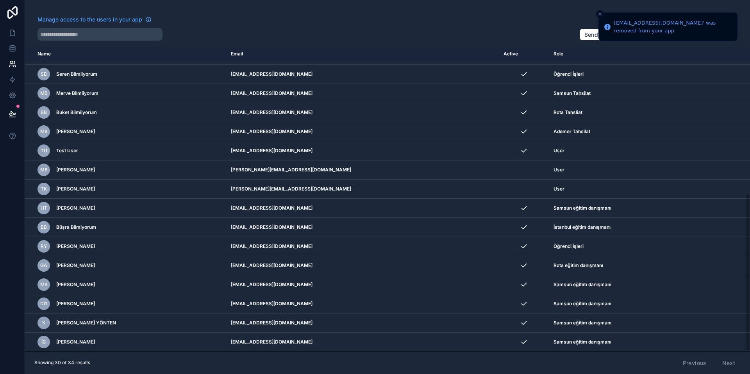
click at [0, 0] on icon "scrollable content" at bounding box center [0, 0] width 0 height 0
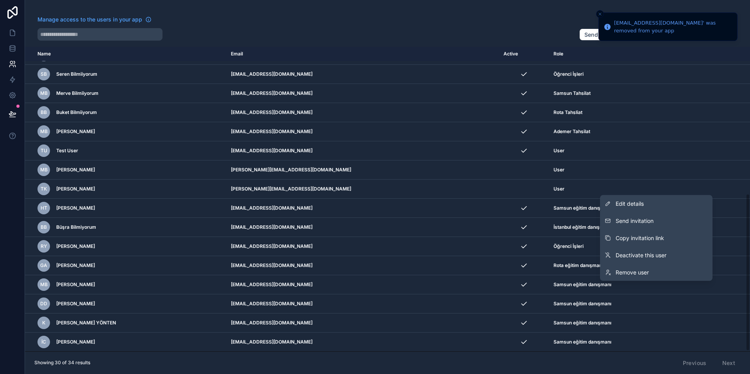
click at [680, 274] on link "Remove user" at bounding box center [656, 272] width 113 height 17
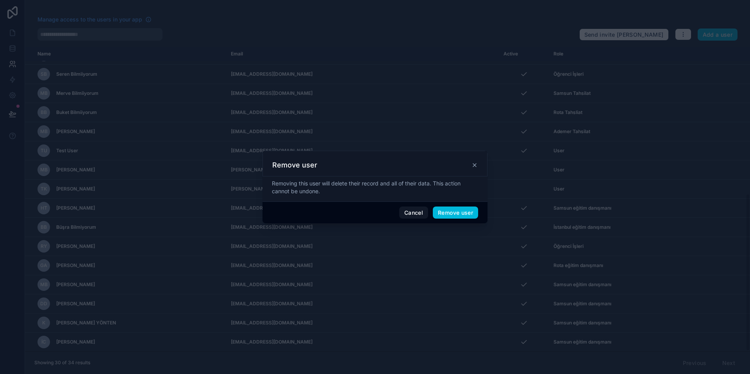
click at [451, 215] on button "Remove user" at bounding box center [455, 213] width 45 height 13
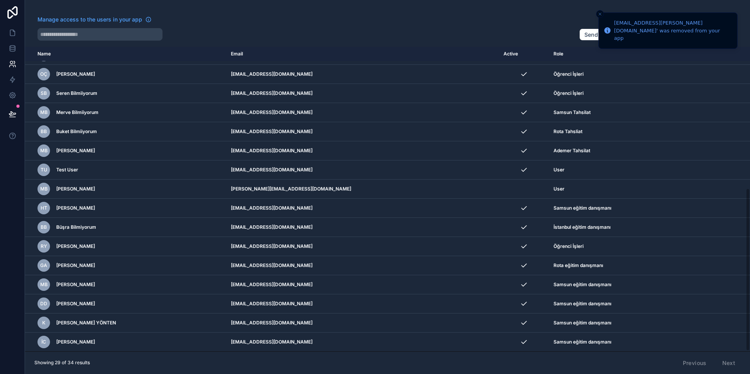
click at [0, 0] on icon "scrollable content" at bounding box center [0, 0] width 0 height 0
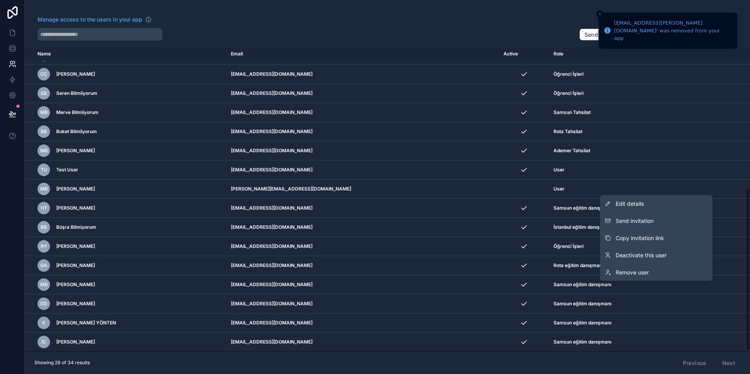
click at [657, 269] on link "Remove user" at bounding box center [656, 272] width 113 height 17
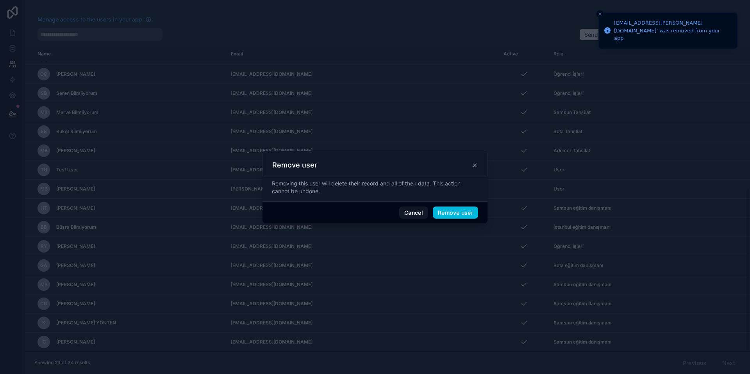
click at [457, 208] on button "Remove user" at bounding box center [455, 213] width 45 height 13
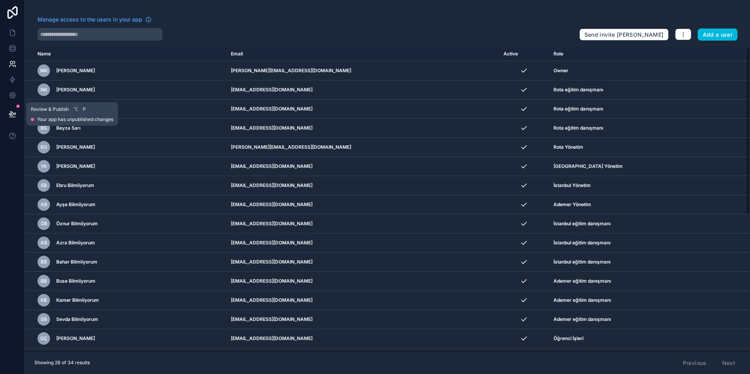
click at [13, 116] on icon at bounding box center [13, 114] width 8 height 8
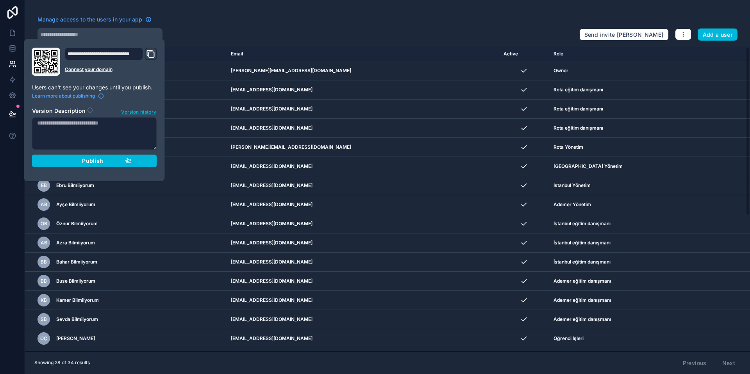
click at [115, 161] on div "Publish" at bounding box center [94, 160] width 74 height 7
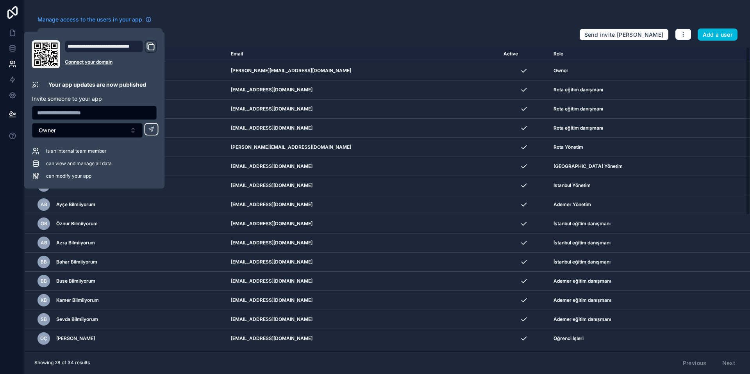
click at [0, 207] on div at bounding box center [12, 187] width 25 height 374
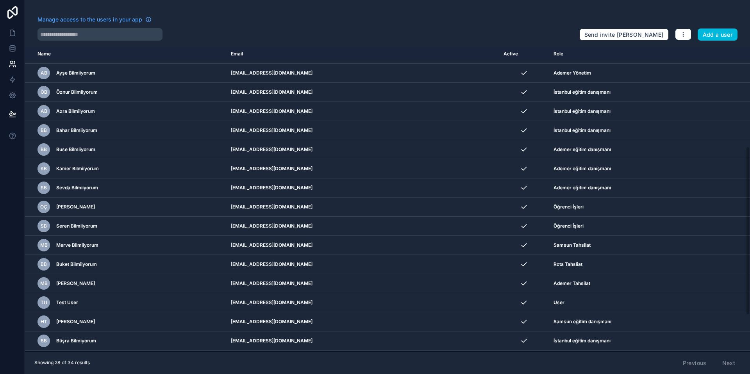
scroll to position [186, 0]
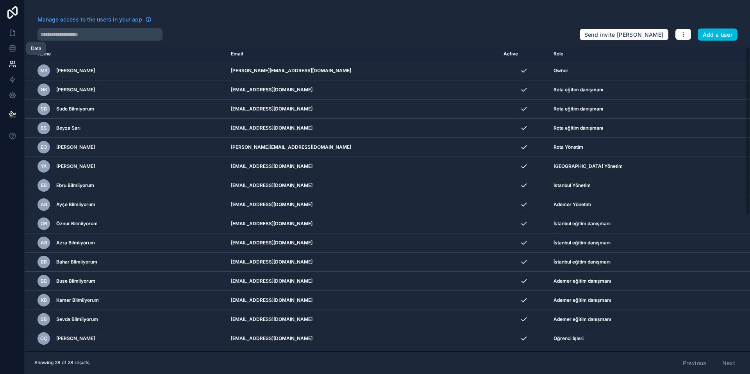
click at [10, 45] on icon at bounding box center [13, 49] width 8 height 8
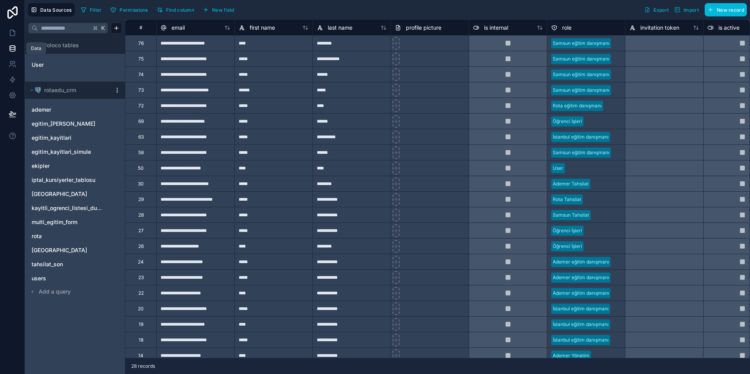
click at [13, 50] on icon at bounding box center [13, 49] width 8 height 8
click at [10, 30] on icon at bounding box center [12, 33] width 5 height 6
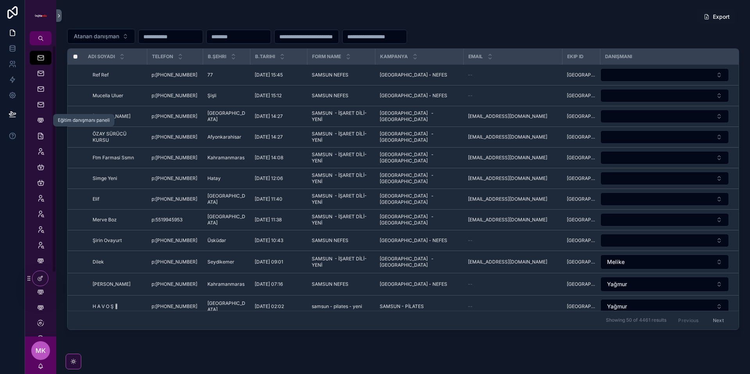
click at [41, 119] on icon "scrollable content" at bounding box center [41, 120] width 8 height 8
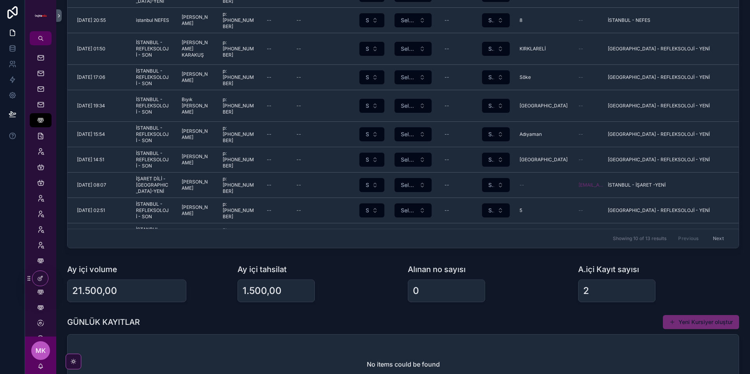
click at [592, 292] on div "2" at bounding box center [616, 291] width 67 height 13
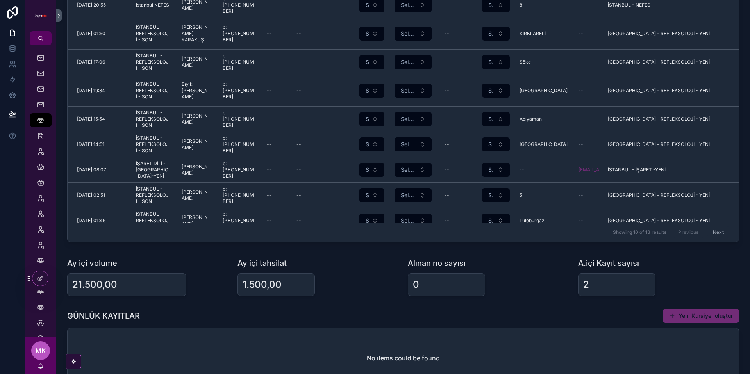
scroll to position [96, 0]
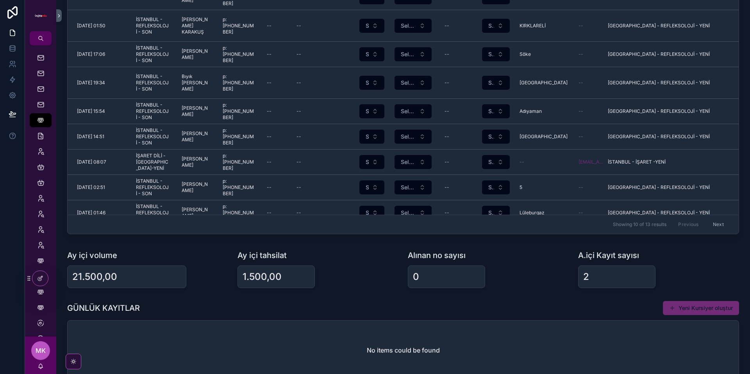
click at [596, 281] on div "2" at bounding box center [616, 277] width 67 height 13
click at [588, 277] on div "2" at bounding box center [586, 277] width 6 height 13
drag, startPoint x: 588, startPoint y: 277, endPoint x: 570, endPoint y: 279, distance: 18.5
click at [576, 276] on div "A.içi Kayıt sayısı 2" at bounding box center [659, 269] width 170 height 45
click at [490, 281] on div "0" at bounding box center [488, 277] width 161 height 23
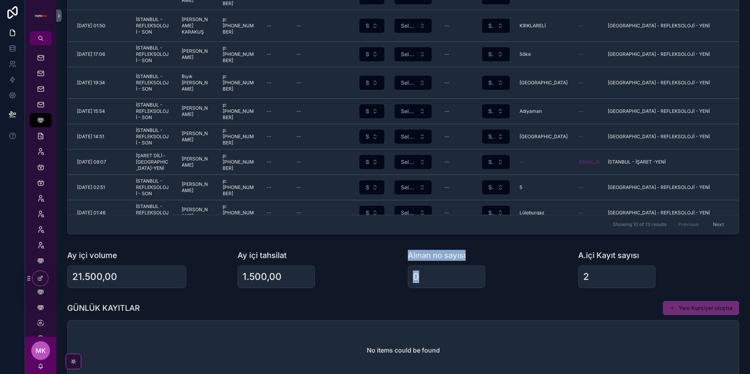
drag, startPoint x: 411, startPoint y: 277, endPoint x: 395, endPoint y: 276, distance: 16.5
click at [394, 275] on div "GÜNLÜK ARAMALAR Referans Statü ile filtrele B.Tarihi Form Adı Ad Soyad Telefon …" at bounding box center [403, 264] width 694 height 721
drag, startPoint x: 517, startPoint y: 289, endPoint x: 373, endPoint y: 288, distance: 143.8
click at [517, 289] on div "Alınan no sayısı 0" at bounding box center [488, 269] width 170 height 45
drag, startPoint x: 282, startPoint y: 277, endPoint x: 199, endPoint y: 277, distance: 83.2
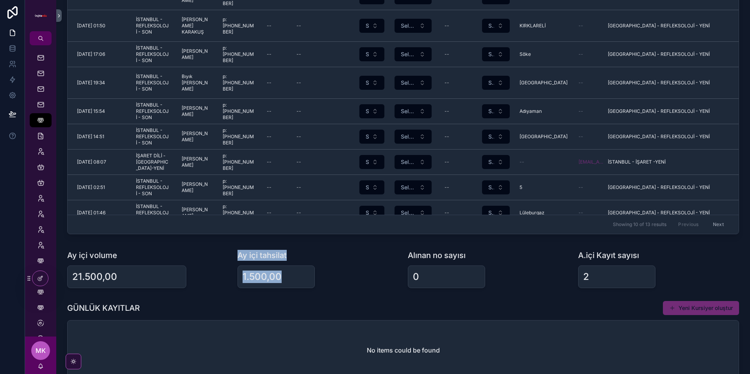
click at [193, 276] on div "GÜNLÜK ARAMALAR Referans Statü ile filtrele B.Tarihi Form Adı Ad Soyad Telefon …" at bounding box center [403, 264] width 694 height 721
drag, startPoint x: 344, startPoint y: 277, endPoint x: 337, endPoint y: 277, distance: 7.5
click at [344, 277] on div "1.500,00" at bounding box center [318, 277] width 161 height 23
drag, startPoint x: 120, startPoint y: 281, endPoint x: 69, endPoint y: 278, distance: 51.3
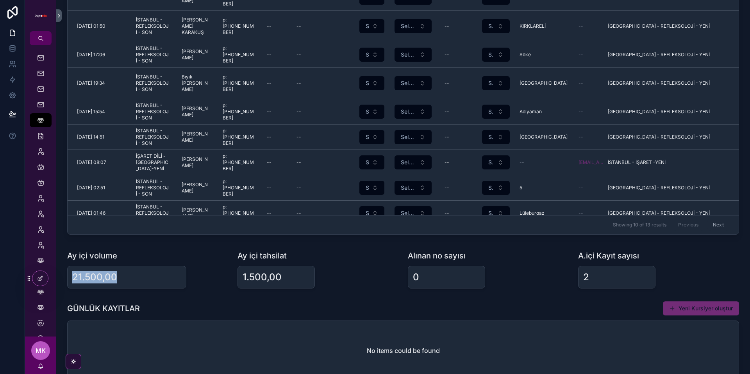
click at [69, 278] on div "21.500,00" at bounding box center [126, 277] width 119 height 23
click at [168, 270] on div "21.500,00" at bounding box center [126, 277] width 119 height 23
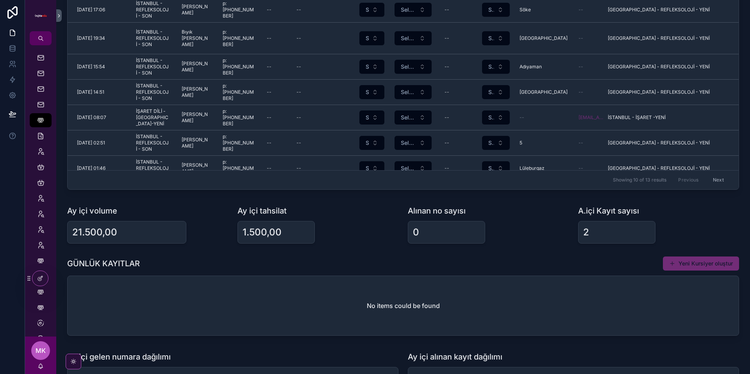
scroll to position [67, 0]
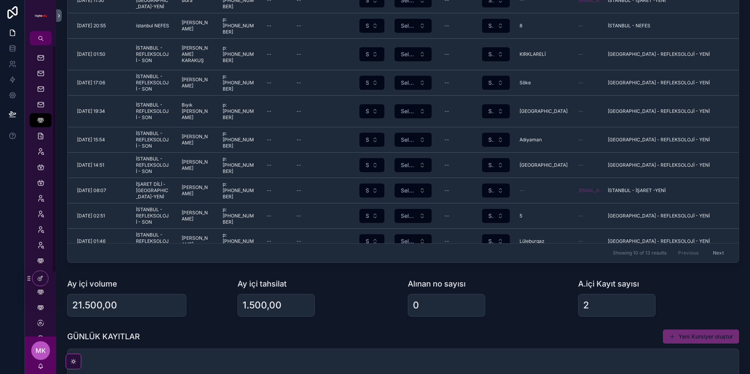
click at [42, 274] on div at bounding box center [40, 278] width 16 height 15
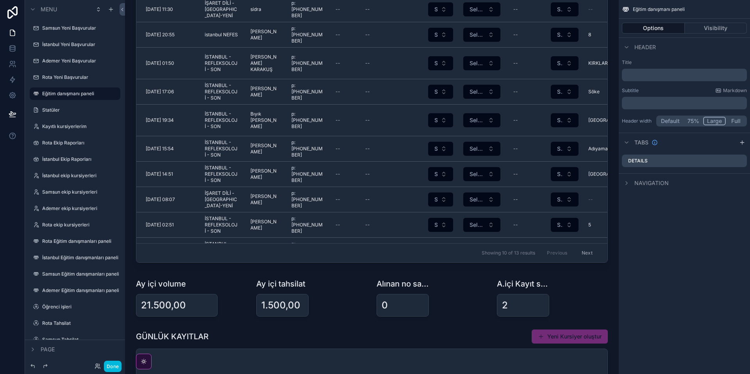
click at [190, 302] on div "scrollable content" at bounding box center [191, 297] width 120 height 45
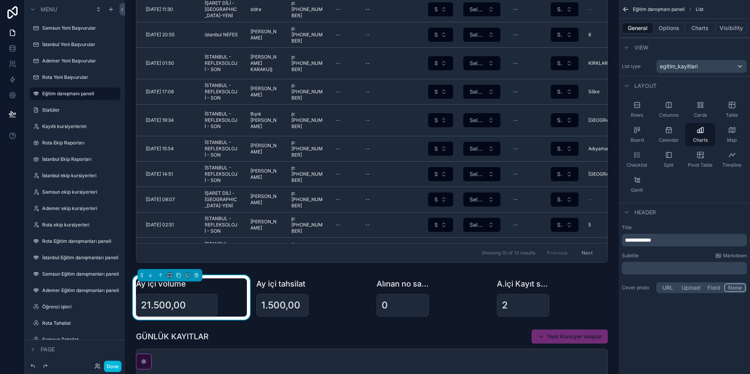
scroll to position [67, 0]
click at [677, 31] on button "Options" at bounding box center [669, 28] width 31 height 11
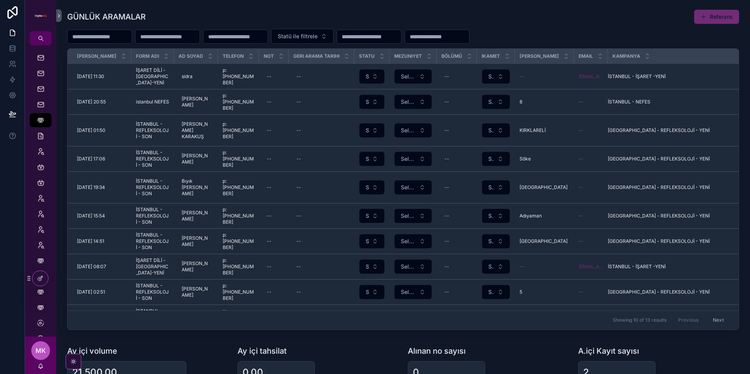
click at [382, 340] on div "GÜNLÜK ARAMALAR Referans Statü ile filtrele B.Tarihi Form Adı Ad Soyad Telefon …" at bounding box center [403, 360] width 694 height 721
click at [720, 22] on button "Referans" at bounding box center [716, 17] width 45 height 14
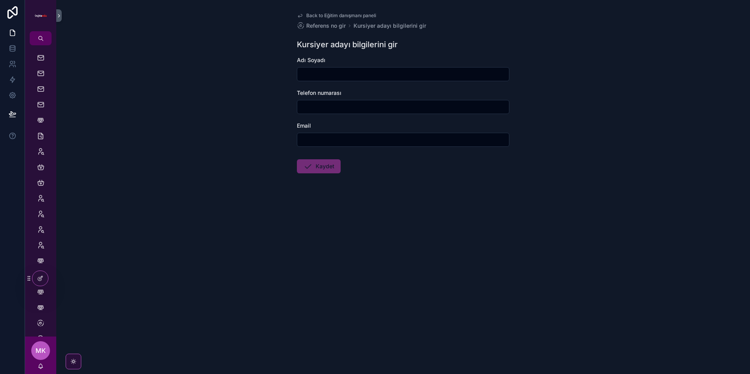
click at [331, 72] on input "scrollable content" at bounding box center [403, 74] width 212 height 11
click at [0, 0] on icon at bounding box center [0, 0] width 0 height 0
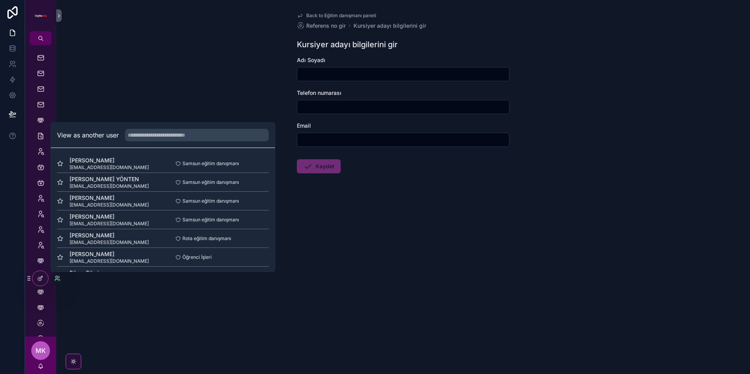
click at [0, 0] on button "Select" at bounding box center [0, 0] width 0 height 0
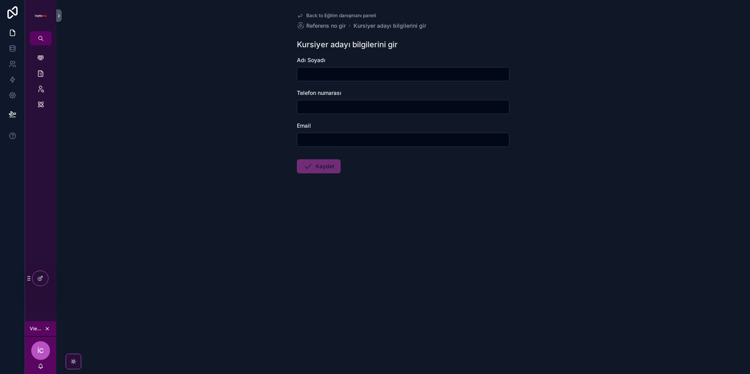
click at [349, 71] on input "scrollable content" at bounding box center [403, 74] width 212 height 11
type input "**********"
click at [338, 138] on input "scrollable content" at bounding box center [403, 139] width 212 height 11
type input "**********"
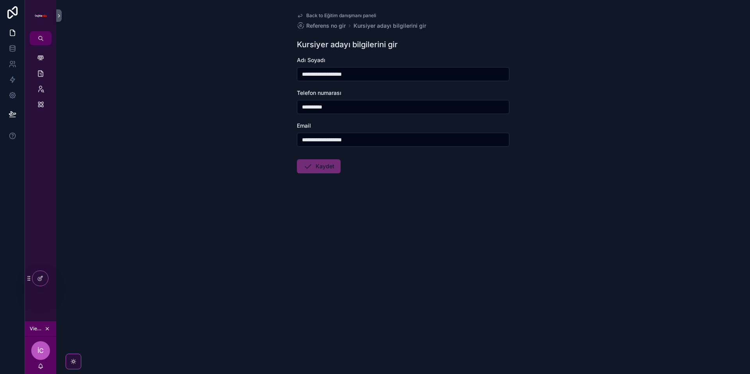
click at [320, 168] on button "Kaydet" at bounding box center [319, 166] width 44 height 14
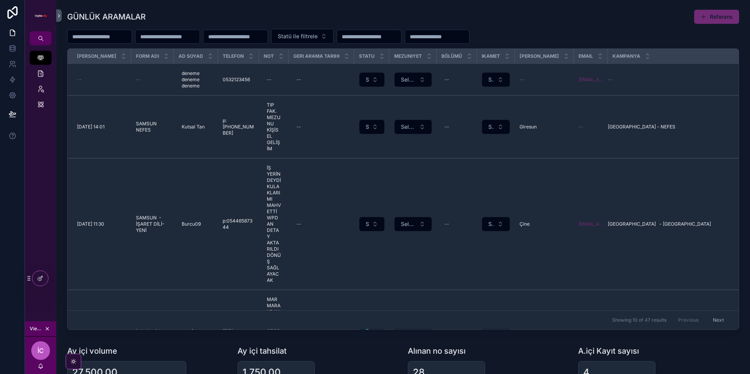
click at [41, 278] on icon at bounding box center [40, 277] width 3 height 3
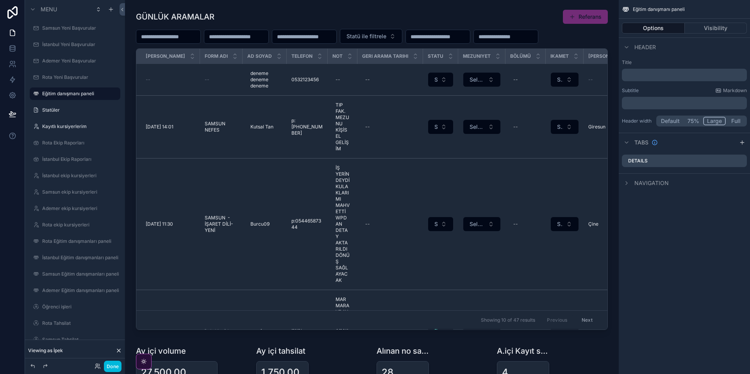
click at [445, 15] on div "scrollable content" at bounding box center [371, 171] width 481 height 330
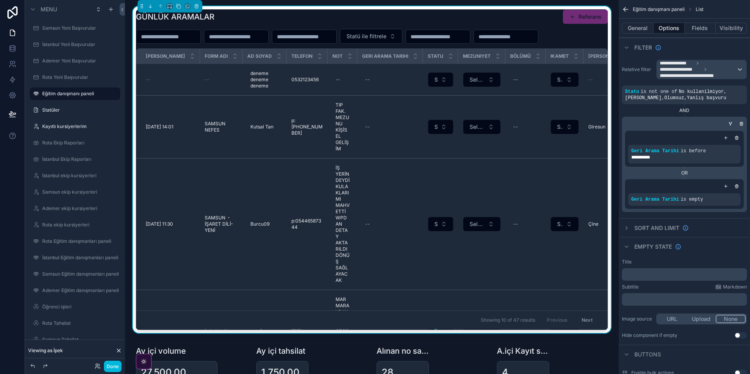
click at [251, 85] on span "deneme deneme deneme" at bounding box center [264, 79] width 29 height 19
click at [336, 20] on div "GÜNLÜK ARAMALAR Referans" at bounding box center [372, 16] width 472 height 15
click at [118, 350] on icon at bounding box center [119, 351] width 6 height 6
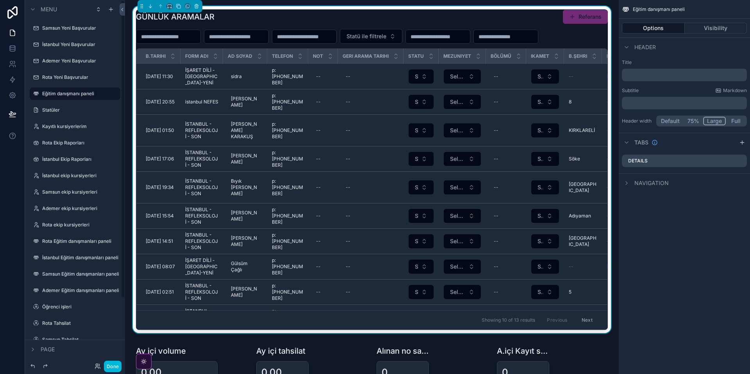
click at [114, 367] on button "Done" at bounding box center [113, 366] width 18 height 11
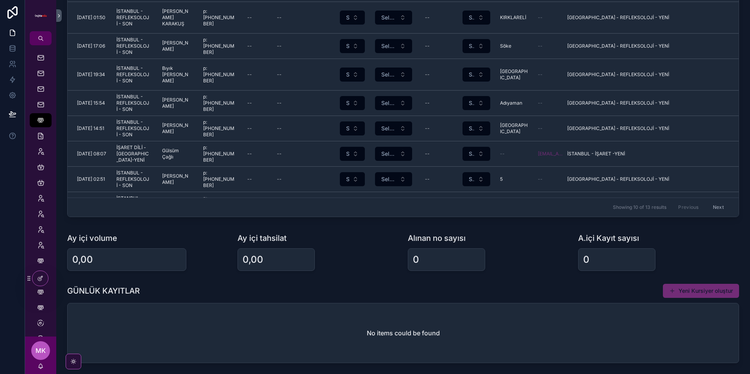
scroll to position [186, 0]
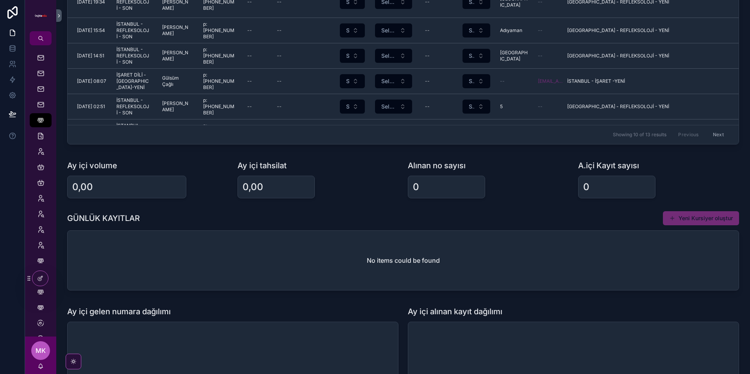
click at [703, 216] on button "Yeni Kursiyer oluştur" at bounding box center [701, 218] width 76 height 14
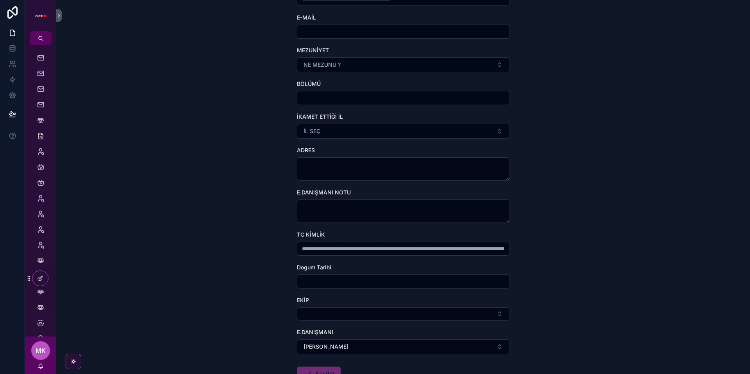
scroll to position [198, 0]
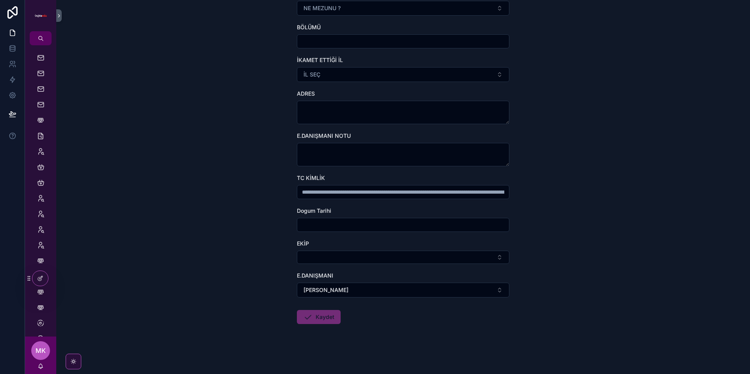
click at [379, 246] on div "EKİP" at bounding box center [403, 244] width 213 height 8
click at [384, 255] on button "Select Button" at bounding box center [403, 257] width 213 height 13
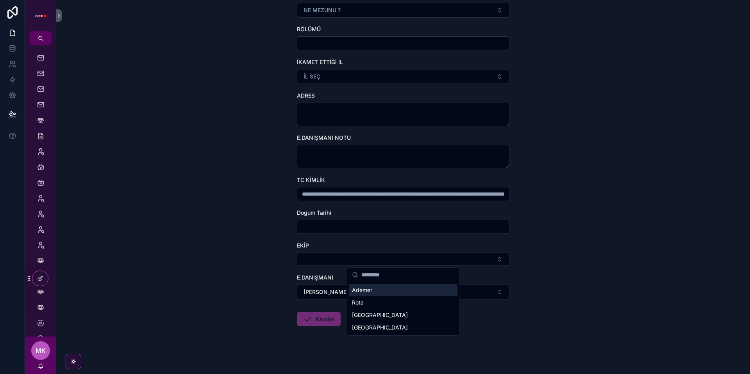
click at [633, 282] on div "Back to Eğitim danışmanı paneli Yeni kursiyer oluşturma sayfası Yeni Kursiyer O…" at bounding box center [403, 187] width 694 height 374
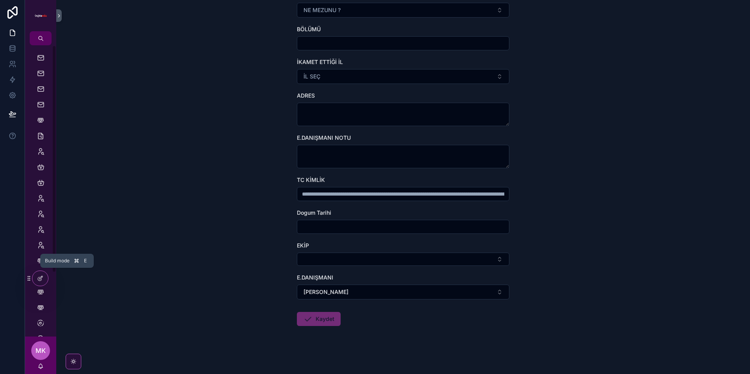
click at [41, 277] on icon at bounding box center [40, 278] width 6 height 6
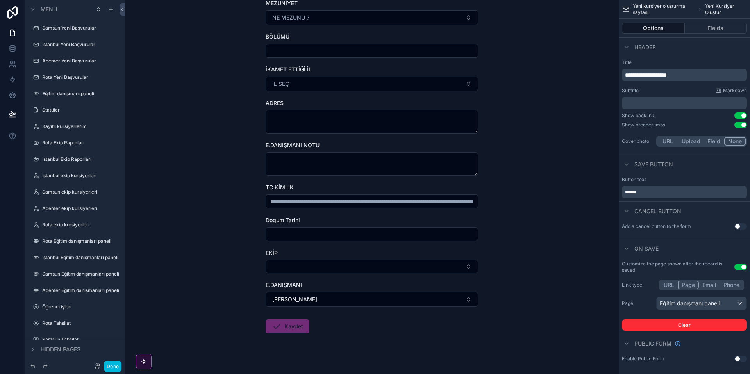
scroll to position [198, 0]
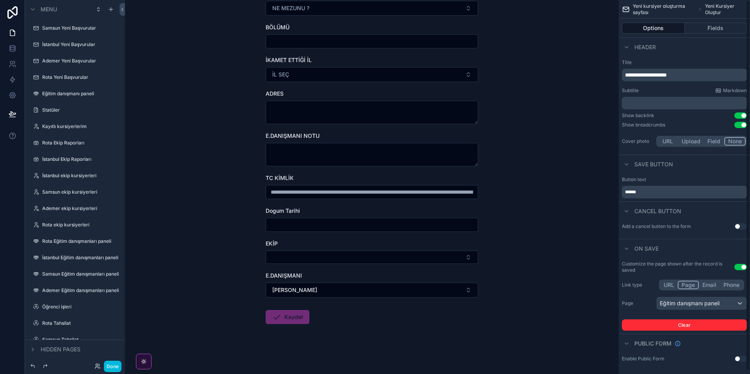
click at [722, 24] on button "Fields" at bounding box center [716, 28] width 63 height 11
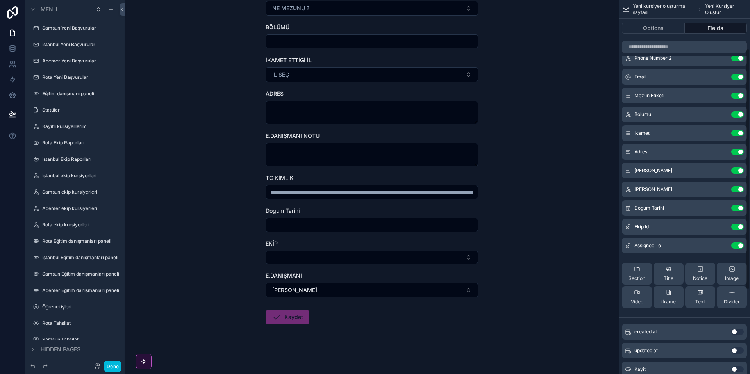
scroll to position [75, 0]
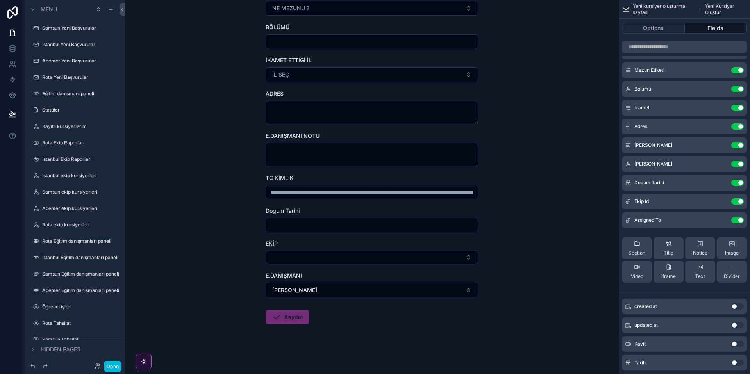
click at [0, 0] on icon "scrollable content" at bounding box center [0, 0] width 0 height 0
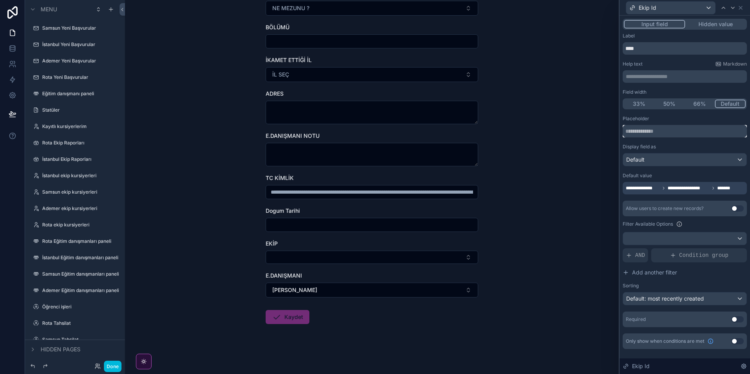
click at [666, 131] on input "text" at bounding box center [685, 131] width 124 height 13
click at [667, 158] on div "Default" at bounding box center [684, 160] width 123 height 13
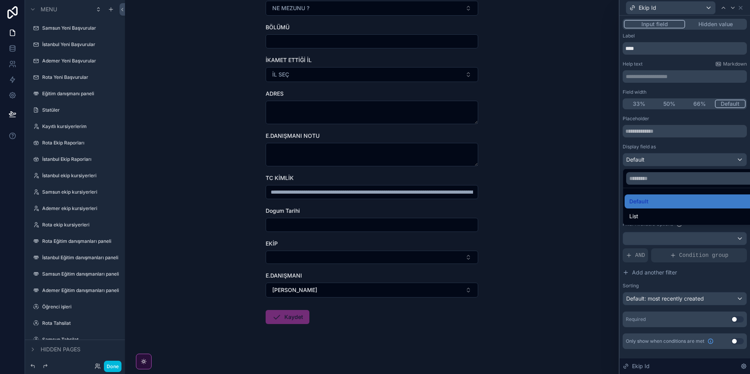
click at [671, 146] on div at bounding box center [685, 187] width 131 height 374
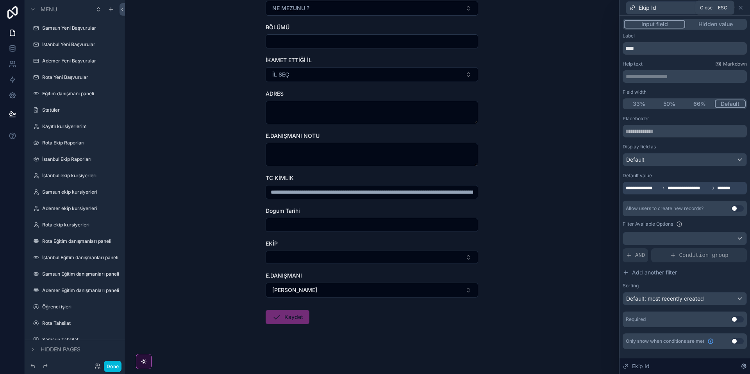
click at [740, 6] on icon at bounding box center [741, 8] width 6 height 6
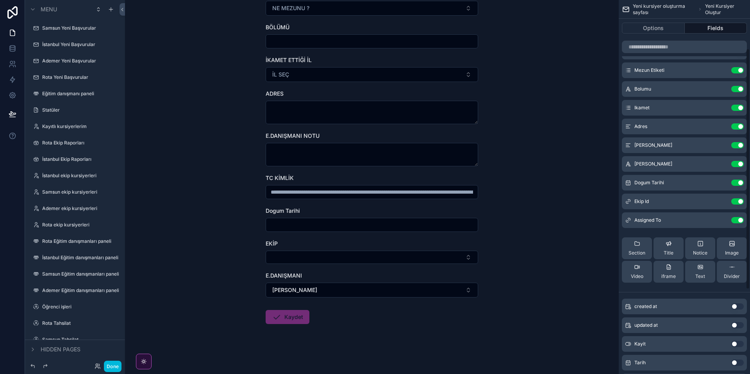
click at [111, 367] on button "Done" at bounding box center [113, 366] width 18 height 11
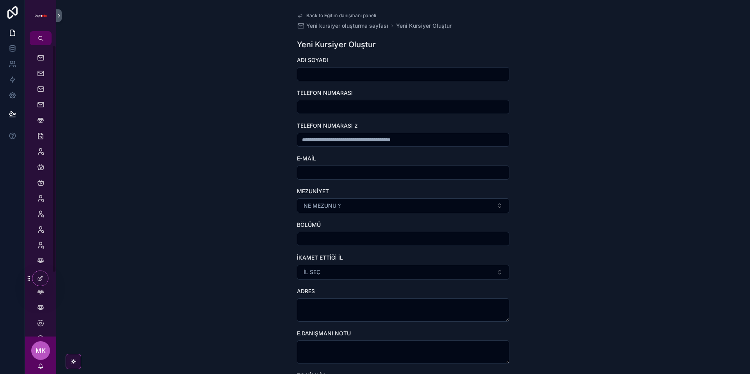
click at [0, 0] on icon at bounding box center [0, 0] width 0 height 0
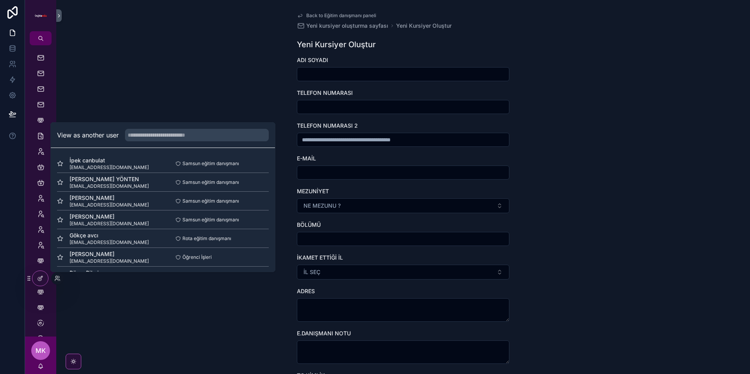
click at [0, 0] on button "Select" at bounding box center [0, 0] width 0 height 0
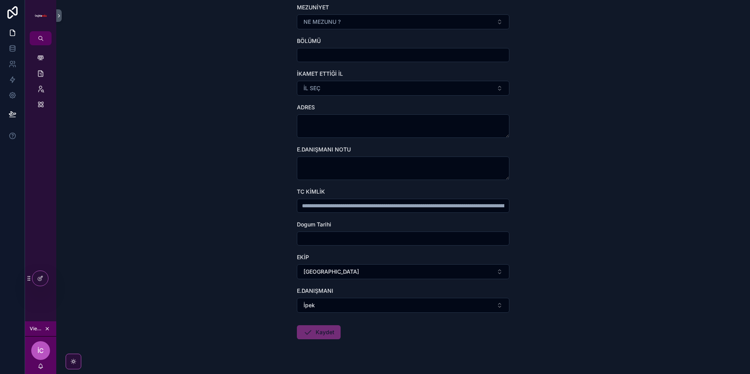
scroll to position [199, 0]
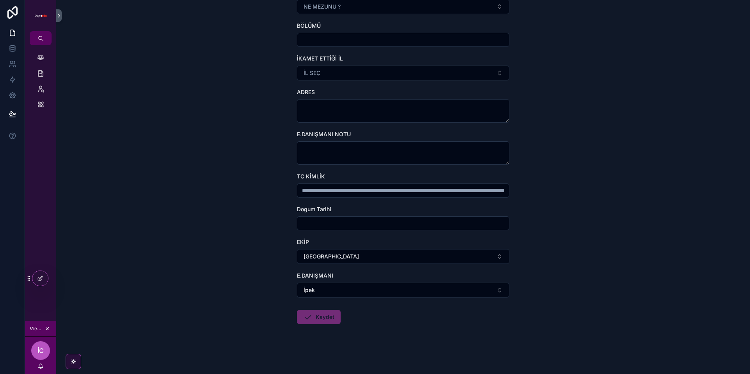
click at [47, 328] on icon "scrollable content" at bounding box center [47, 328] width 5 height 5
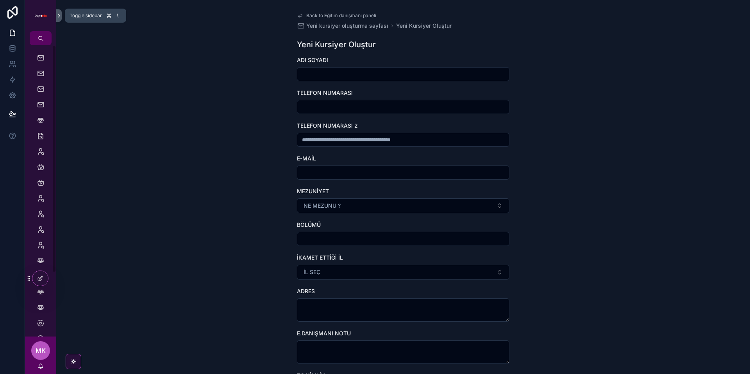
click at [58, 17] on icon "scrollable content" at bounding box center [58, 16] width 5 height 6
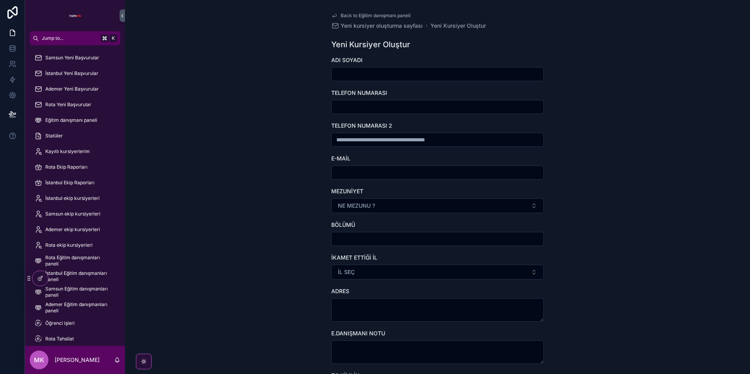
click at [78, 118] on span "Eğitim danışmanı paneli" at bounding box center [71, 120] width 52 height 6
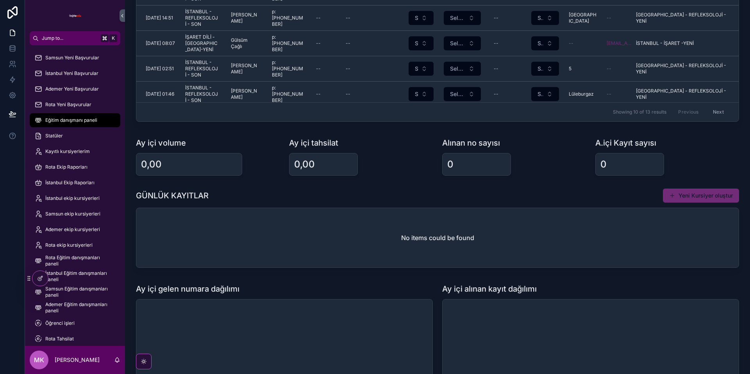
scroll to position [272, 0]
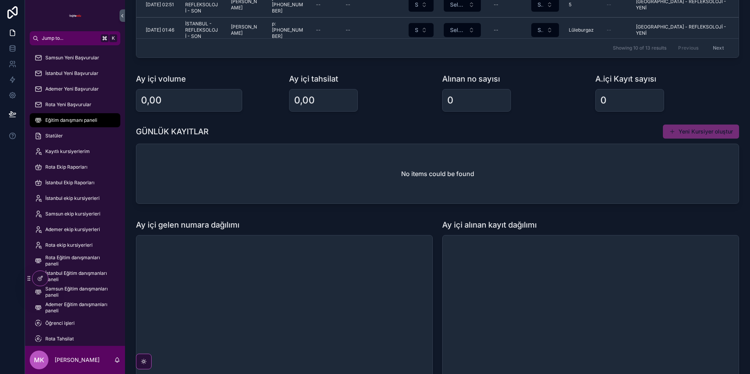
click at [71, 136] on div "Statüler" at bounding box center [74, 136] width 81 height 13
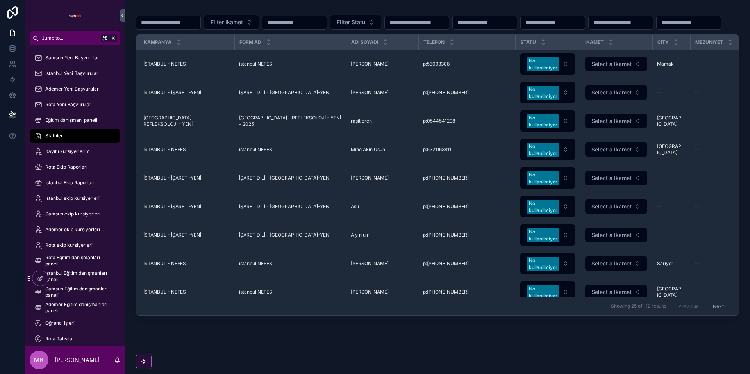
scroll to position [0, 191]
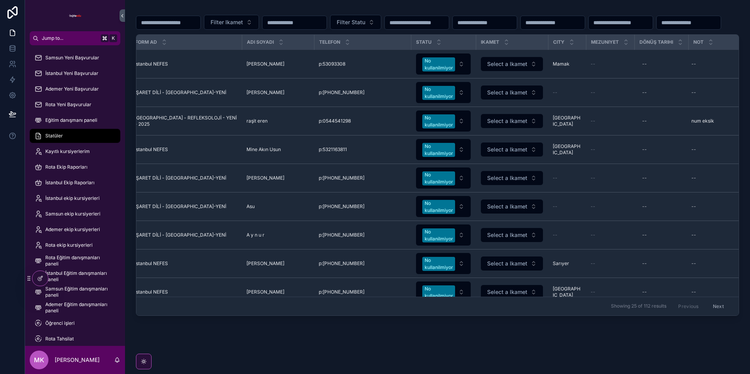
click at [77, 155] on div "Kayıtlı kursiyerlerim" at bounding box center [74, 151] width 81 height 13
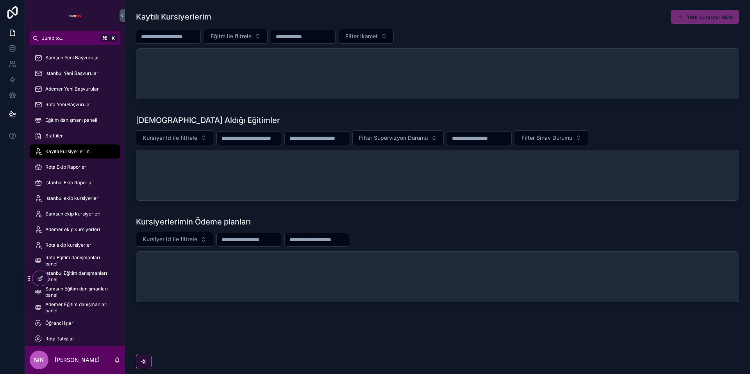
click at [701, 17] on button "Yeni kursiyer ekle" at bounding box center [705, 17] width 68 height 14
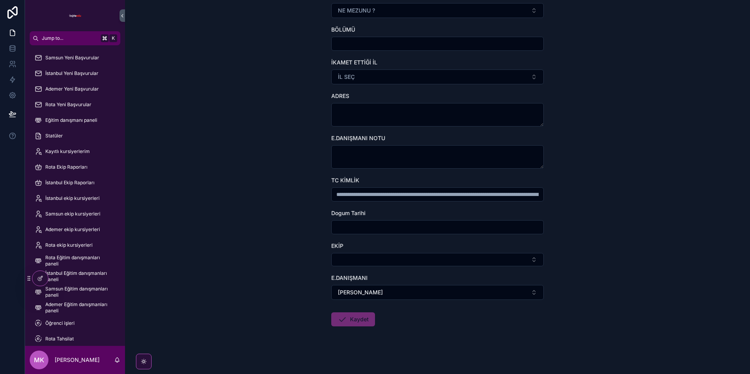
scroll to position [198, 0]
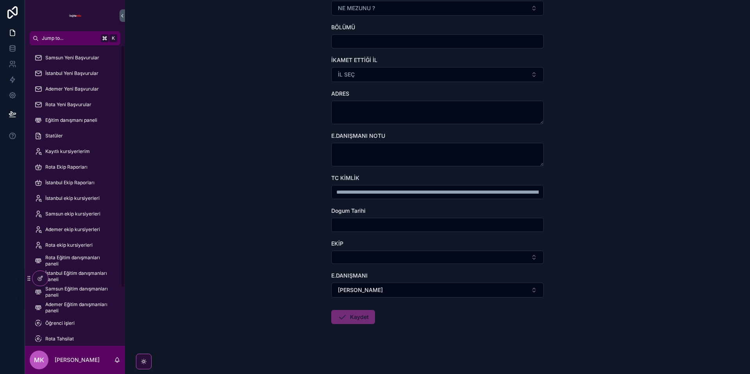
click at [0, 0] on icon at bounding box center [0, 0] width 0 height 0
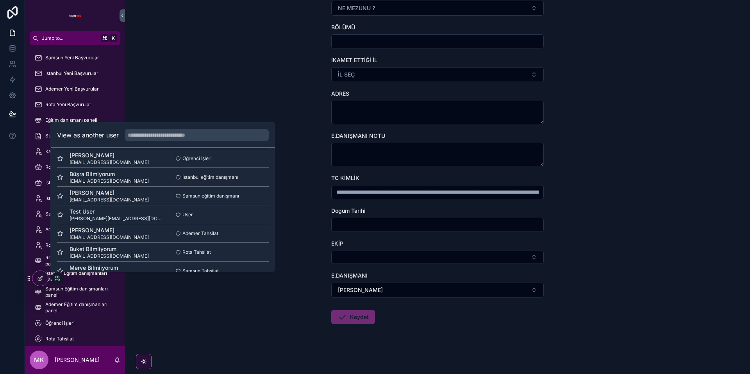
scroll to position [0, 0]
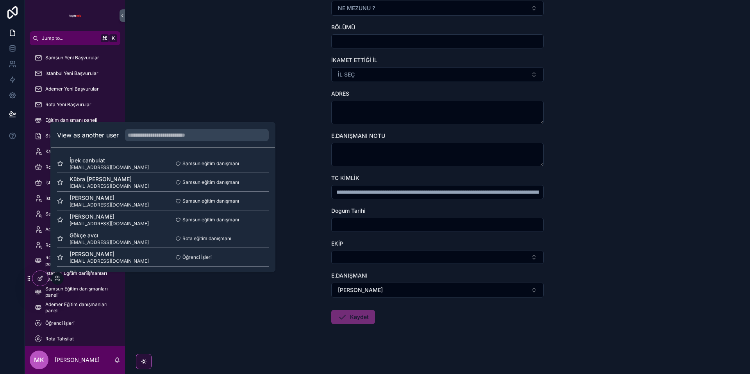
click at [0, 0] on button "Select" at bounding box center [0, 0] width 0 height 0
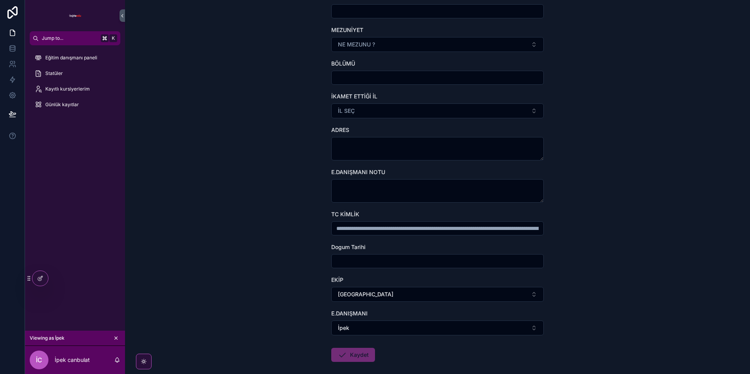
scroll to position [199, 0]
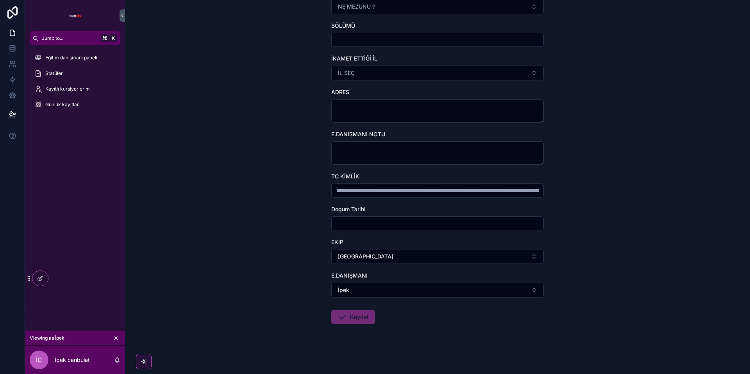
drag, startPoint x: 70, startPoint y: 92, endPoint x: 84, endPoint y: 99, distance: 16.3
click at [70, 92] on div "Kayıtlı kursiyerlerim" at bounding box center [74, 89] width 81 height 13
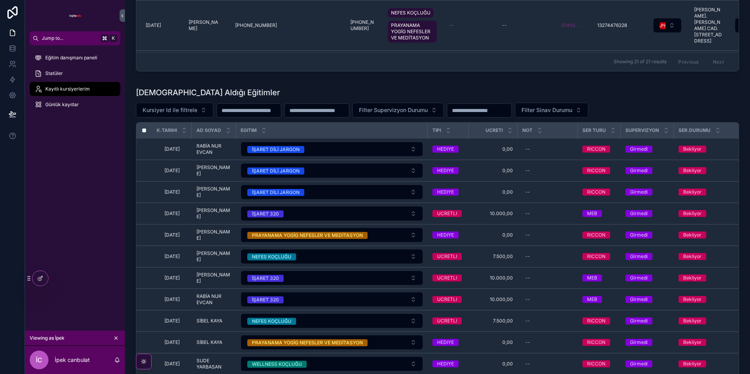
scroll to position [257, 0]
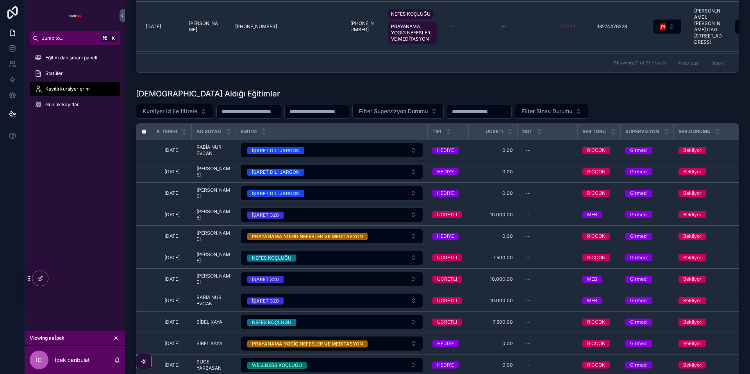
click at [70, 74] on div "Statüler" at bounding box center [74, 73] width 81 height 13
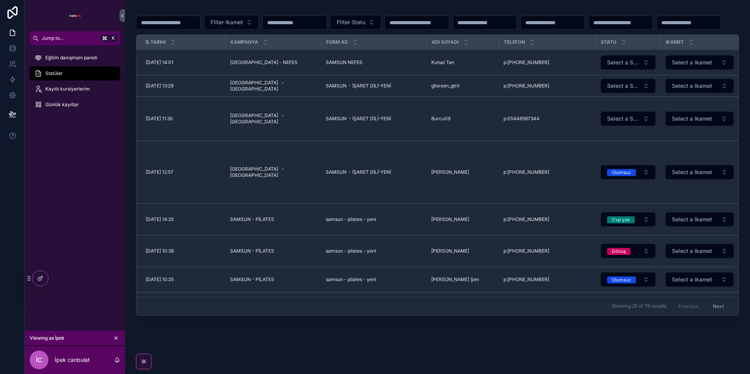
click at [93, 56] on span "Eğitim danışmanı paneli" at bounding box center [71, 58] width 52 height 6
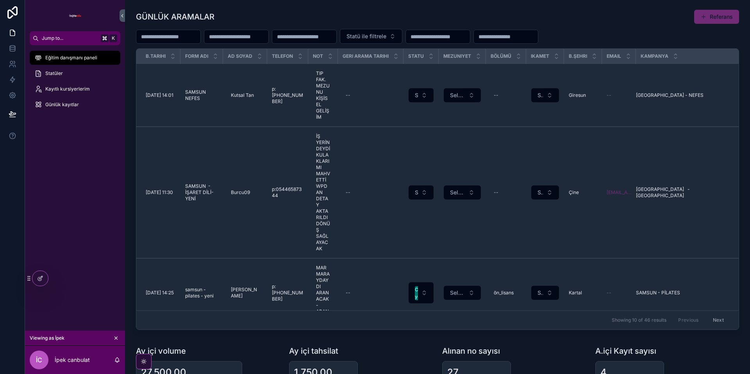
click at [337, 54] on div "scrollable content" at bounding box center [337, 56] width 3 height 15
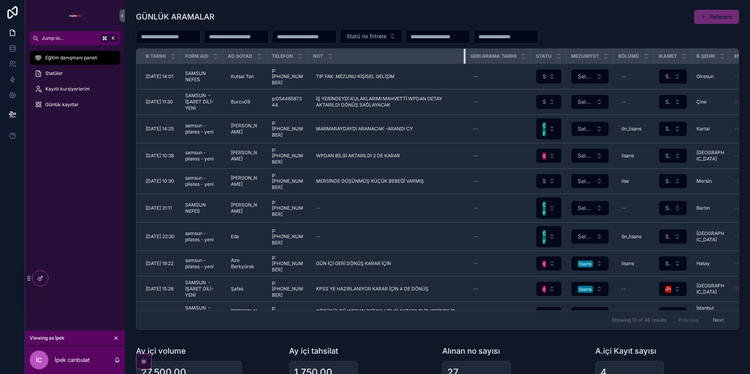
drag, startPoint x: 337, startPoint y: 54, endPoint x: 460, endPoint y: 80, distance: 125.3
click at [464, 62] on div "scrollable content" at bounding box center [465, 56] width 3 height 15
click at [71, 98] on link "Günlük kayıtlar" at bounding box center [75, 105] width 91 height 14
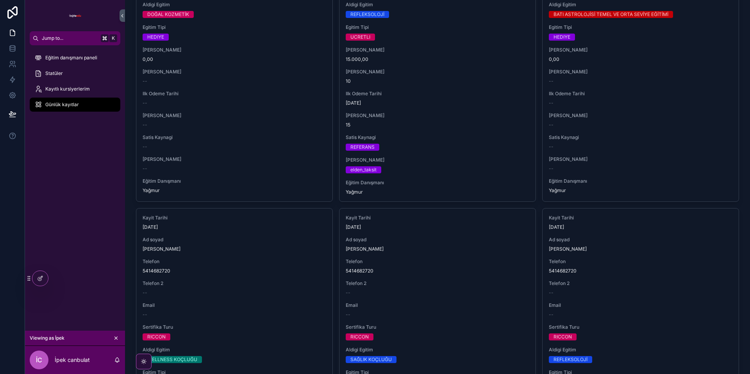
scroll to position [795, 0]
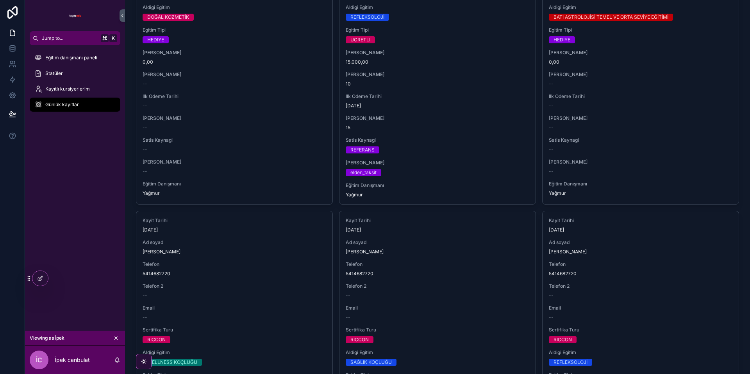
click at [116, 338] on icon "scrollable content" at bounding box center [115, 338] width 5 height 5
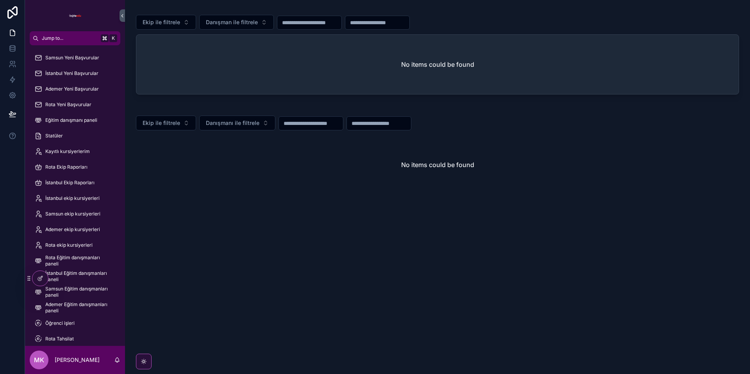
scroll to position [73, 0]
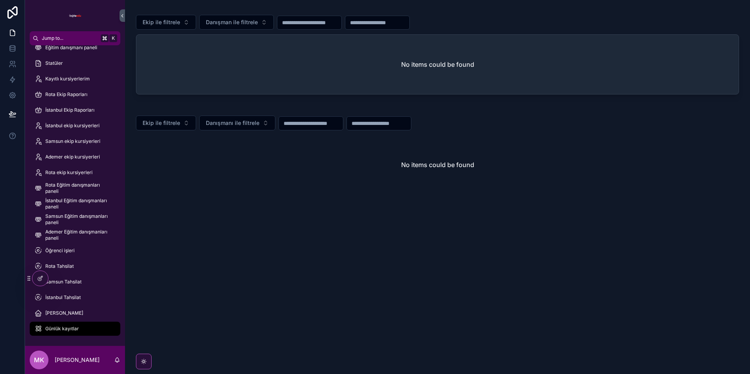
click at [0, 0] on icon at bounding box center [0, 0] width 0 height 0
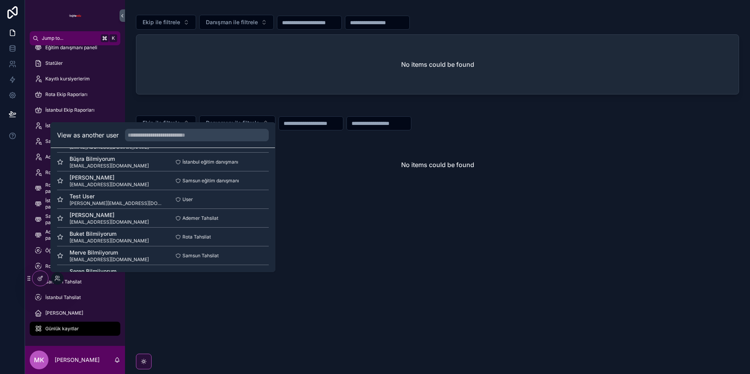
scroll to position [0, 0]
click at [218, 309] on div "Ekip ile filtrele Danışman ile filtrele No items could be found Ekip ile filtre…" at bounding box center [437, 187] width 625 height 374
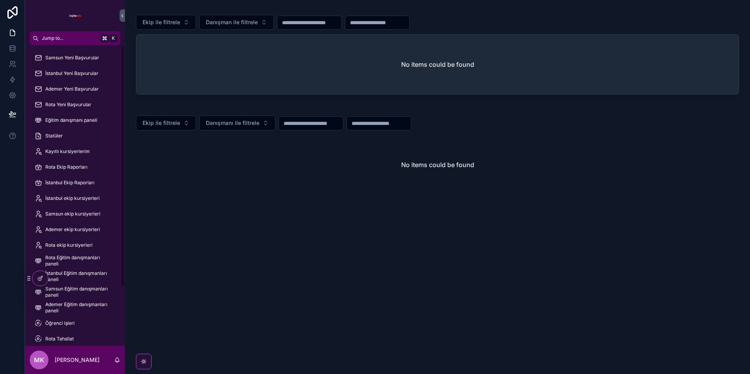
click at [74, 58] on span "Samsun Yeni Başvurular" at bounding box center [72, 58] width 54 height 6
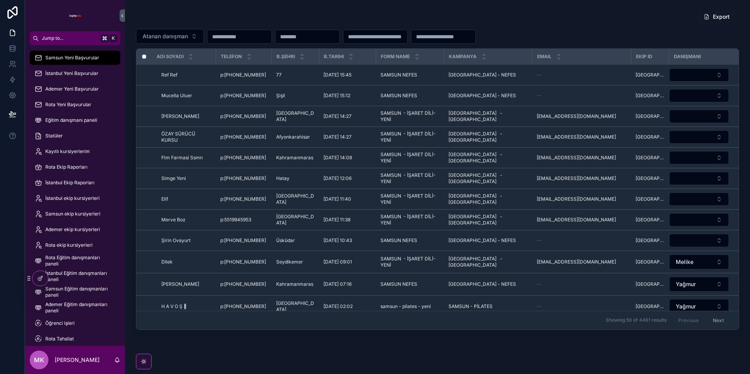
click at [73, 118] on span "Eğitim danışmanı paneli" at bounding box center [71, 120] width 52 height 6
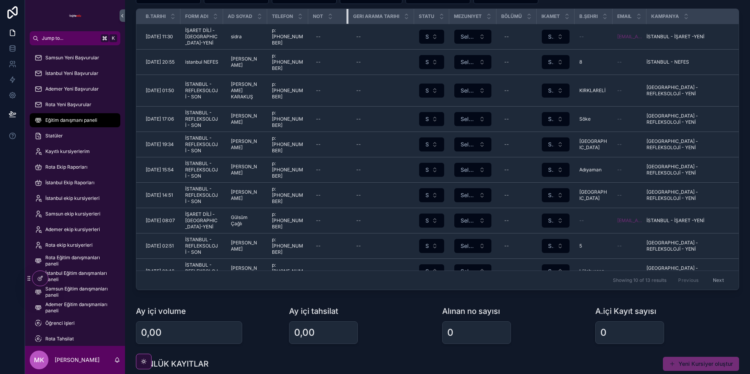
drag, startPoint x: 456, startPoint y: 12, endPoint x: 345, endPoint y: 48, distance: 116.8
click at [346, 15] on th "Not" at bounding box center [328, 16] width 40 height 15
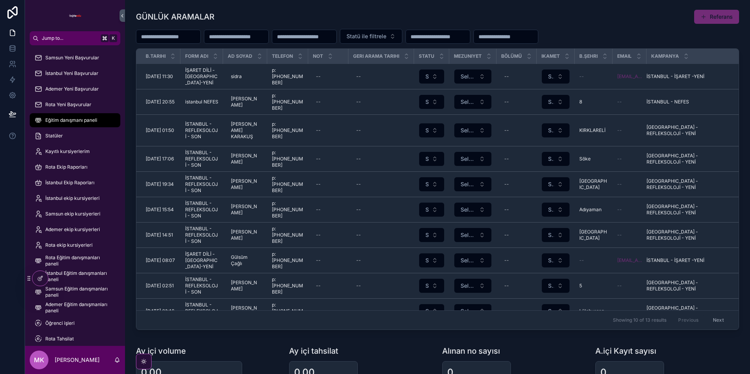
click at [70, 153] on span "Kayıtlı kursiyerlerim" at bounding box center [67, 151] width 45 height 6
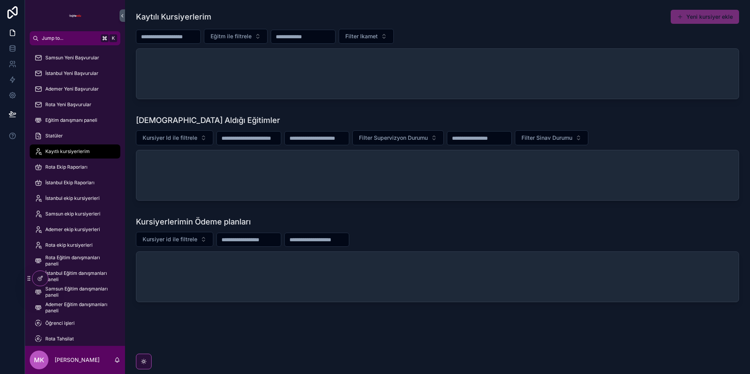
click at [0, 0] on icon at bounding box center [0, 0] width 0 height 0
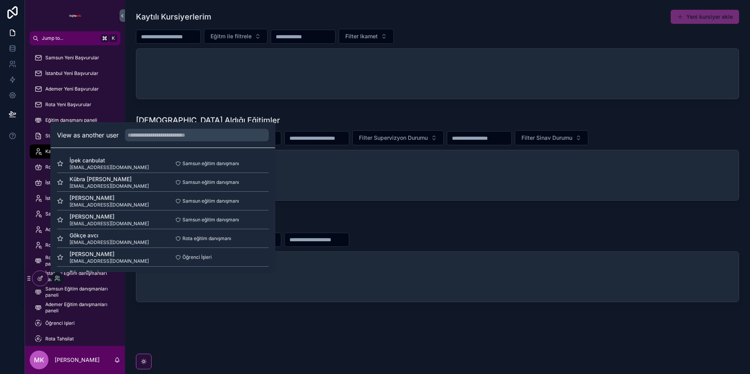
click at [0, 0] on button "Select" at bounding box center [0, 0] width 0 height 0
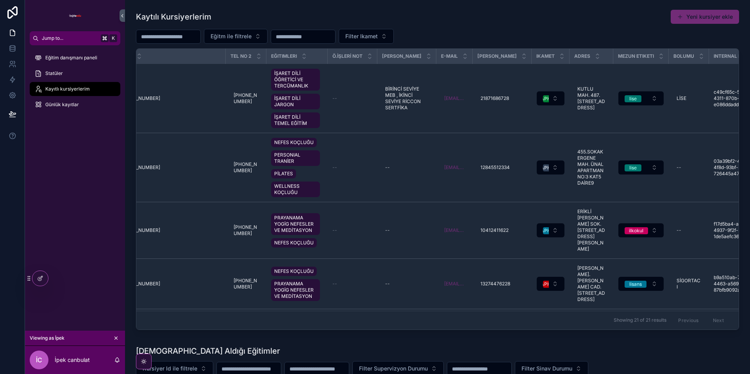
scroll to position [0, 105]
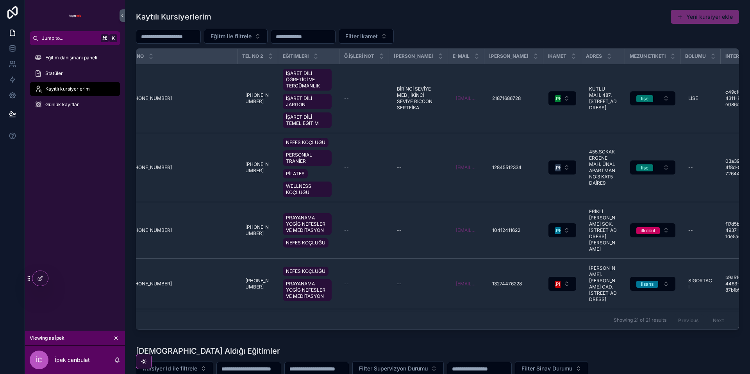
click at [40, 276] on icon at bounding box center [40, 278] width 6 height 6
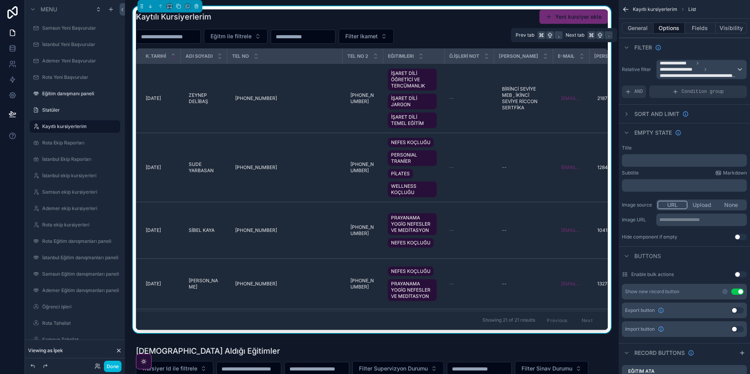
click at [706, 29] on button "Fields" at bounding box center [700, 28] width 31 height 11
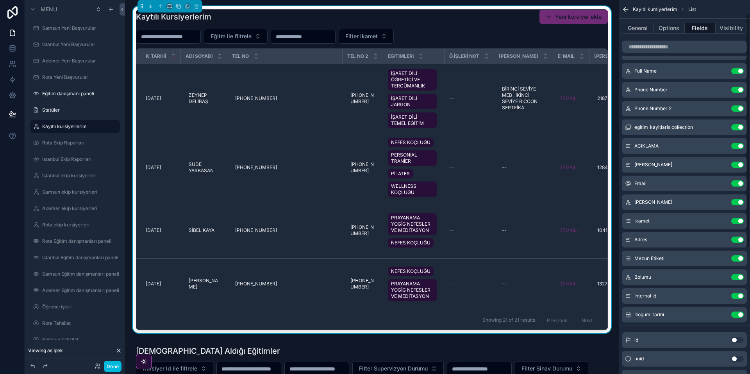
scroll to position [13, 0]
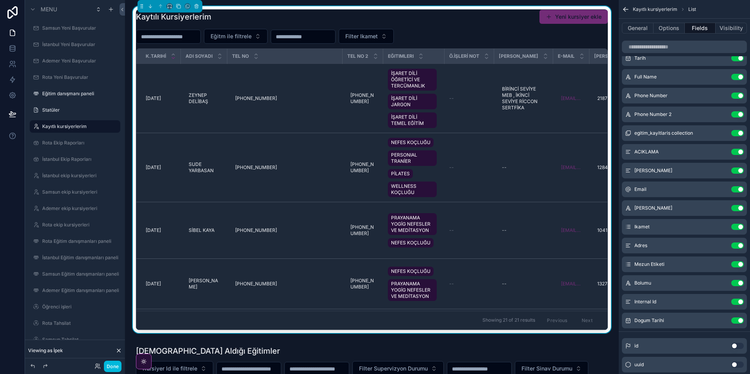
click at [0, 0] on icon "scrollable content" at bounding box center [0, 0] width 0 height 0
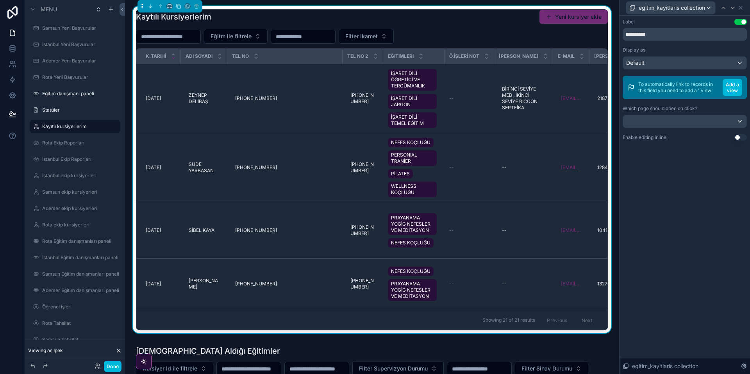
click at [511, 39] on div "Eğitm ile filtrele Filter Ikamet" at bounding box center [372, 36] width 472 height 15
click at [95, 367] on icon at bounding box center [98, 366] width 6 height 6
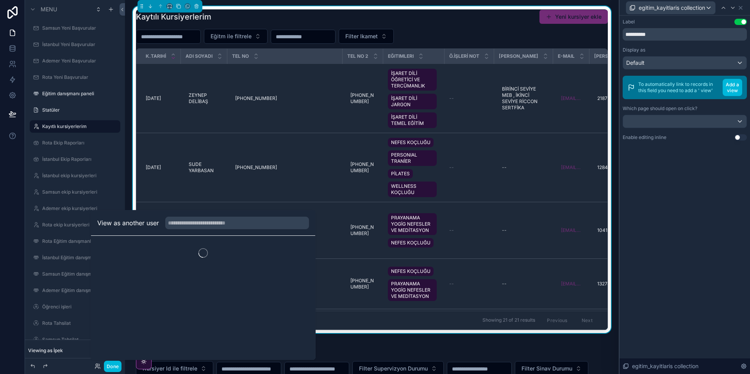
click at [110, 367] on button "Done" at bounding box center [113, 366] width 18 height 11
click at [0, 0] on div "İc İpek canbulat" at bounding box center [0, 0] width 0 height 0
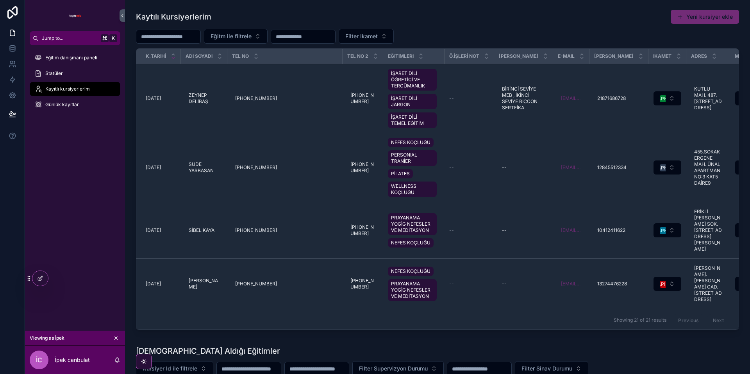
click at [36, 278] on div at bounding box center [40, 278] width 16 height 15
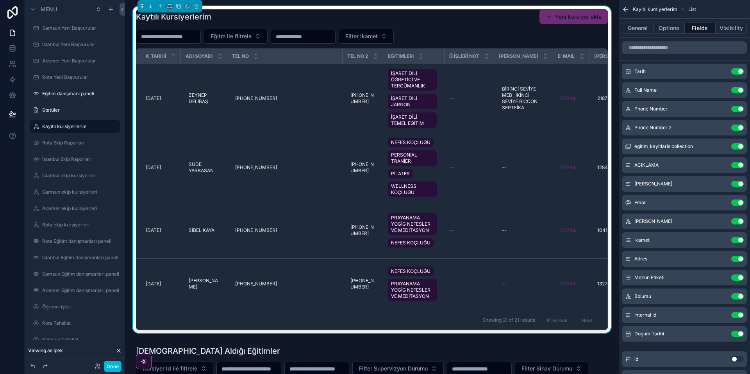
scroll to position [2, 0]
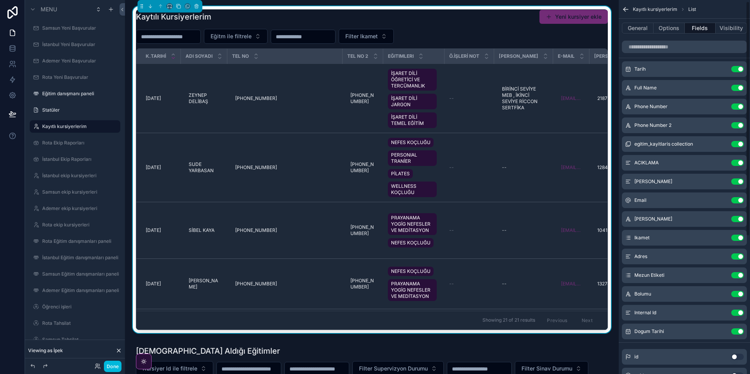
click at [0, 0] on icon "scrollable content" at bounding box center [0, 0] width 0 height 0
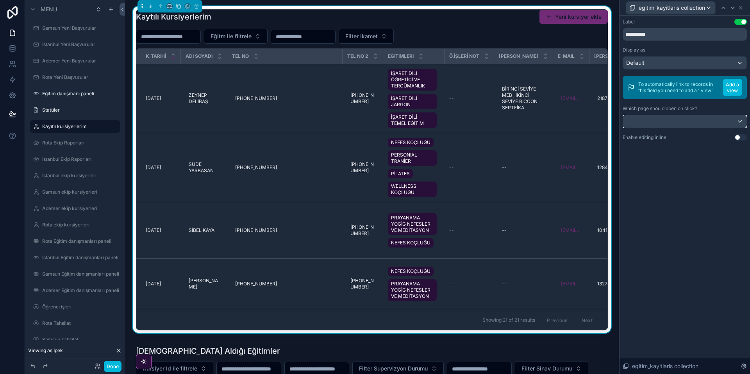
click at [720, 122] on div at bounding box center [684, 121] width 123 height 13
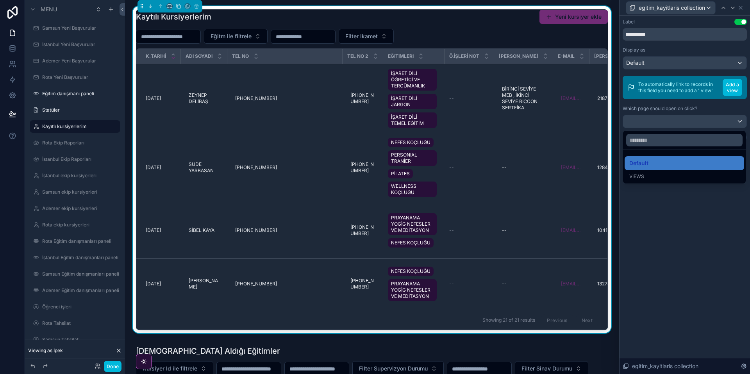
click at [714, 275] on div at bounding box center [685, 187] width 131 height 374
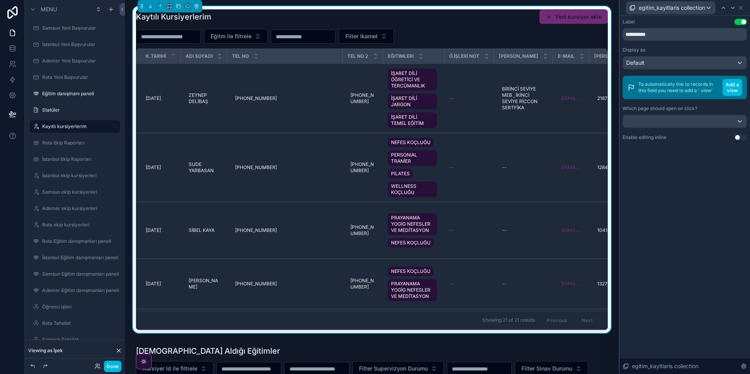
click at [505, 37] on div "Eğitm ile filtrele Filter Ikamet" at bounding box center [372, 36] width 472 height 15
click at [744, 7] on icon at bounding box center [741, 8] width 6 height 6
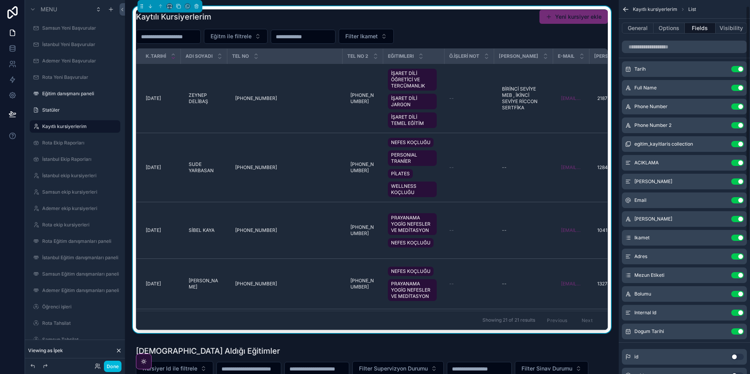
scroll to position [0, 0]
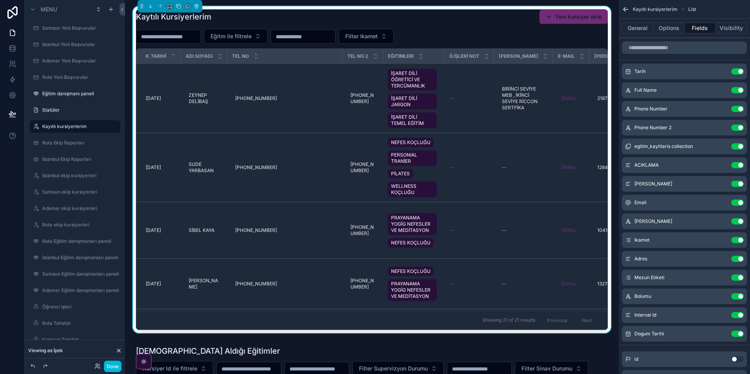
click at [0, 0] on icon "scrollable content" at bounding box center [0, 0] width 0 height 0
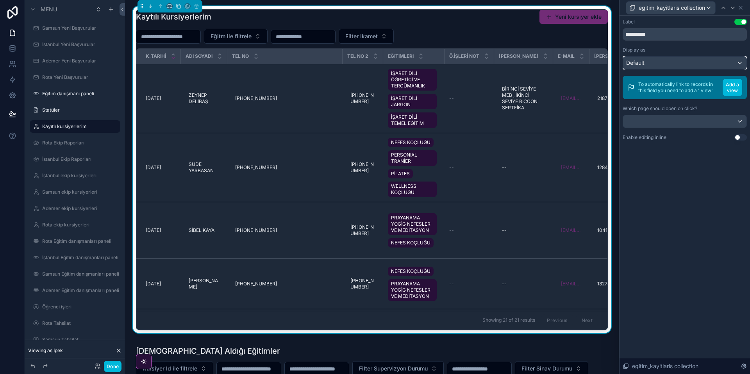
click at [702, 67] on div "Default" at bounding box center [684, 63] width 123 height 13
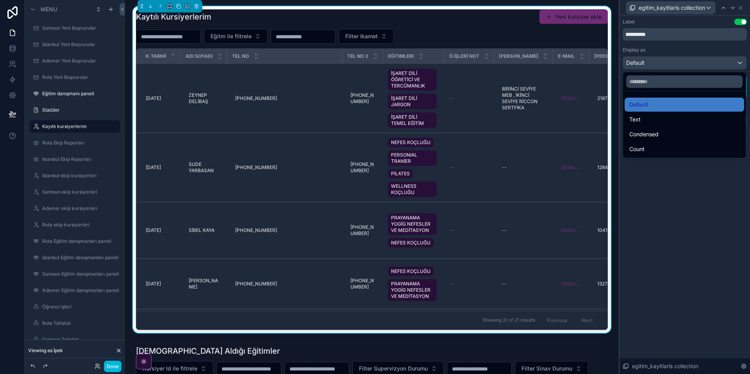
click at [727, 250] on div at bounding box center [685, 187] width 131 height 374
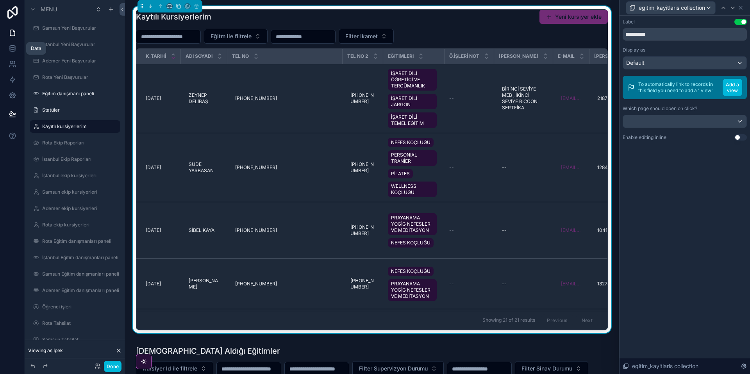
click at [13, 47] on icon at bounding box center [12, 47] width 5 height 2
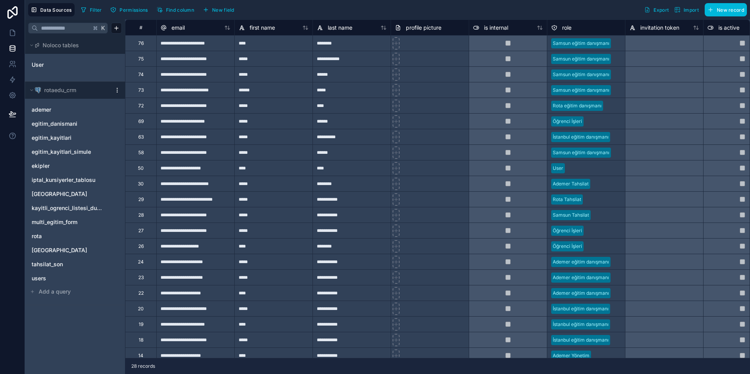
click at [70, 155] on span "egitim_kayitlari_simule" at bounding box center [61, 152] width 59 height 8
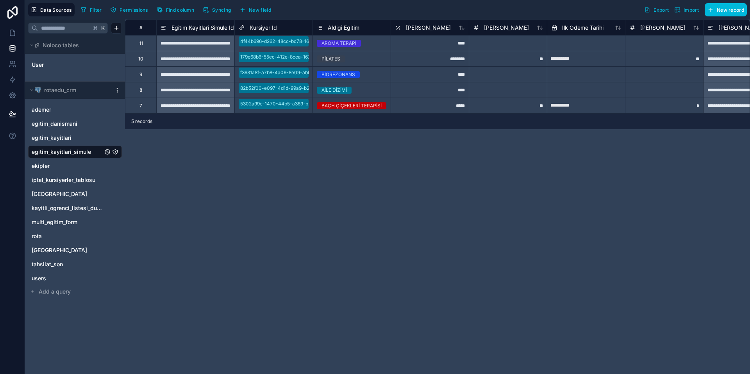
click at [64, 140] on span "egitim_kayitlari" at bounding box center [52, 138] width 40 height 8
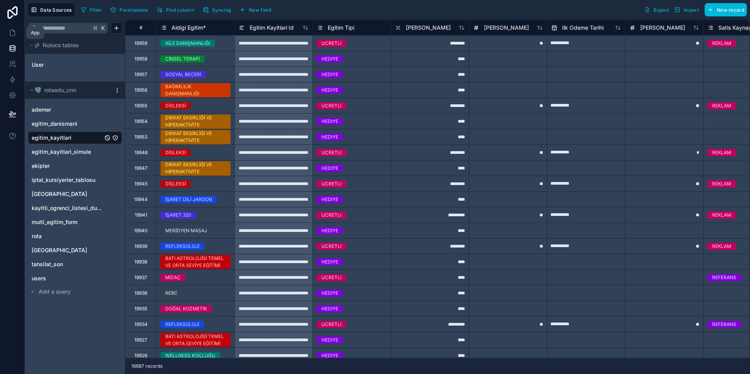
click at [12, 32] on icon at bounding box center [13, 33] width 8 height 8
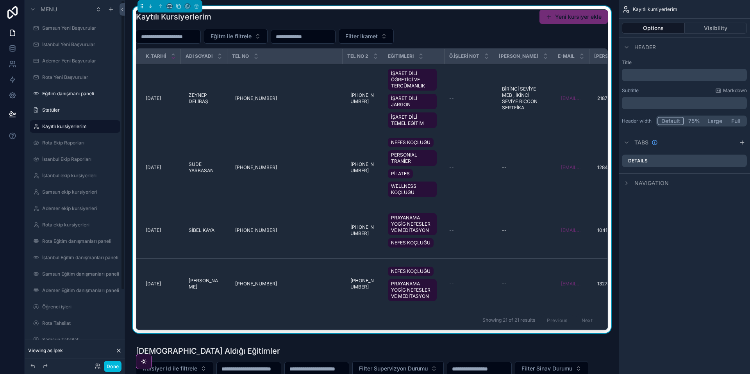
click at [120, 350] on icon at bounding box center [119, 351] width 6 height 6
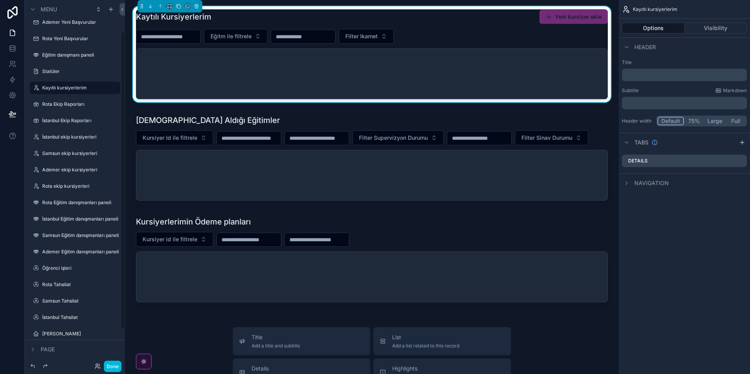
scroll to position [72, 0]
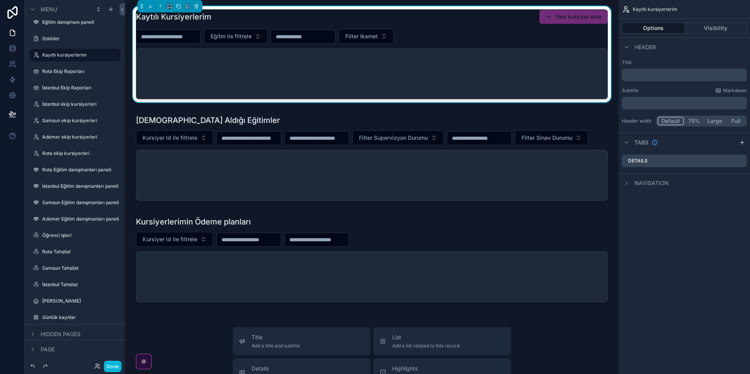
drag, startPoint x: 75, startPoint y: 250, endPoint x: 70, endPoint y: 252, distance: 5.1
click at [75, 250] on label "Rota Tahsilat" at bounding box center [78, 252] width 73 height 6
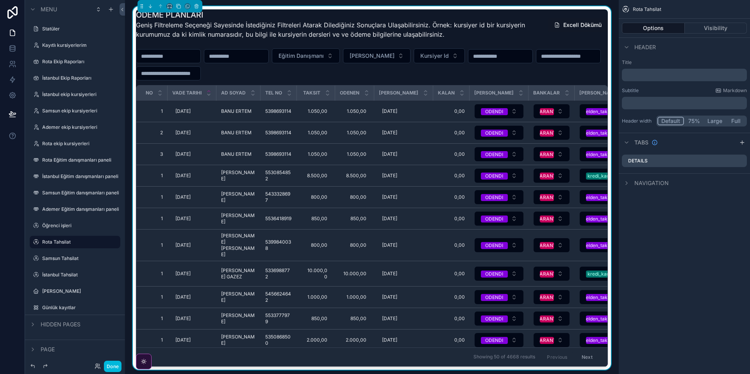
scroll to position [0, 454]
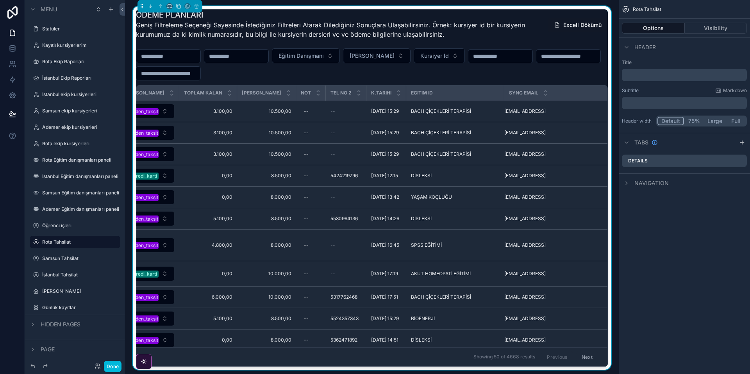
click at [499, 77] on div "Eğitim Danışmanı [PERSON_NAME] Id" at bounding box center [372, 64] width 472 height 32
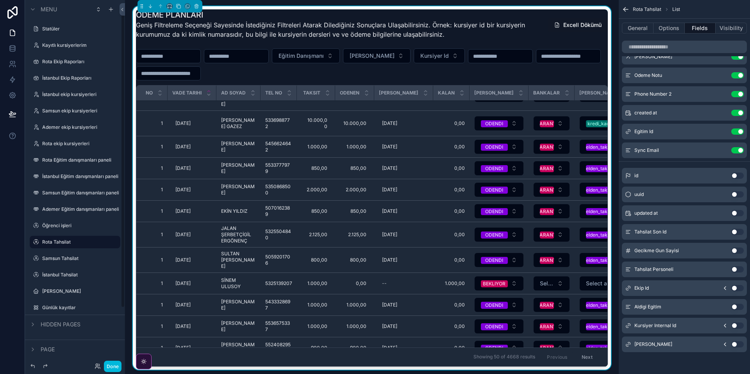
scroll to position [0, 0]
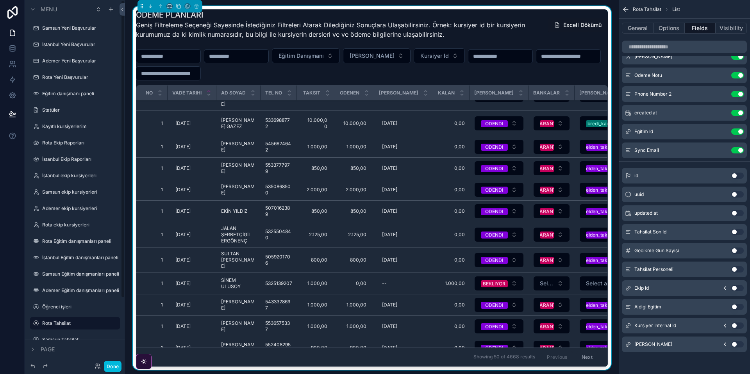
click at [78, 95] on label "Eğitim danışmanı paneli" at bounding box center [78, 94] width 73 height 6
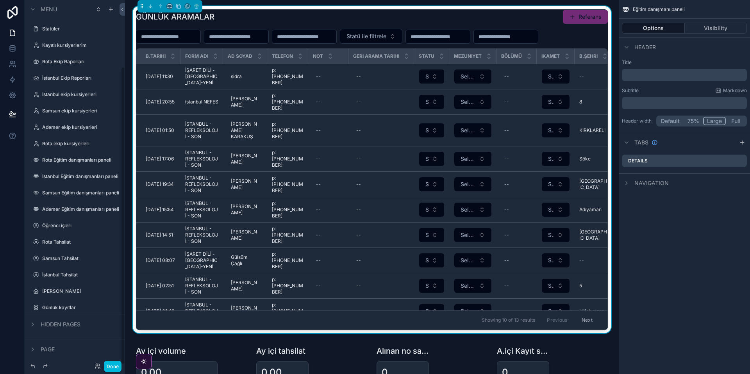
scroll to position [81, 0]
click at [113, 9] on icon "scrollable content" at bounding box center [111, 9] width 6 height 6
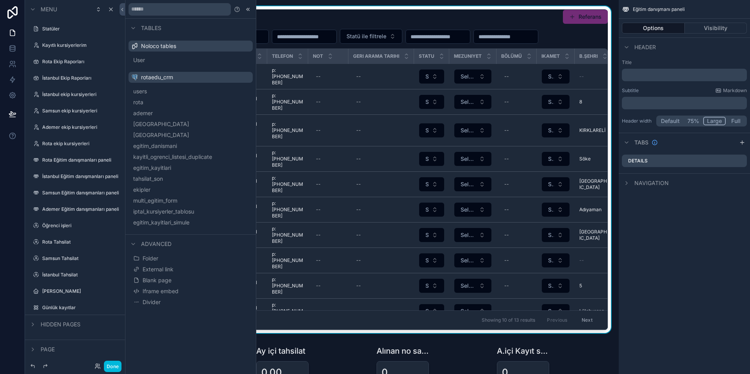
click at [214, 279] on button "Blank page" at bounding box center [191, 280] width 118 height 11
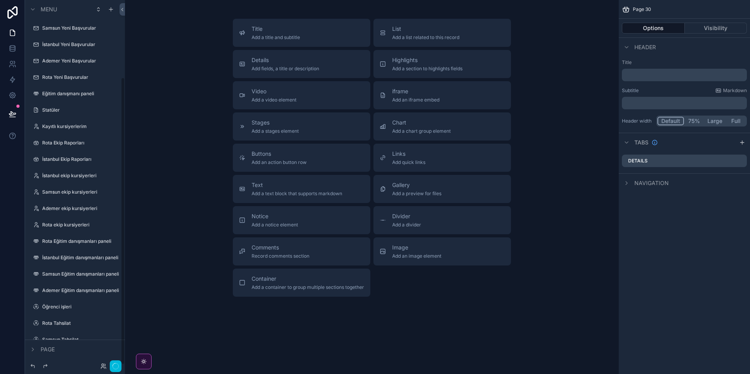
scroll to position [98, 0]
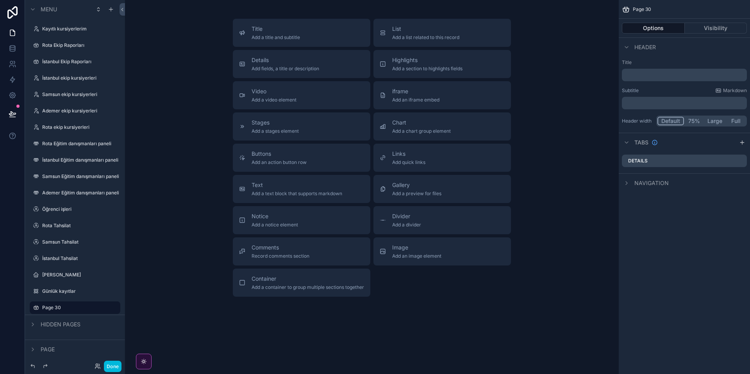
click at [420, 30] on span "List" at bounding box center [425, 29] width 67 height 8
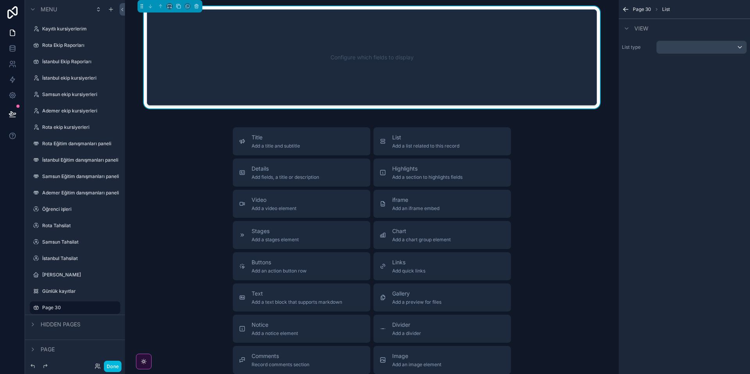
click at [535, 39] on div "Configure which fields to display" at bounding box center [372, 57] width 424 height 70
click at [681, 44] on div "scrollable content" at bounding box center [702, 47] width 90 height 13
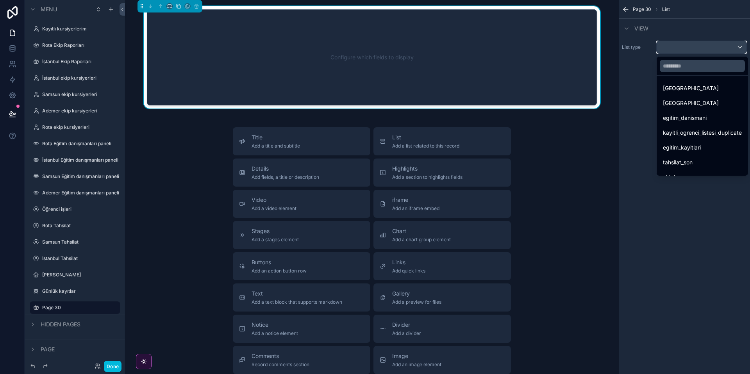
scroll to position [138, 0]
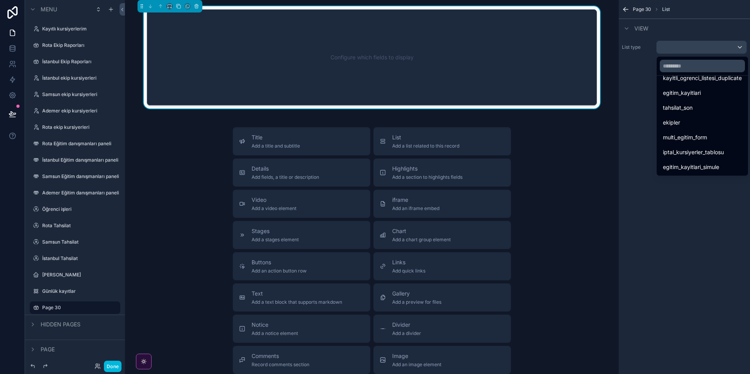
click at [724, 166] on div "egitim_kayitlari_simule" at bounding box center [702, 167] width 79 height 9
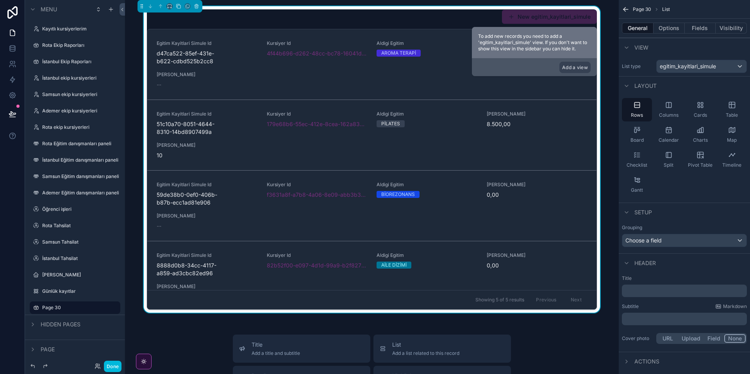
click at [701, 26] on button "Fields" at bounding box center [700, 28] width 31 height 11
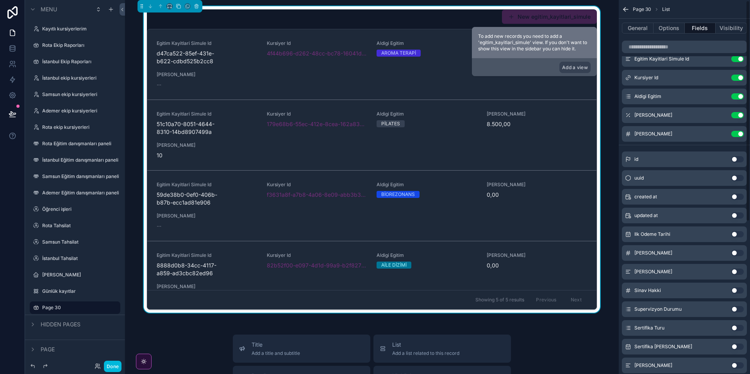
scroll to position [0, 0]
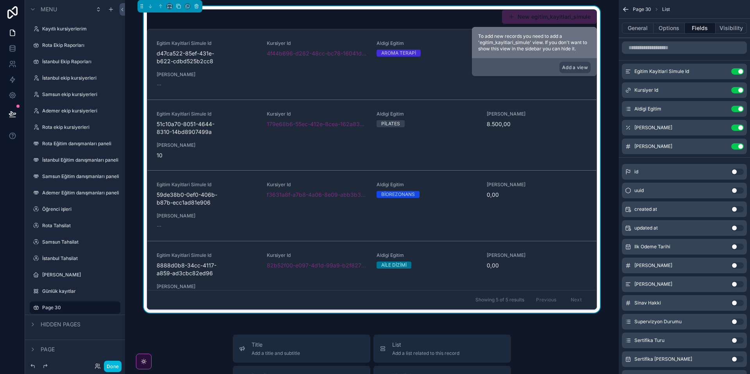
click at [0, 0] on icon "scrollable content" at bounding box center [0, 0] width 0 height 0
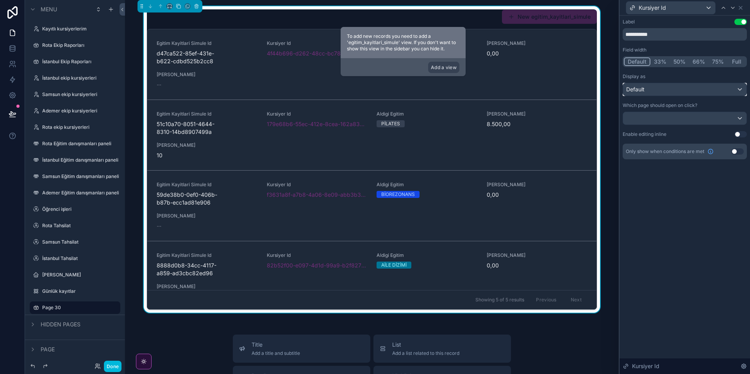
click at [723, 91] on div "Default" at bounding box center [684, 89] width 123 height 13
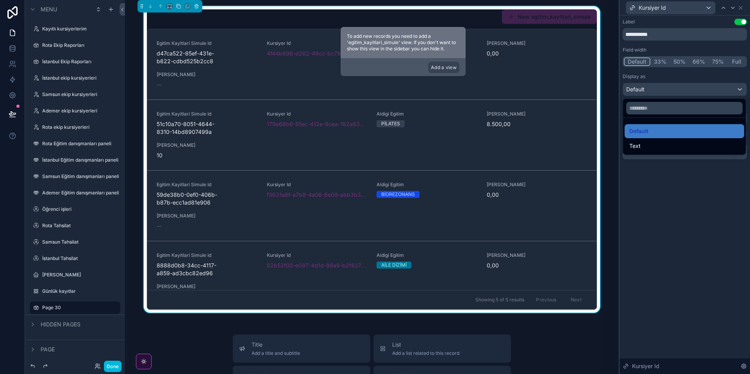
click at [699, 123] on ul "Default Text" at bounding box center [684, 136] width 123 height 37
click at [719, 193] on div at bounding box center [685, 187] width 131 height 374
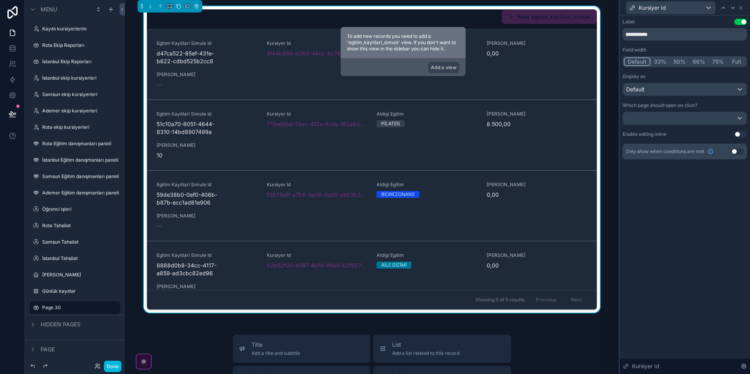
click at [735, 153] on button "Use setting" at bounding box center [737, 151] width 13 height 6
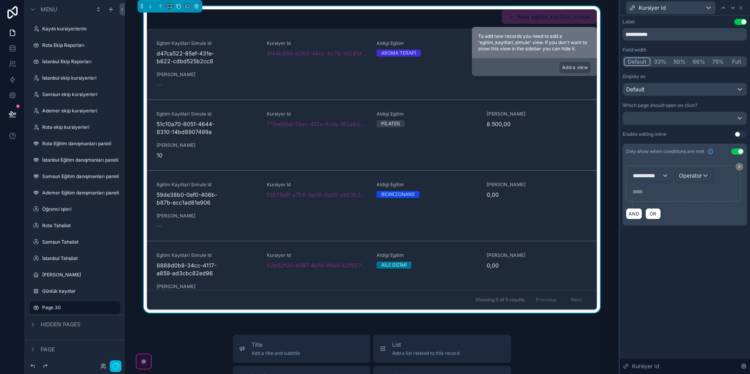
click at [737, 152] on button "Use setting" at bounding box center [737, 151] width 13 height 6
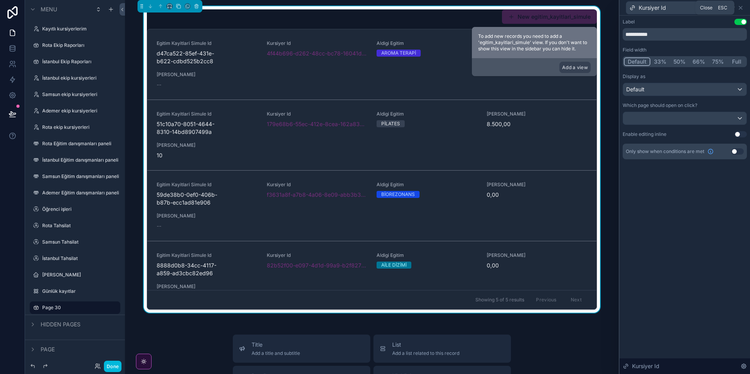
click at [741, 8] on icon at bounding box center [741, 8] width 6 height 6
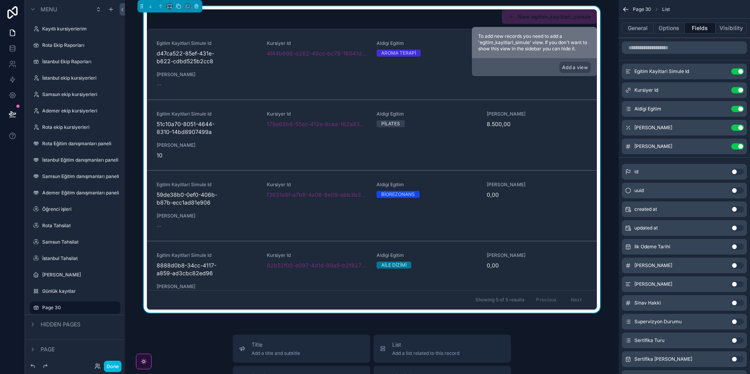
click at [665, 25] on button "Options" at bounding box center [669, 28] width 31 height 11
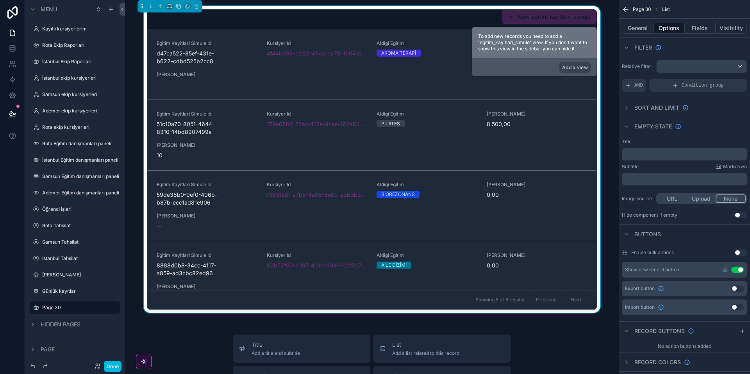
click at [737, 271] on button "Use setting" at bounding box center [737, 270] width 13 height 6
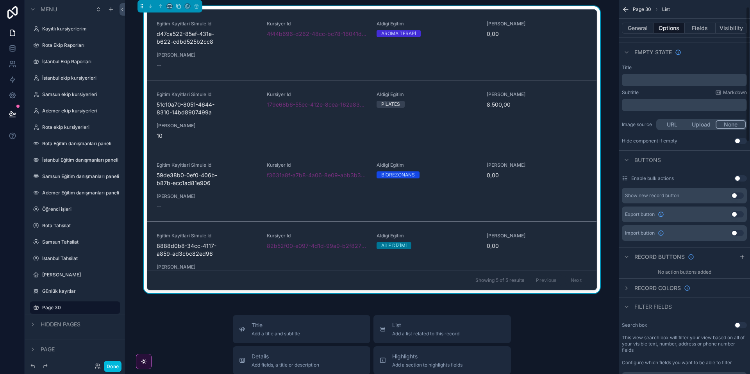
scroll to position [94, 0]
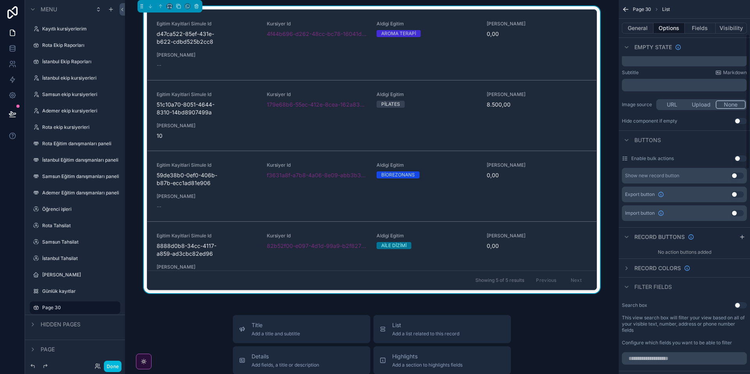
click at [700, 28] on button "Fields" at bounding box center [700, 28] width 31 height 11
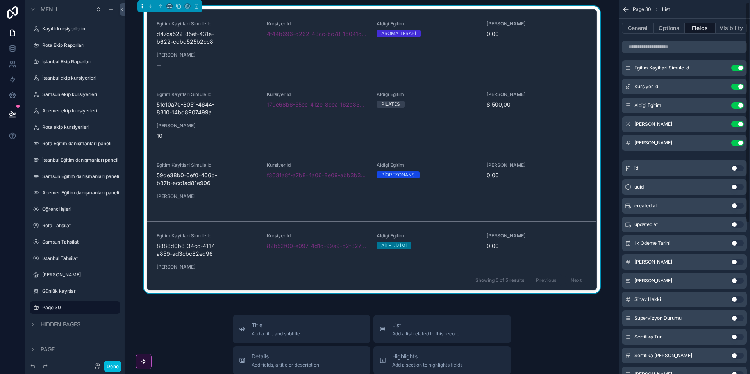
scroll to position [0, 0]
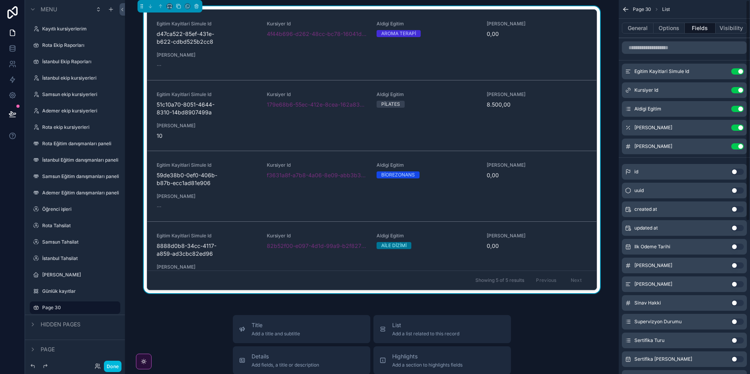
click at [721, 57] on div "Egitim Kayitlari Simule Id Use setting Kursiyer Id Use setting Aldigi Egitim Us…" at bounding box center [684, 329] width 131 height 582
click at [0, 0] on icon "scrollable content" at bounding box center [0, 0] width 0 height 0
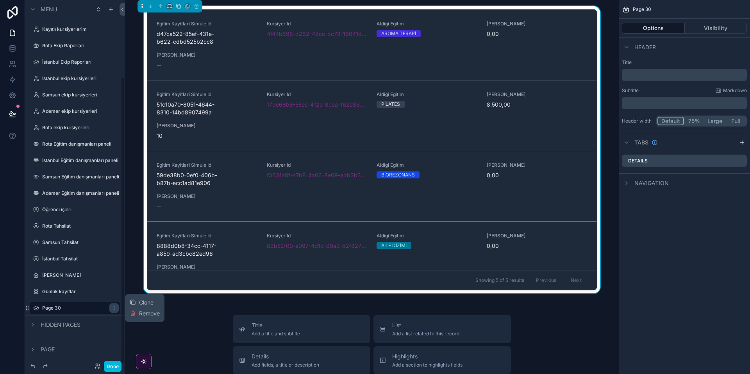
click at [134, 314] on icon at bounding box center [133, 314] width 4 height 4
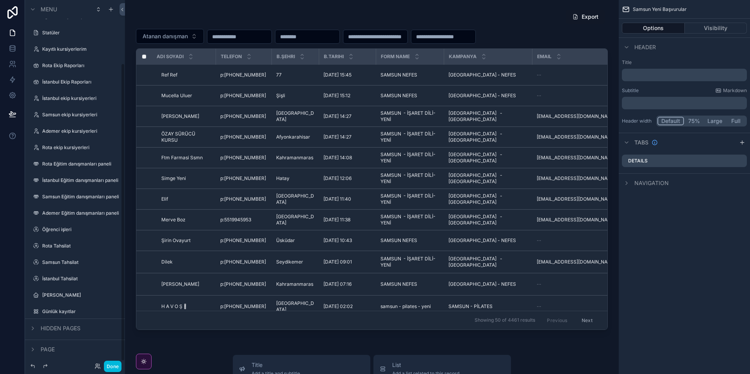
scroll to position [78, 0]
click at [68, 242] on label "Rota Tahsilat" at bounding box center [78, 245] width 73 height 6
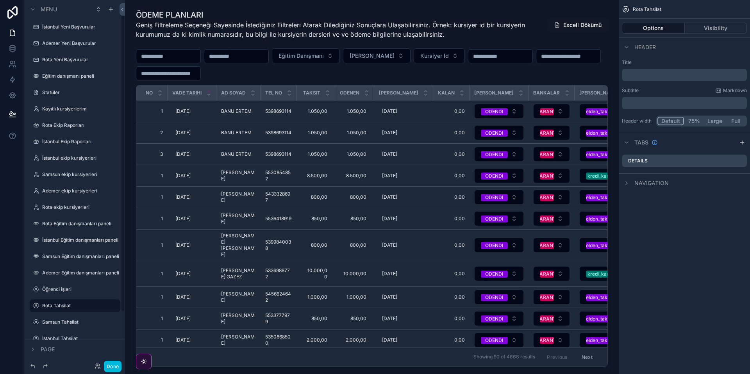
click at [64, 288] on label "Öğrenci işleri" at bounding box center [78, 289] width 73 height 6
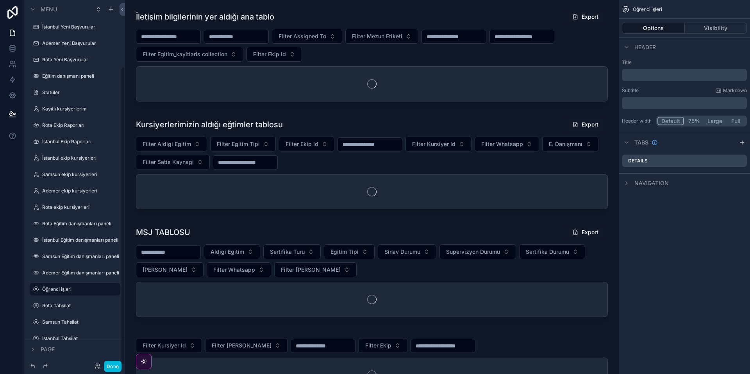
scroll to position [81, 0]
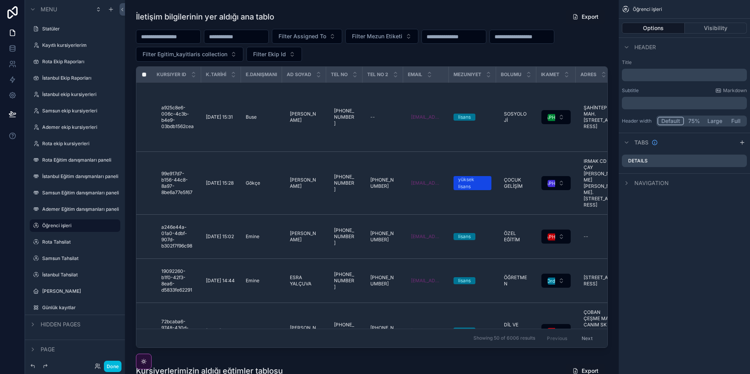
click at [115, 368] on button "Done" at bounding box center [113, 366] width 18 height 11
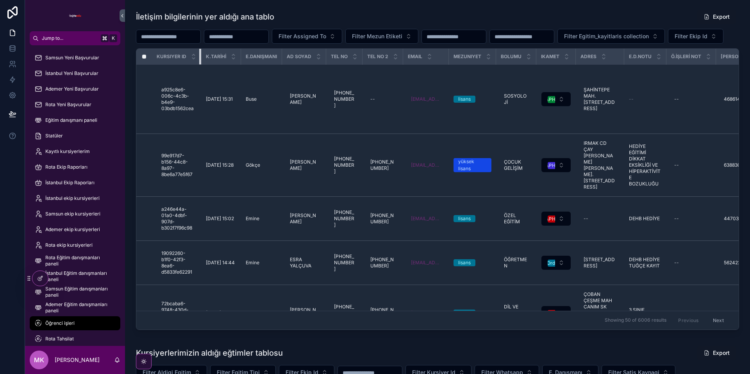
scroll to position [0, 0]
click at [195, 65] on th "Kursiyer Id" at bounding box center [176, 57] width 49 height 16
drag, startPoint x: 239, startPoint y: 74, endPoint x: 235, endPoint y: 75, distance: 4.4
click at [231, 65] on th "K.TARİHİ" at bounding box center [221, 57] width 40 height 16
drag, startPoint x: 325, startPoint y: 74, endPoint x: 312, endPoint y: 75, distance: 12.9
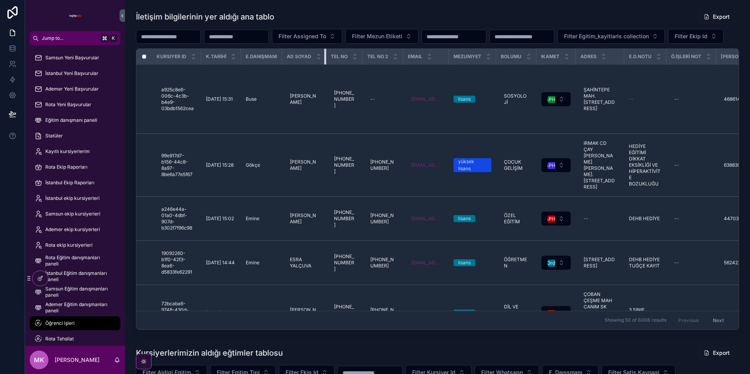
click at [312, 65] on th "AD SOYAD" at bounding box center [304, 57] width 44 height 16
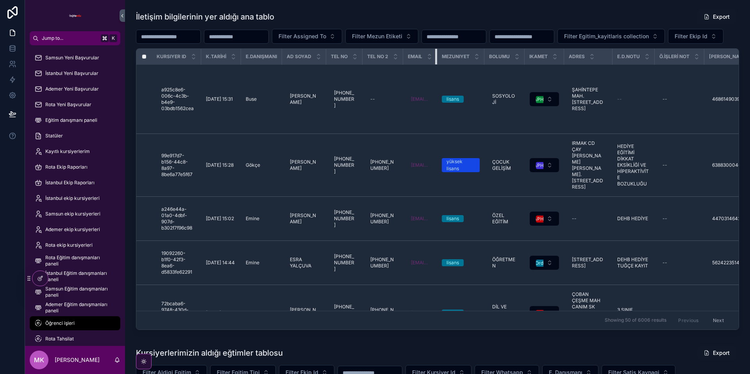
drag, startPoint x: 447, startPoint y: 74, endPoint x: 427, endPoint y: 74, distance: 20.3
click at [427, 65] on th "Email" at bounding box center [420, 57] width 34 height 16
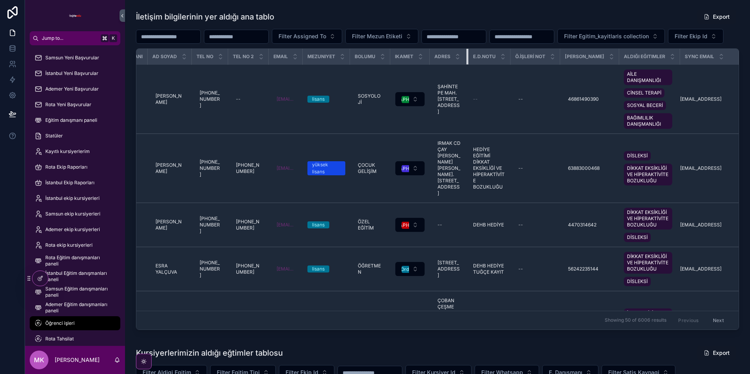
scroll to position [0, 124]
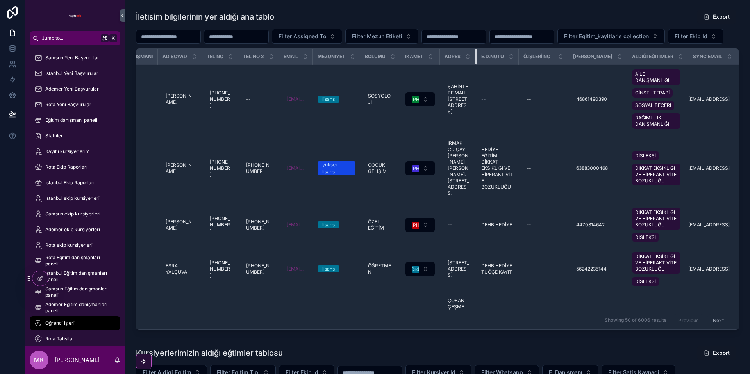
click at [465, 65] on th "Adres" at bounding box center [458, 57] width 37 height 16
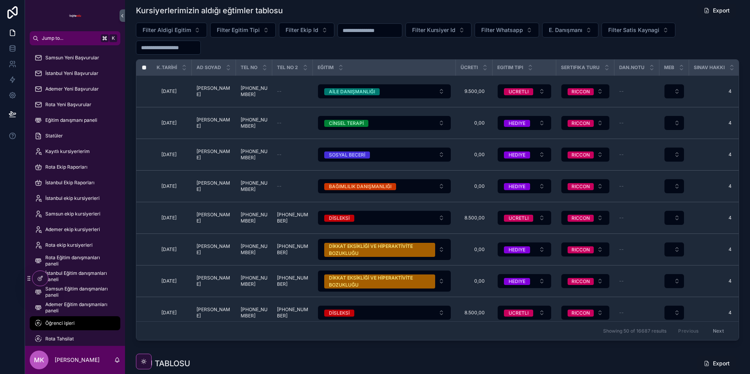
scroll to position [343, 0]
click at [456, 75] on th "Ücreti" at bounding box center [474, 67] width 37 height 16
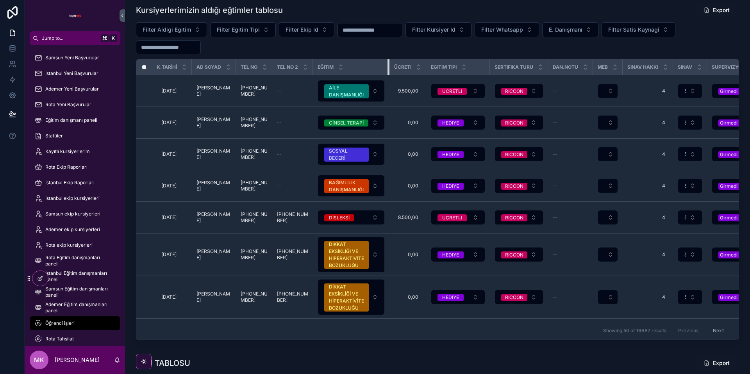
drag, startPoint x: 436, startPoint y: 78, endPoint x: 399, endPoint y: 83, distance: 37.4
click at [383, 75] on th "Eğitim" at bounding box center [351, 67] width 77 height 16
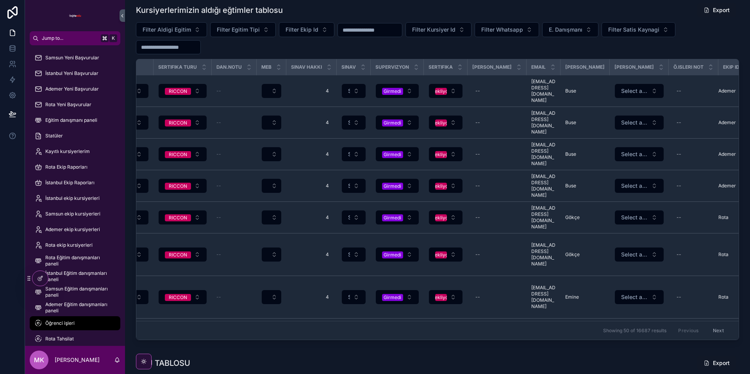
scroll to position [0, 0]
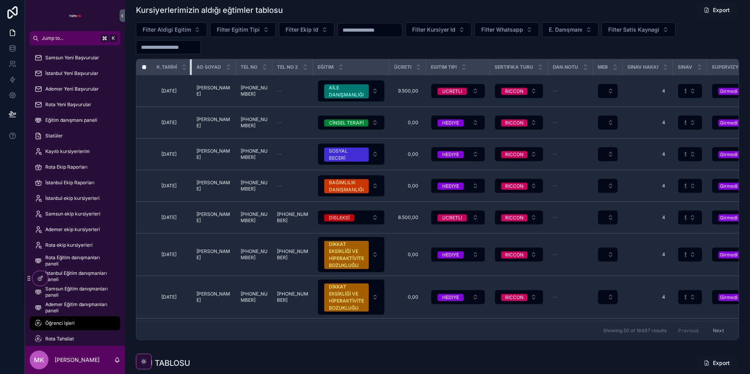
drag, startPoint x: 190, startPoint y: 86, endPoint x: 170, endPoint y: 85, distance: 19.6
click at [163, 75] on th "K.TARİHİ" at bounding box center [172, 67] width 40 height 16
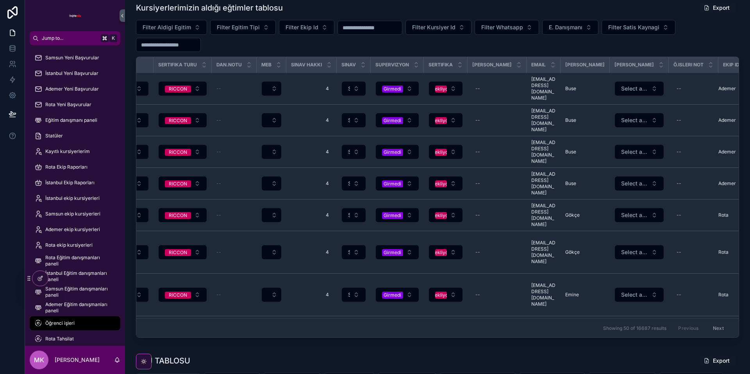
scroll to position [390, 0]
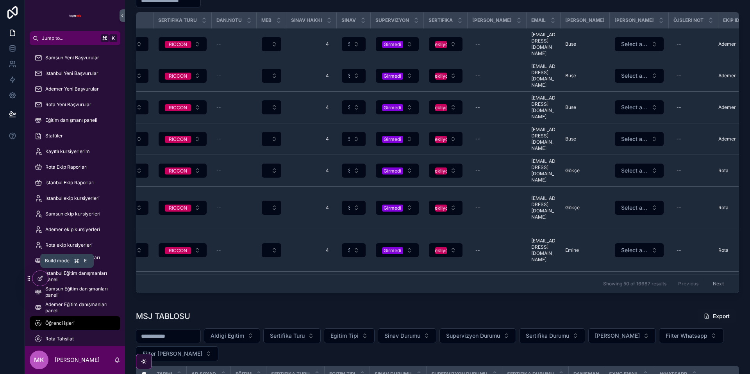
click at [39, 278] on icon at bounding box center [40, 278] width 6 height 6
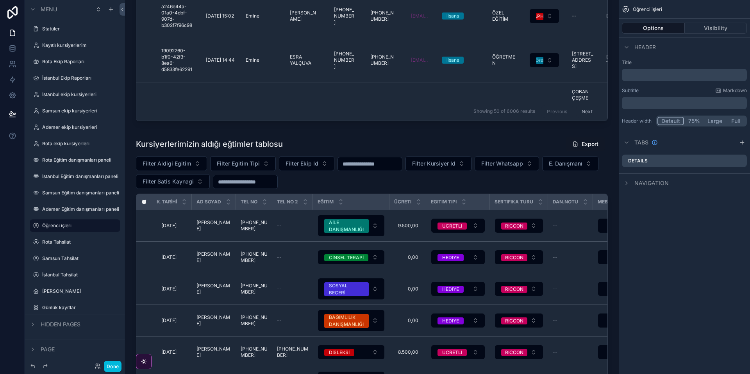
scroll to position [229, 0]
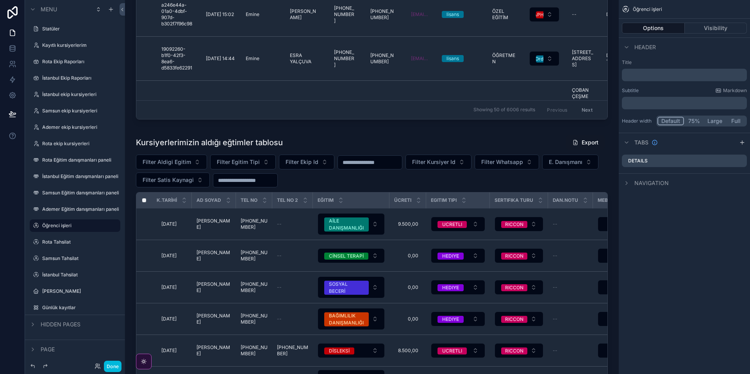
click at [437, 181] on div "scrollable content" at bounding box center [371, 306] width 481 height 348
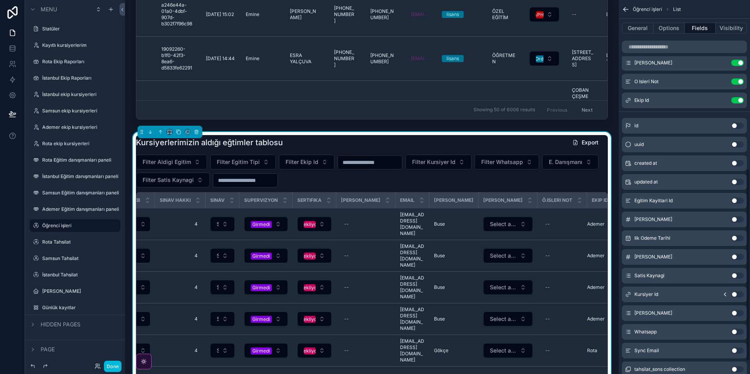
scroll to position [352, 0]
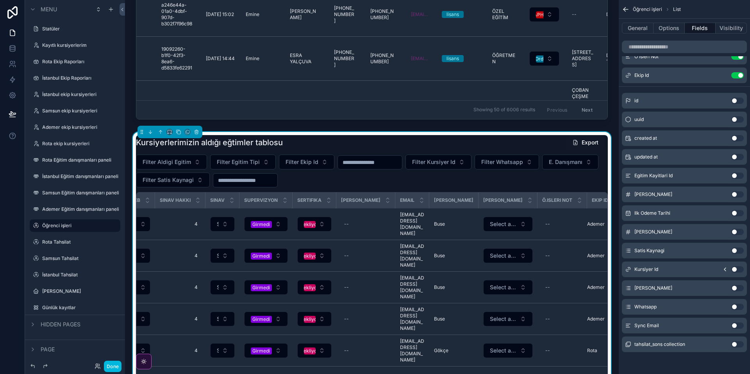
click at [684, 345] on span "tahsilat_sons collection" at bounding box center [660, 344] width 51 height 6
click at [740, 345] on button "Use setting" at bounding box center [737, 344] width 13 height 6
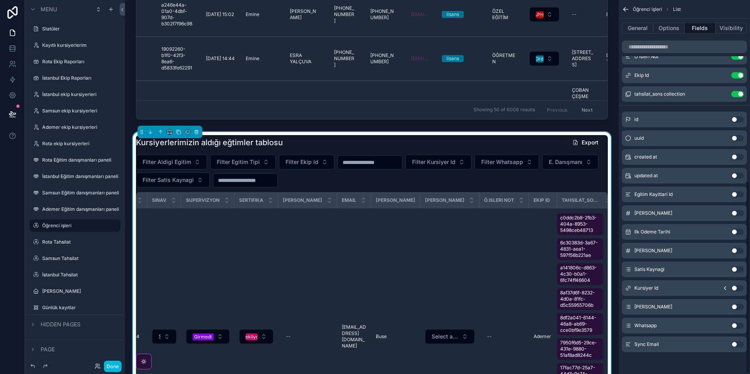
scroll to position [307, 0]
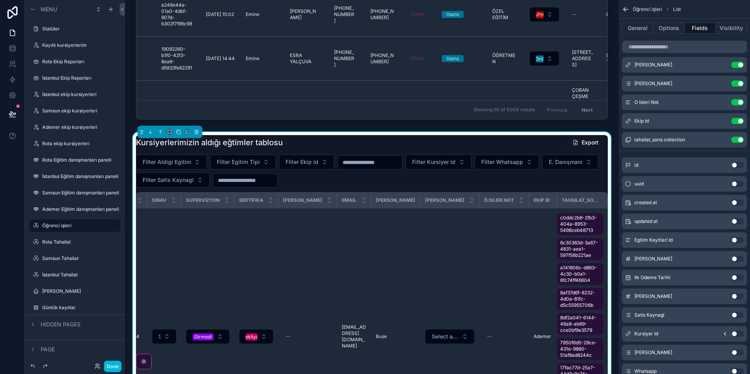
click at [0, 0] on icon "scrollable content" at bounding box center [0, 0] width 0 height 0
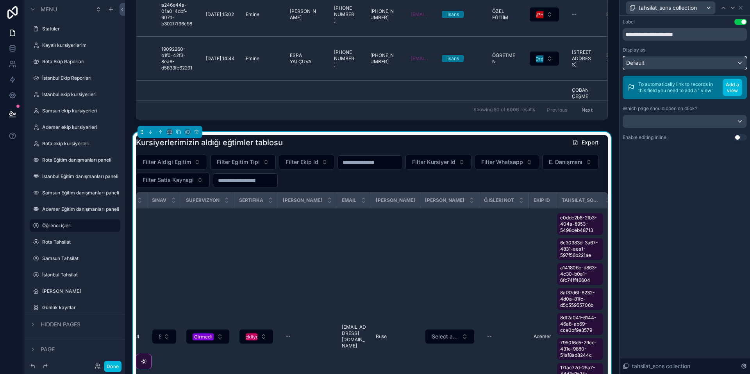
click at [742, 64] on div "Default" at bounding box center [684, 63] width 123 height 13
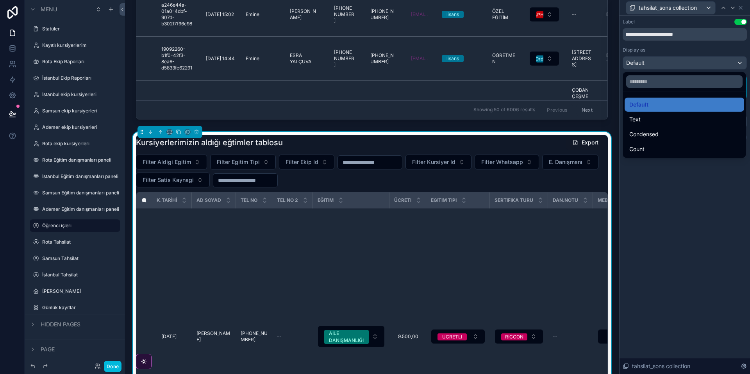
click at [703, 200] on div at bounding box center [685, 187] width 131 height 374
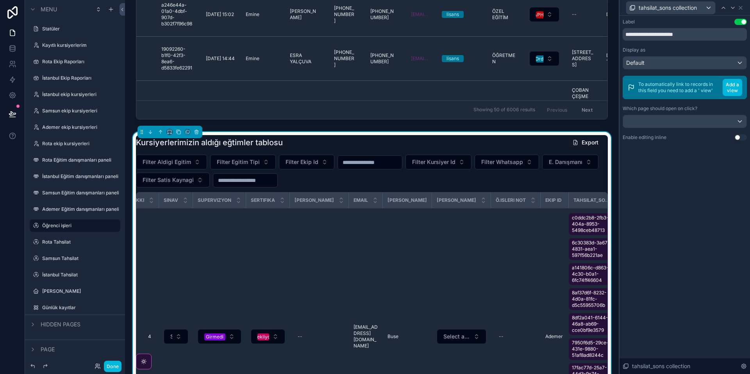
scroll to position [0, 526]
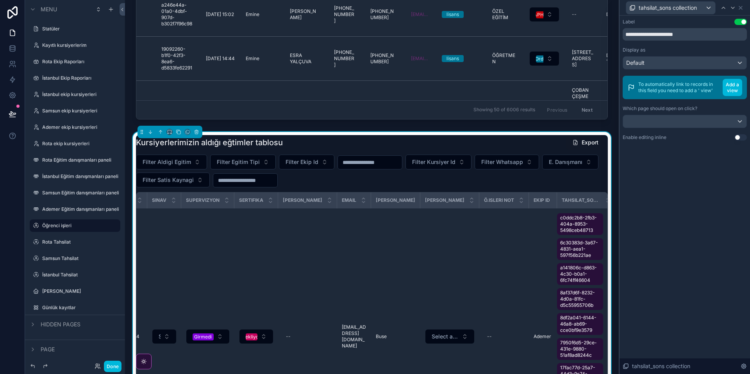
click at [745, 366] on icon at bounding box center [744, 366] width 5 height 5
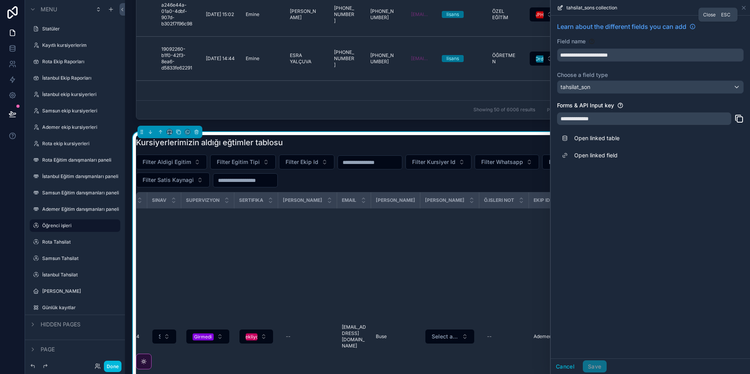
click at [742, 9] on icon at bounding box center [743, 7] width 3 height 3
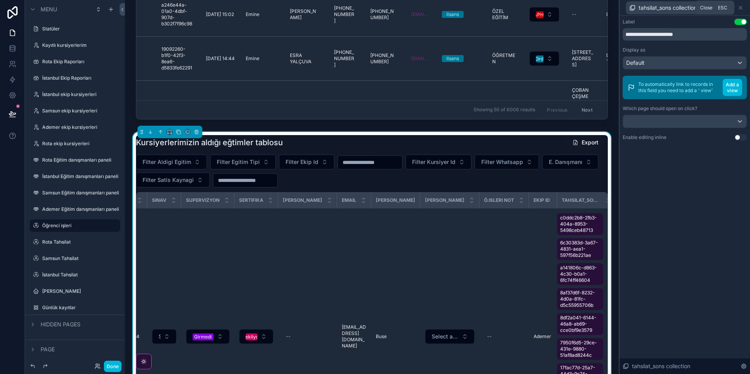
click at [740, 7] on icon at bounding box center [741, 8] width 6 height 6
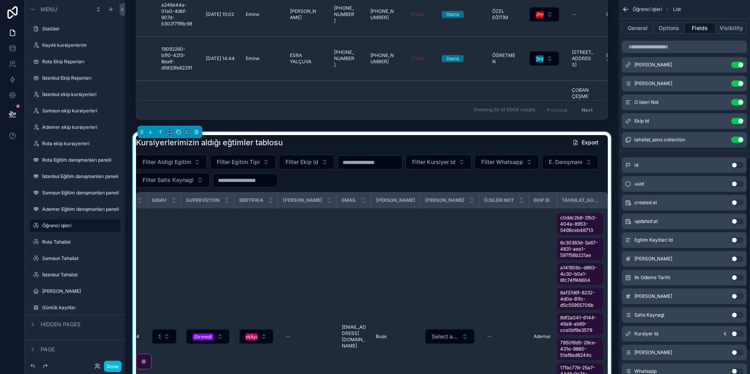
click at [738, 141] on button "Use setting" at bounding box center [737, 140] width 13 height 6
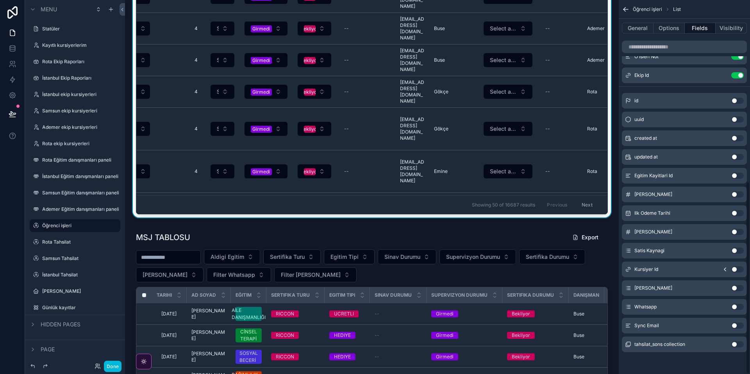
scroll to position [489, 0]
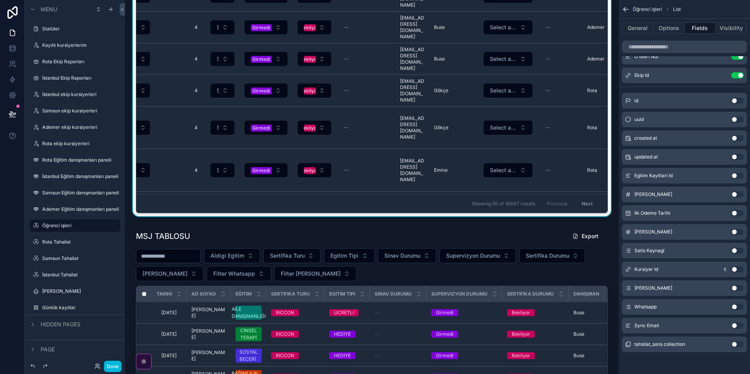
click at [660, 347] on span "tahsilat_sons collection" at bounding box center [660, 344] width 51 height 6
click at [14, 50] on icon at bounding box center [13, 49] width 8 height 8
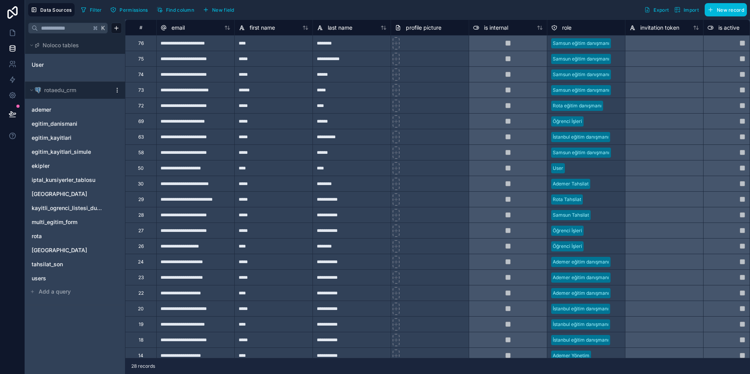
click at [60, 262] on span "tahsilat_son" at bounding box center [47, 265] width 31 height 8
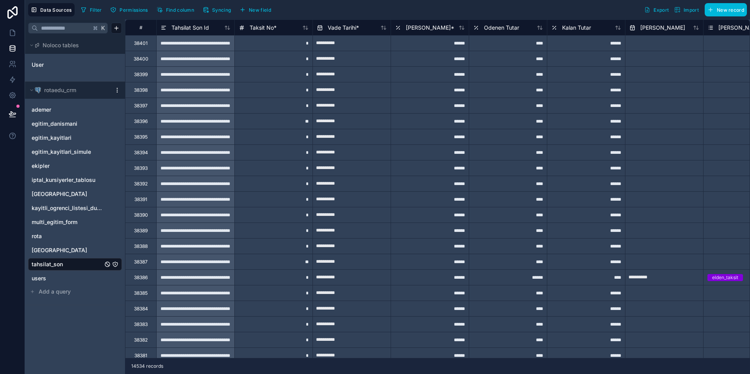
click at [70, 213] on div "kayitli_ogrenci_listesi_duplicate" at bounding box center [75, 208] width 94 height 13
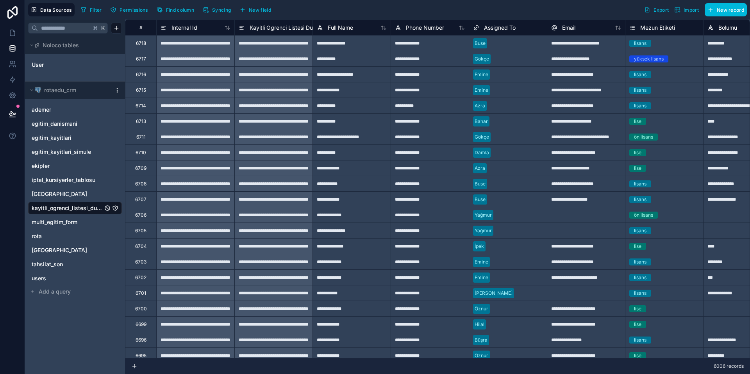
click at [599, 220] on div at bounding box center [586, 215] width 78 height 16
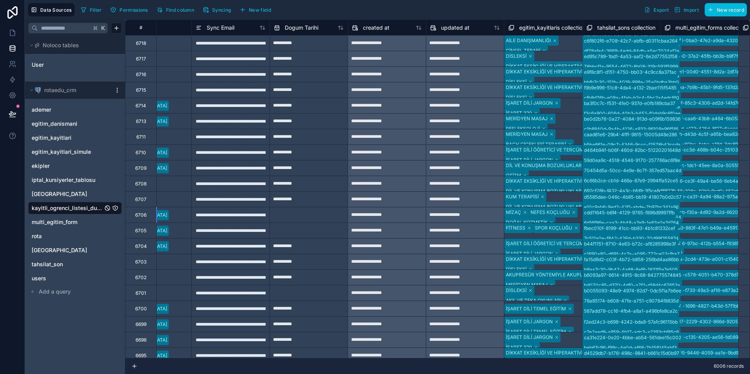
scroll to position [0, 1438]
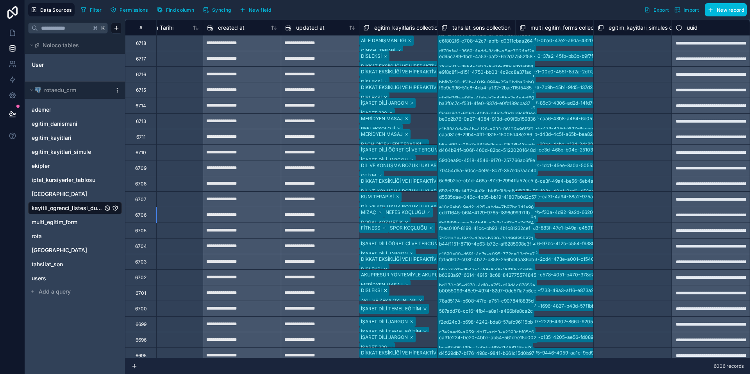
click at [409, 24] on span "egitim_kayitlaris collection" at bounding box center [407, 28] width 66 height 8
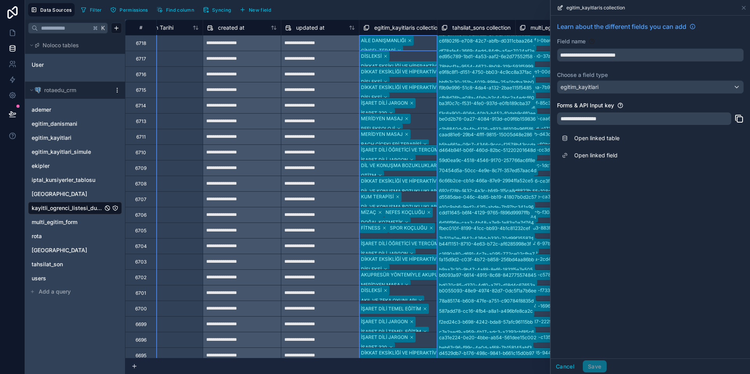
click at [693, 26] on icon at bounding box center [693, 26] width 6 height 6
